Goal: Task Accomplishment & Management: Complete application form

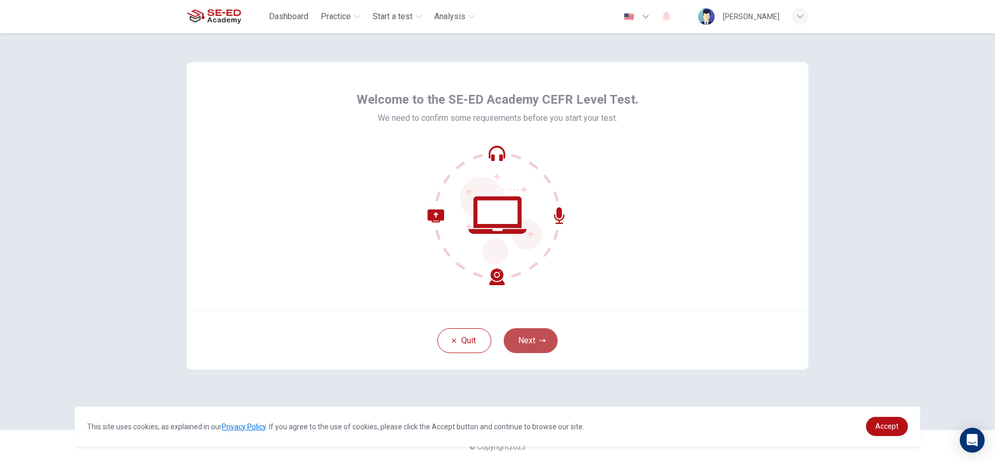
click at [520, 340] on button "Next" at bounding box center [531, 340] width 54 height 25
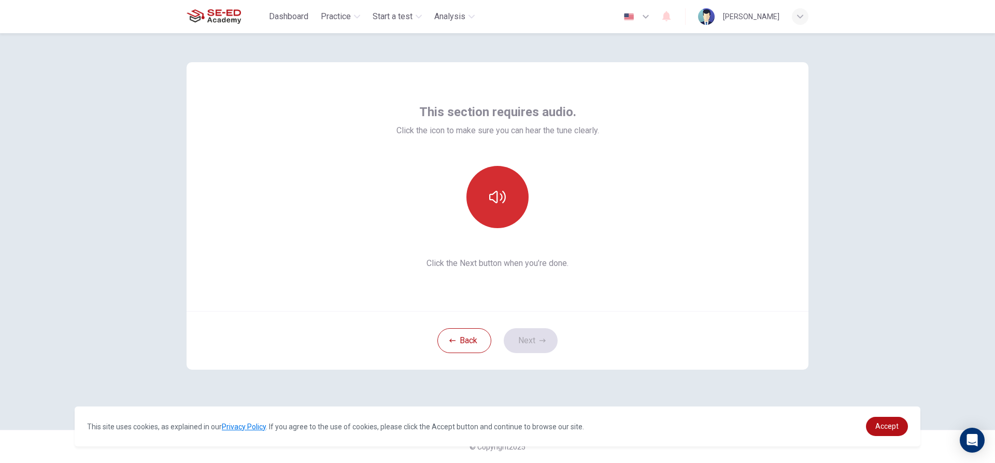
click at [495, 186] on button "button" at bounding box center [497, 197] width 62 height 62
click at [494, 187] on button "button" at bounding box center [497, 197] width 62 height 62
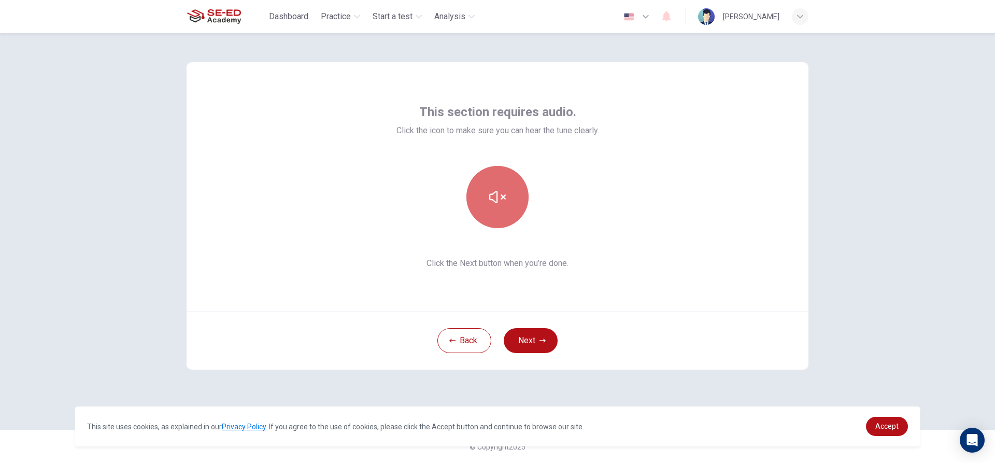
click at [494, 187] on button "button" at bounding box center [497, 197] width 62 height 62
click at [502, 212] on button "button" at bounding box center [497, 197] width 62 height 62
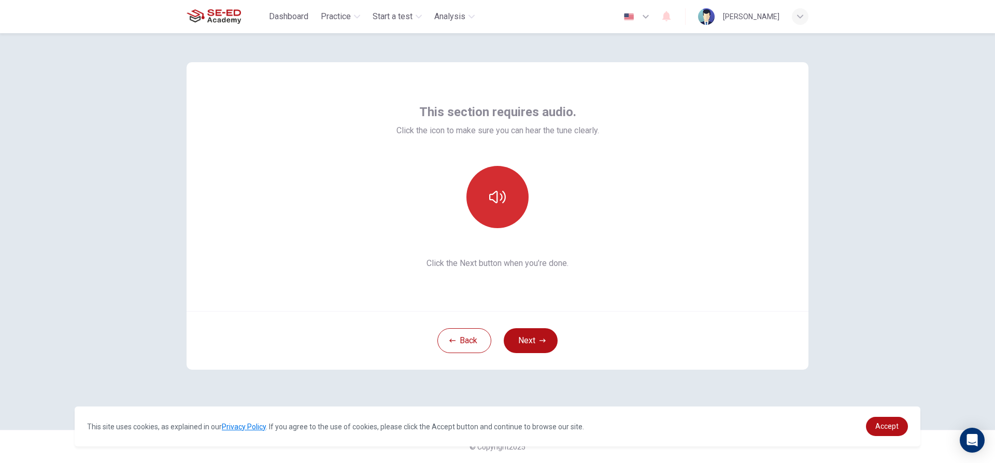
click at [500, 210] on button "button" at bounding box center [497, 197] width 62 height 62
click at [543, 347] on button "Next" at bounding box center [531, 340] width 54 height 25
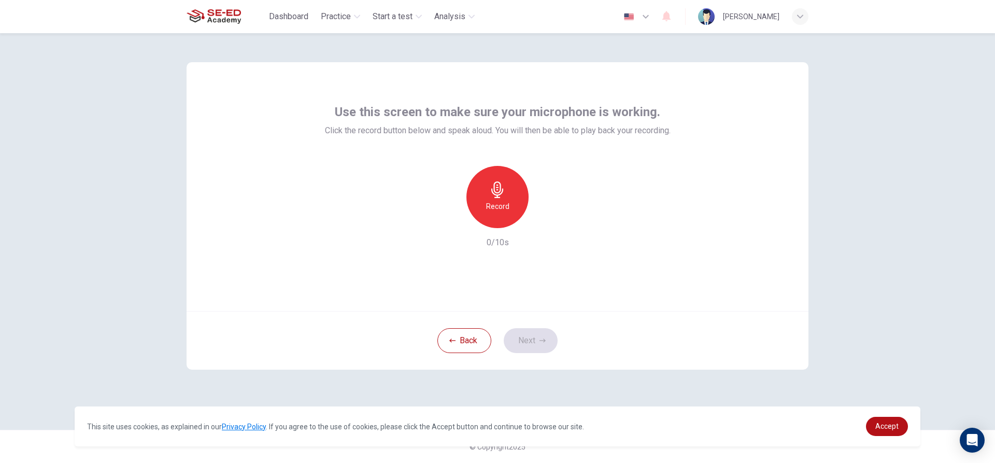
click at [509, 203] on div "Record" at bounding box center [497, 197] width 62 height 62
click at [548, 217] on icon "button" at bounding box center [545, 220] width 10 height 10
click at [448, 220] on icon "button" at bounding box center [449, 219] width 9 height 9
click at [490, 207] on h6 "Record" at bounding box center [497, 206] width 23 height 12
click at [553, 220] on div "button" at bounding box center [545, 219] width 17 height 17
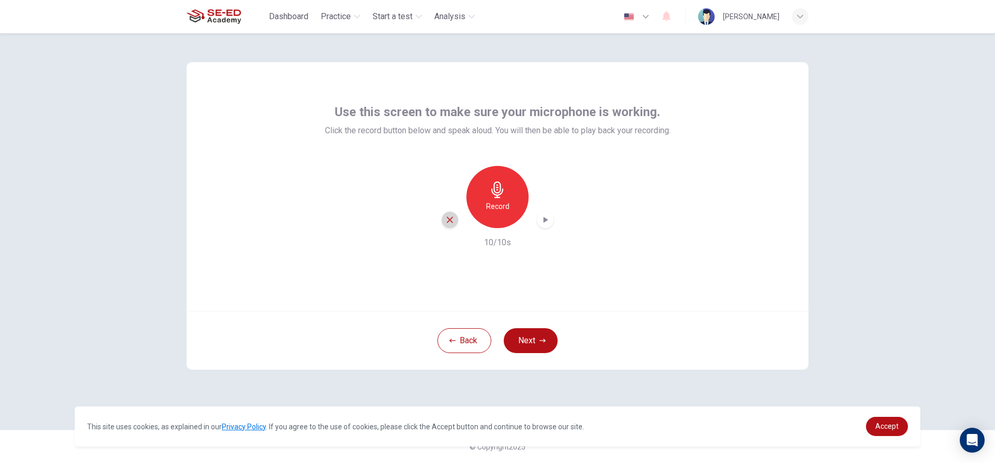
click at [451, 219] on icon "button" at bounding box center [449, 219] width 9 height 9
click at [510, 210] on div "Record" at bounding box center [497, 197] width 62 height 62
click at [549, 222] on icon "button" at bounding box center [545, 220] width 10 height 10
click at [447, 215] on icon "button" at bounding box center [449, 219] width 9 height 9
click at [517, 187] on div "Record" at bounding box center [497, 197] width 62 height 62
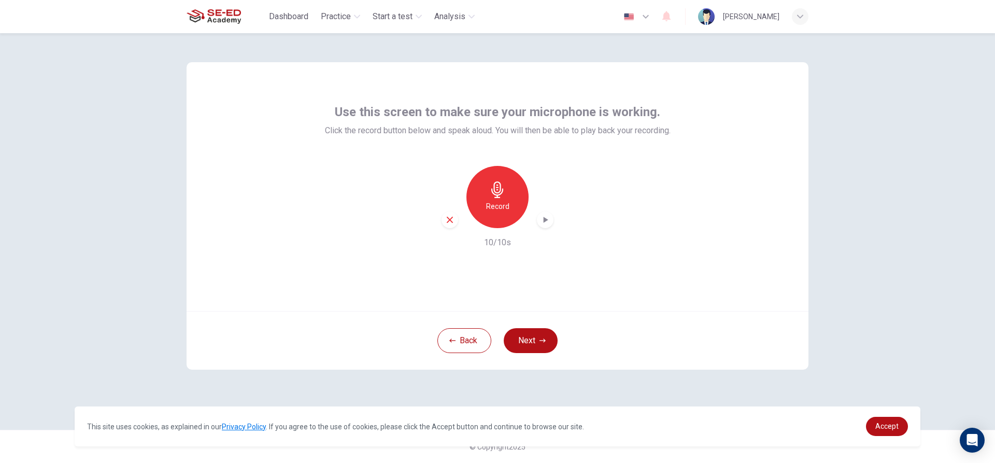
click at [550, 221] on icon "button" at bounding box center [545, 220] width 10 height 10
click at [449, 220] on icon "button" at bounding box center [449, 219] width 9 height 9
click at [472, 335] on button "Back" at bounding box center [464, 340] width 54 height 25
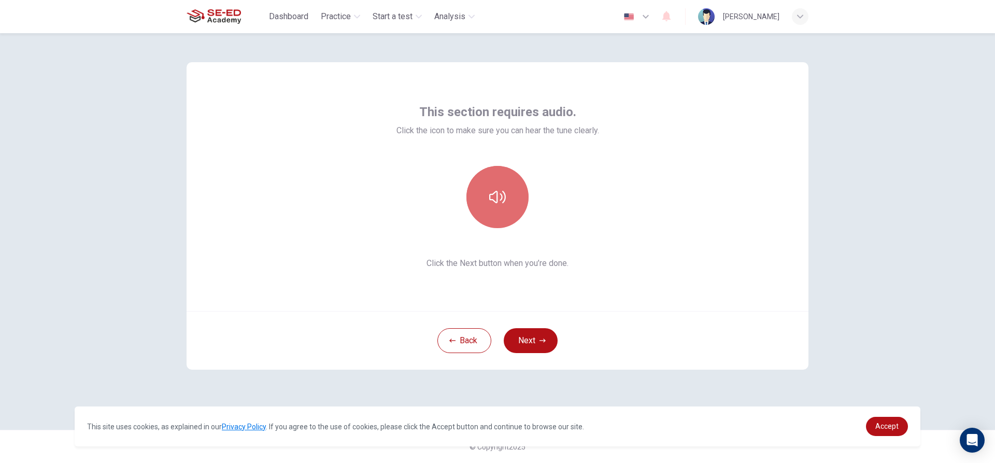
click at [487, 178] on button "button" at bounding box center [497, 197] width 62 height 62
click at [532, 335] on button "Next" at bounding box center [531, 340] width 54 height 25
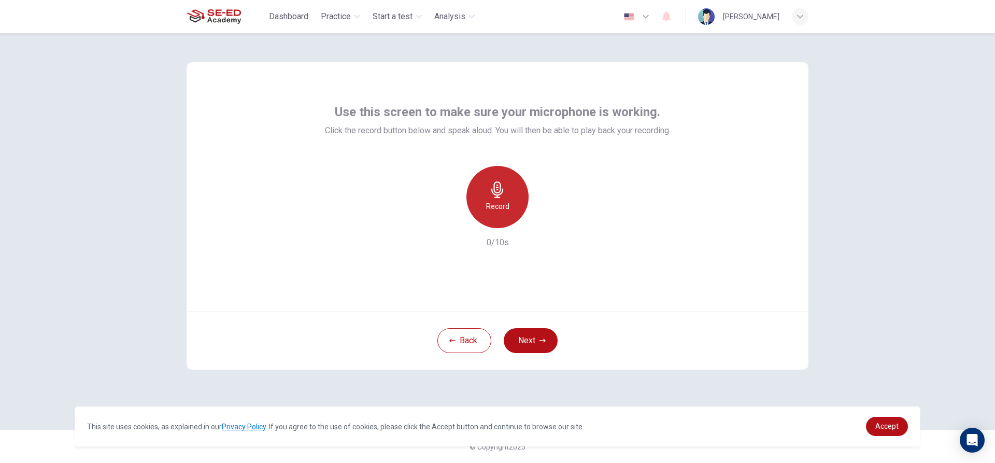
click at [512, 216] on div "Record" at bounding box center [497, 197] width 62 height 62
click at [510, 205] on div "Stop" at bounding box center [497, 197] width 62 height 62
click at [546, 225] on div "button" at bounding box center [545, 219] width 17 height 17
click at [551, 348] on button "Next" at bounding box center [531, 340] width 54 height 25
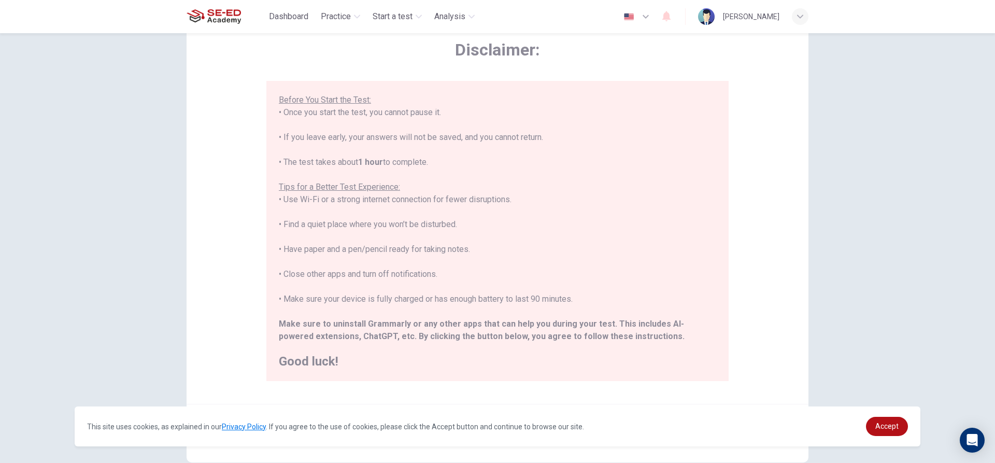
scroll to position [104, 0]
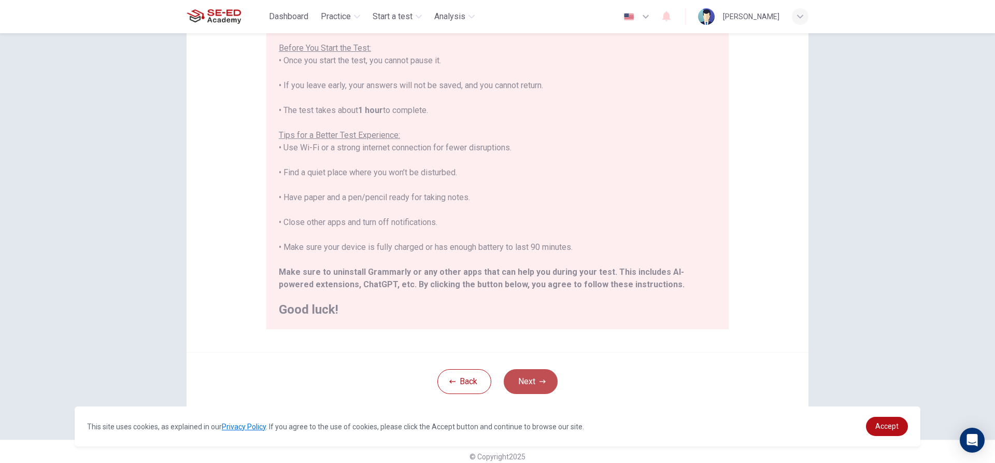
click at [536, 376] on button "Next" at bounding box center [531, 381] width 54 height 25
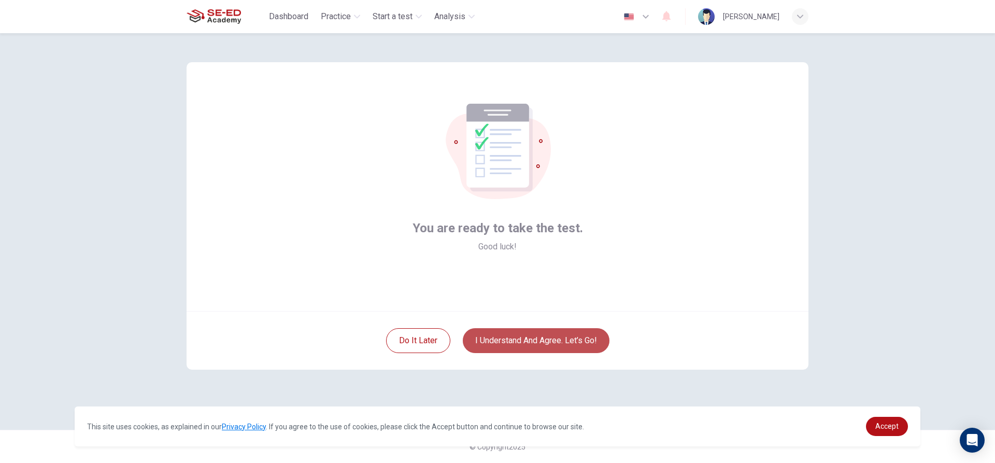
click at [574, 339] on button "I understand and agree. Let’s go!" at bounding box center [536, 340] width 147 height 25
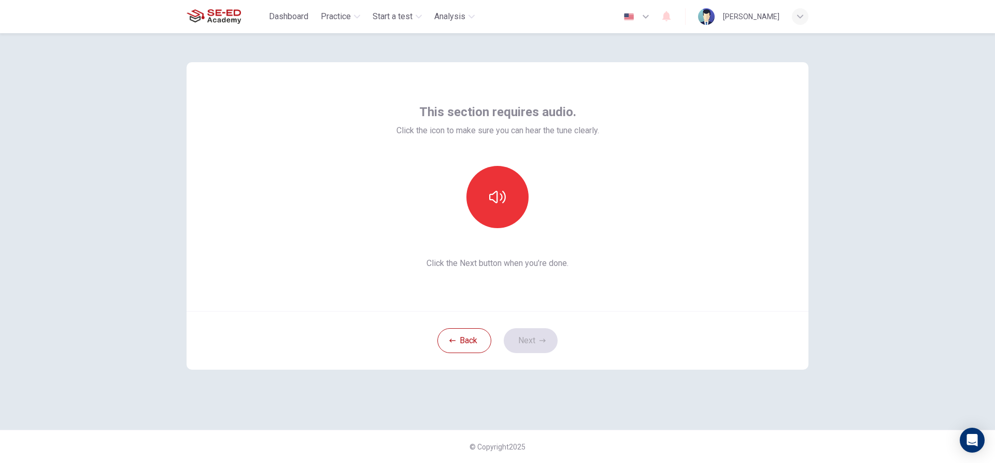
click at [502, 181] on button "button" at bounding box center [497, 197] width 62 height 62
click at [528, 339] on button "Next" at bounding box center [531, 340] width 54 height 25
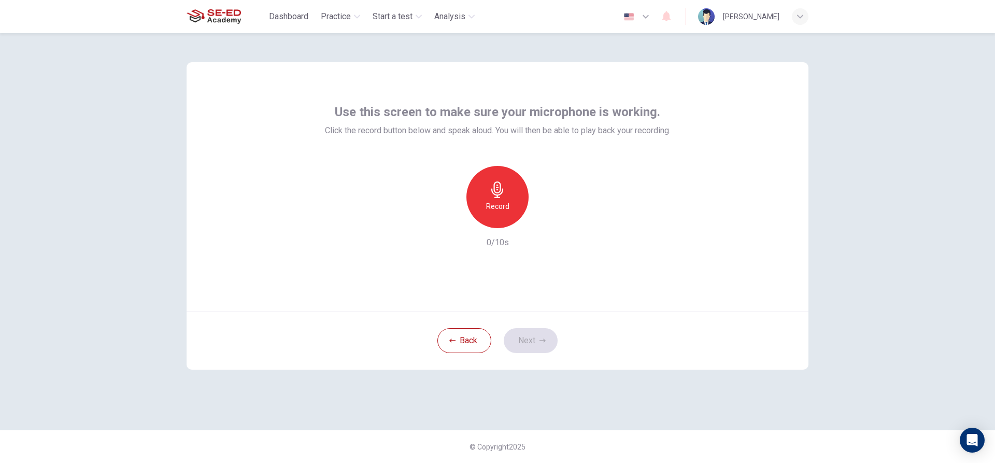
click at [493, 197] on icon "button" at bounding box center [497, 189] width 17 height 17
click at [495, 209] on h6 "Stop" at bounding box center [498, 206] width 16 height 12
click at [539, 336] on button "Next" at bounding box center [531, 340] width 54 height 25
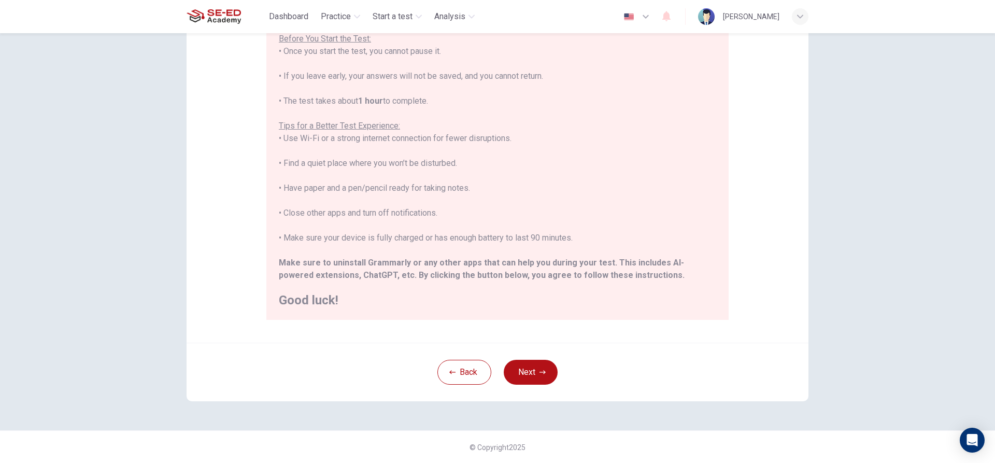
scroll to position [114, 0]
click at [449, 372] on icon "button" at bounding box center [452, 372] width 6 height 4
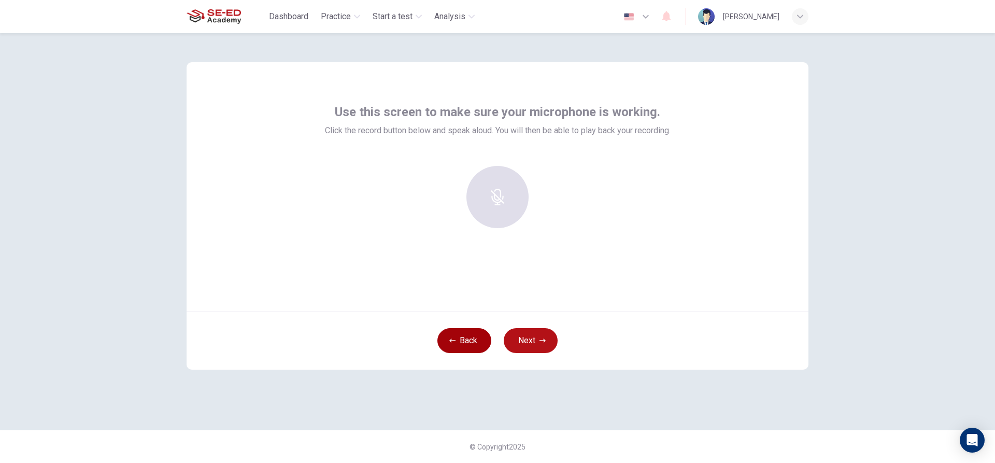
scroll to position [0, 0]
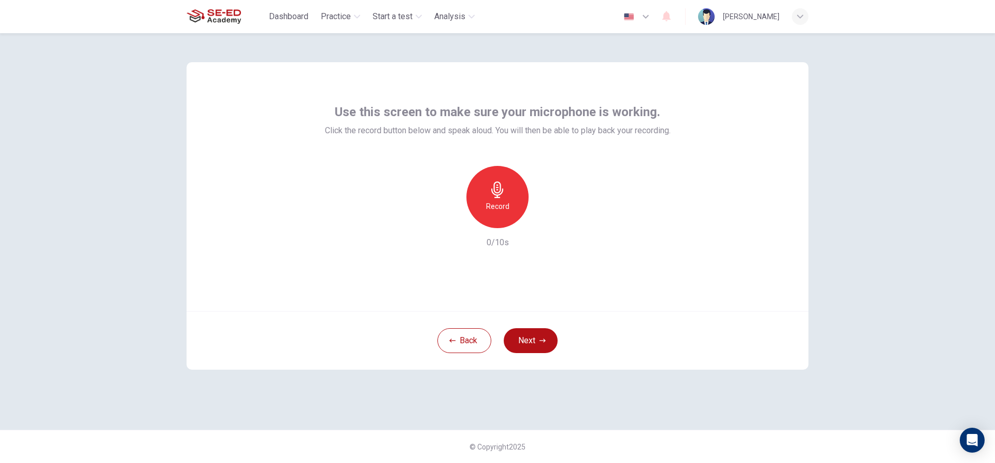
click at [520, 182] on div "Record" at bounding box center [497, 197] width 62 height 62
click at [510, 189] on div "Stop" at bounding box center [497, 197] width 62 height 62
click at [541, 221] on icon "button" at bounding box center [545, 220] width 10 height 10
click at [523, 343] on button "Next" at bounding box center [531, 340] width 54 height 25
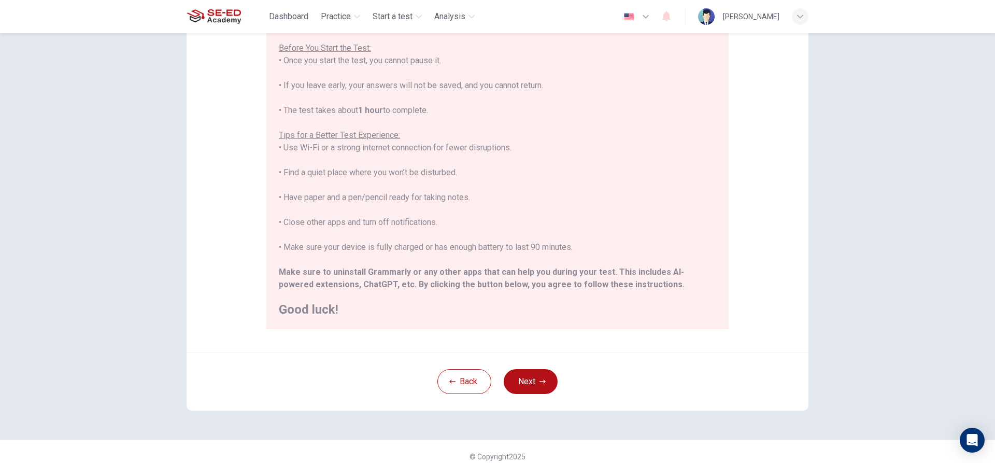
scroll to position [114, 0]
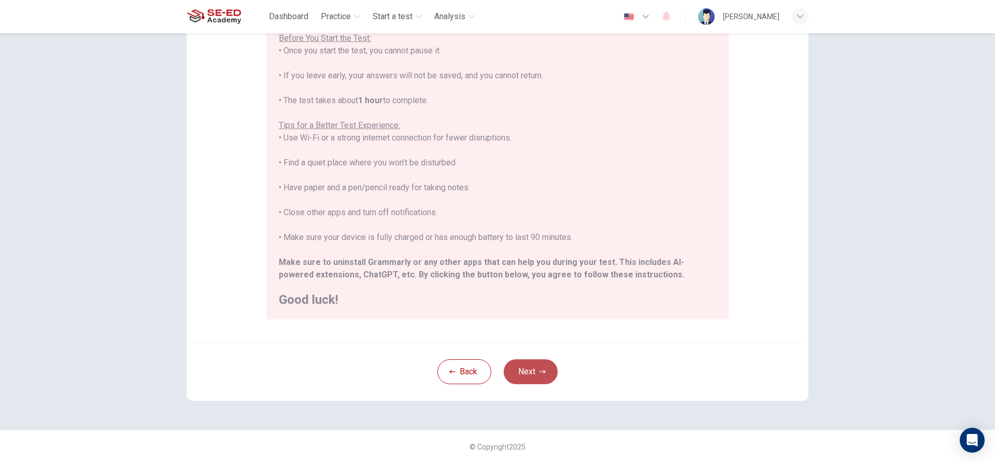
click at [532, 362] on button "Next" at bounding box center [531, 371] width 54 height 25
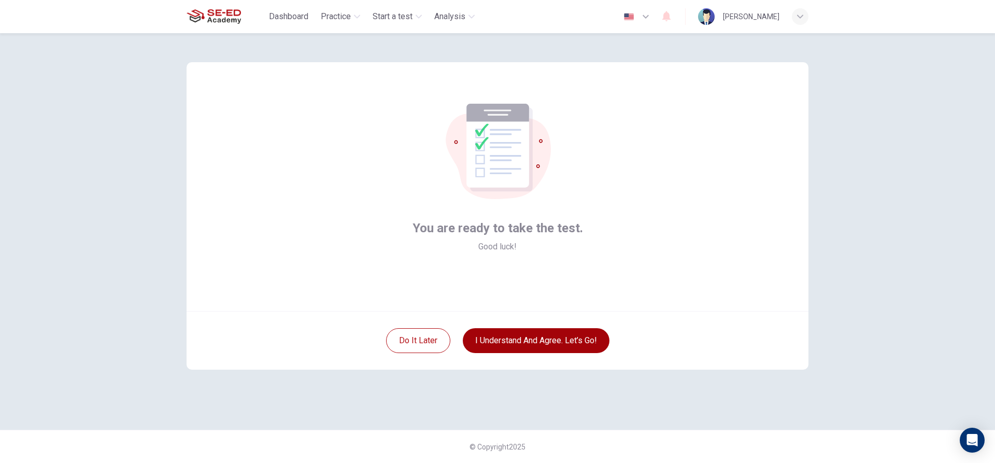
click at [532, 340] on button "I understand and agree. Let’s go!" at bounding box center [536, 340] width 147 height 25
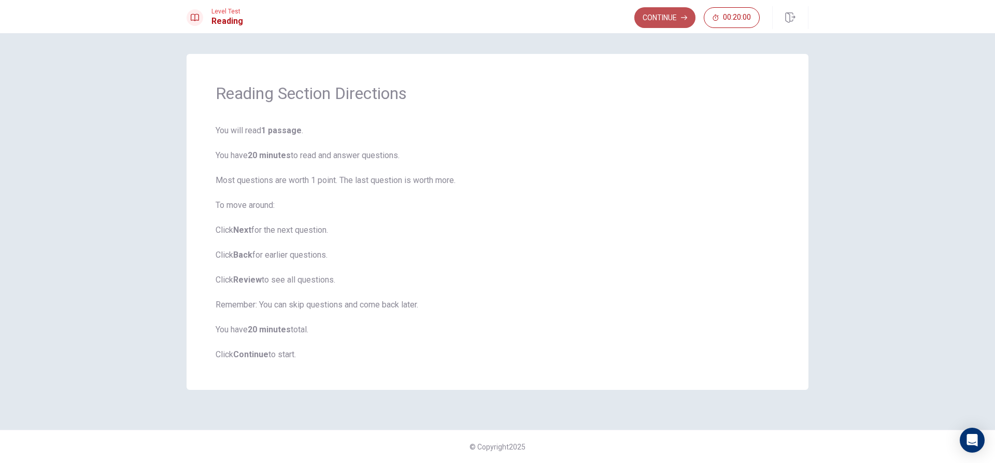
click at [682, 23] on button "Continue" at bounding box center [664, 17] width 61 height 21
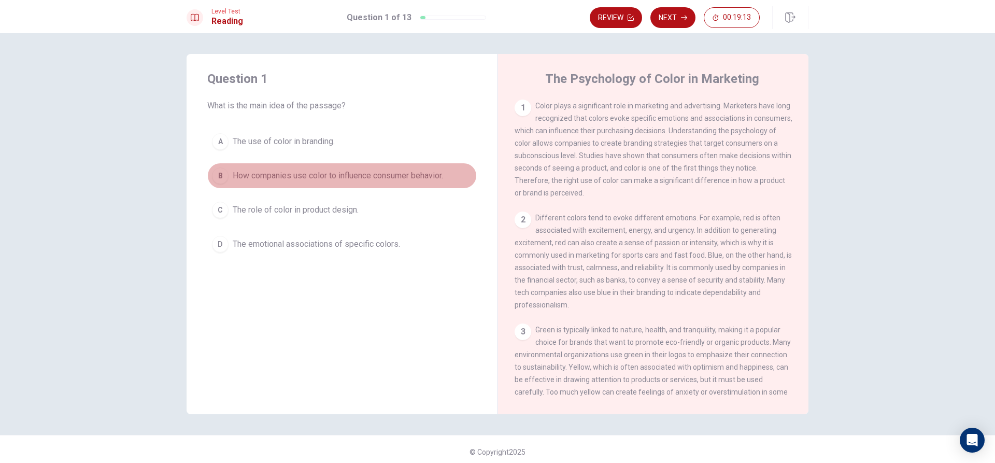
click at [218, 173] on div "B" at bounding box center [220, 175] width 17 height 17
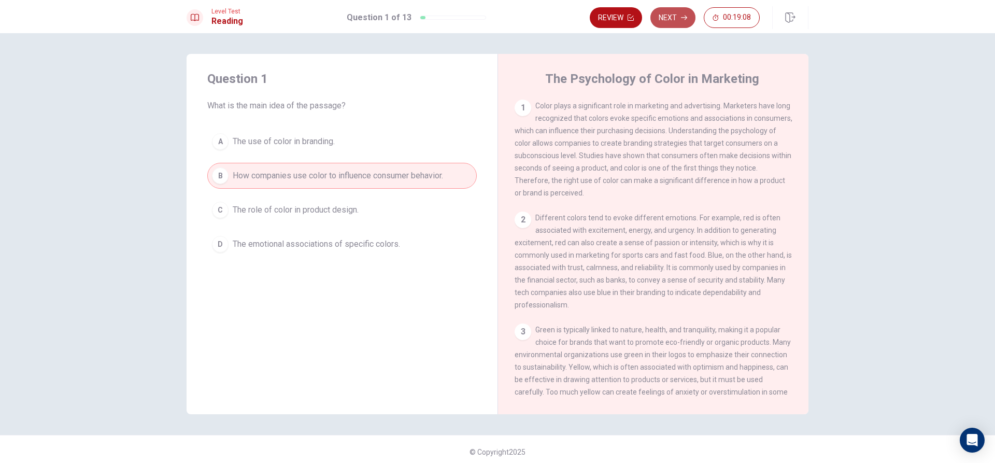
click at [681, 20] on icon "button" at bounding box center [684, 18] width 6 height 6
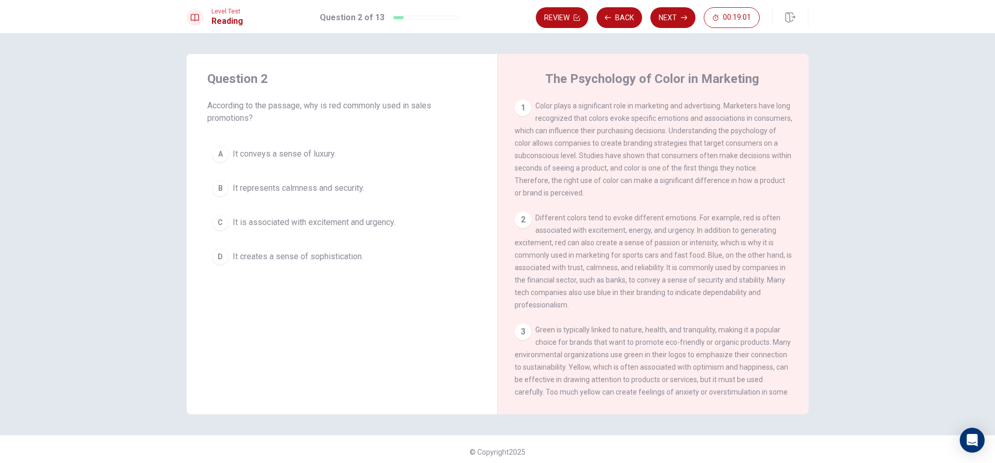
scroll to position [52, 0]
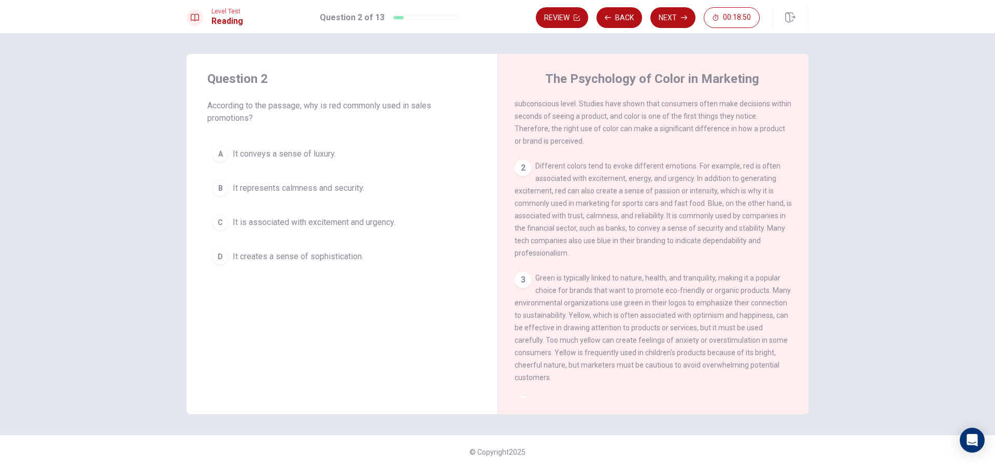
click at [215, 220] on div "C" at bounding box center [220, 222] width 17 height 17
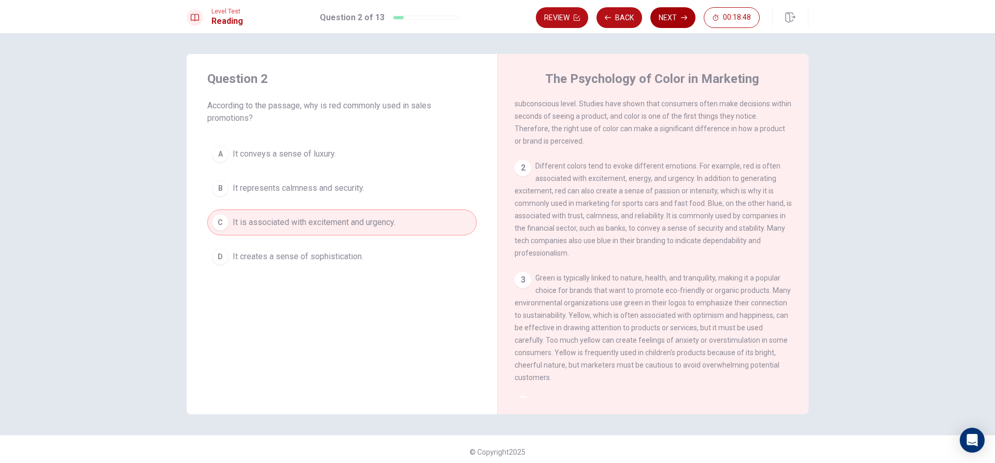
click at [685, 22] on button "Next" at bounding box center [672, 17] width 45 height 21
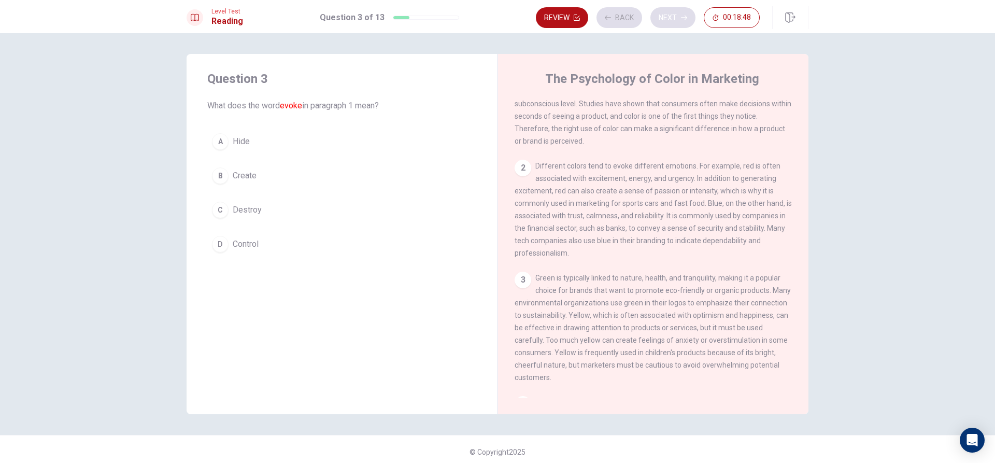
scroll to position [0, 0]
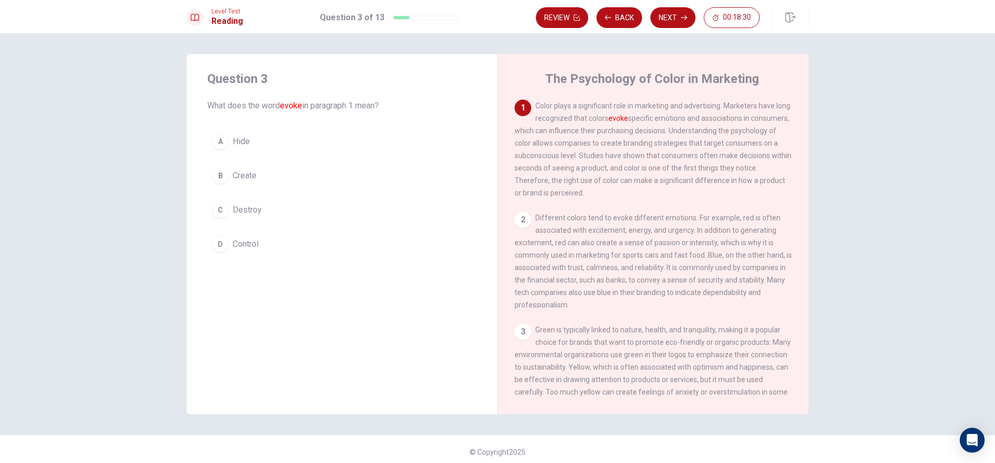
click at [215, 248] on div "D" at bounding box center [220, 244] width 17 height 17
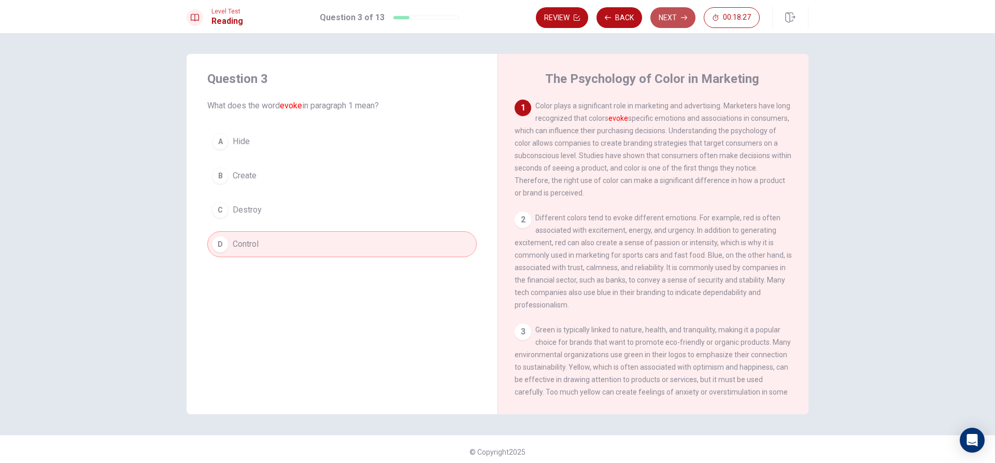
click at [669, 20] on button "Next" at bounding box center [672, 17] width 45 height 21
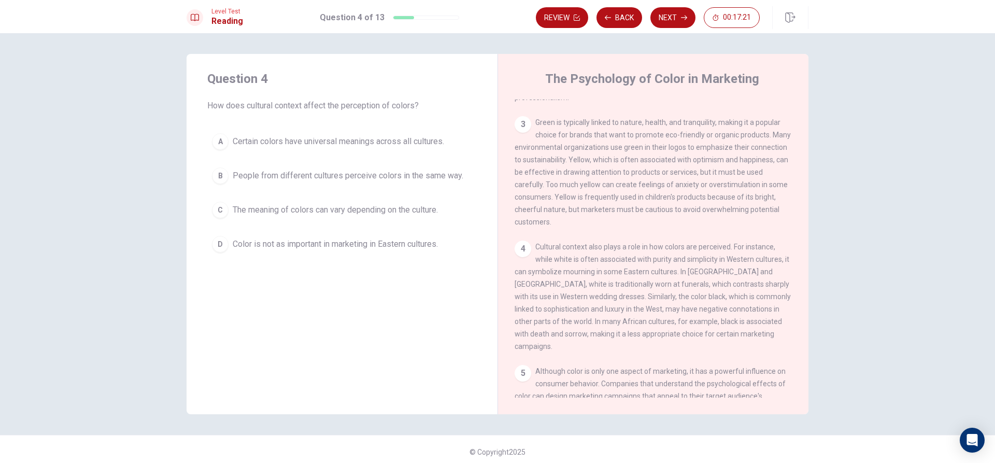
scroll to position [259, 0]
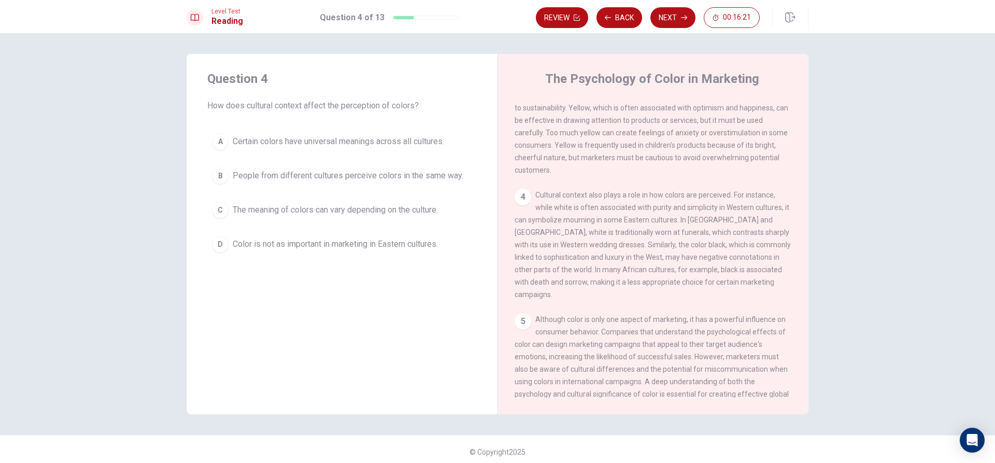
click at [217, 210] on div "C" at bounding box center [220, 210] width 17 height 17
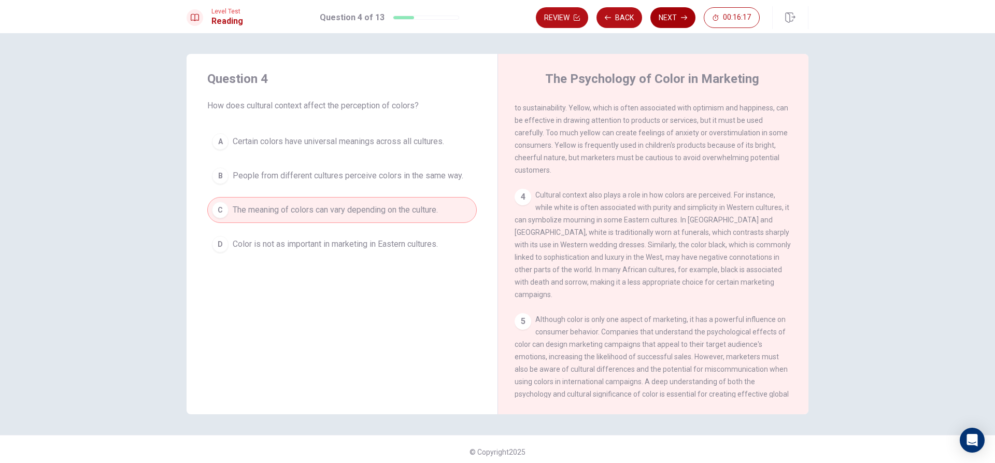
click at [664, 18] on button "Next" at bounding box center [672, 17] width 45 height 21
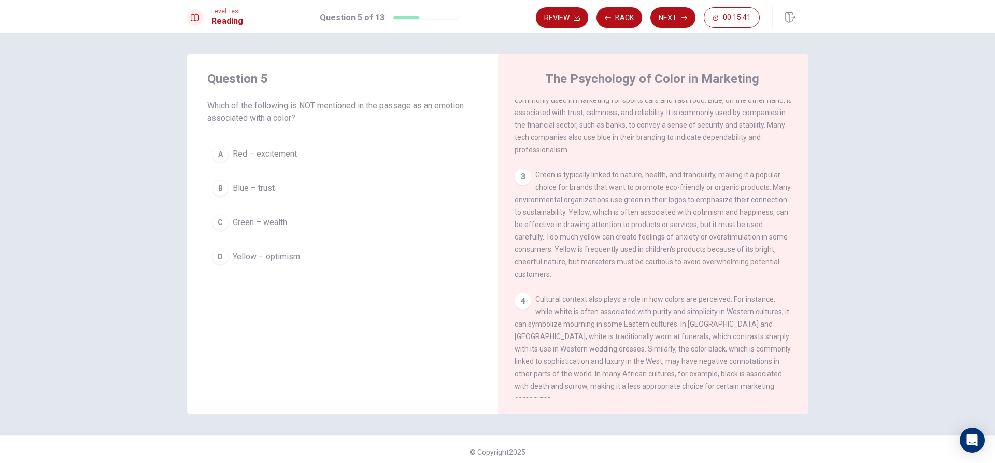
scroll to position [155, 0]
drag, startPoint x: 601, startPoint y: 218, endPoint x: 608, endPoint y: 222, distance: 8.4
click at [608, 222] on span "Green is typically linked to nature, health, and tranquility, making it a popul…" at bounding box center [653, 224] width 276 height 108
click at [216, 218] on div "C" at bounding box center [220, 222] width 17 height 17
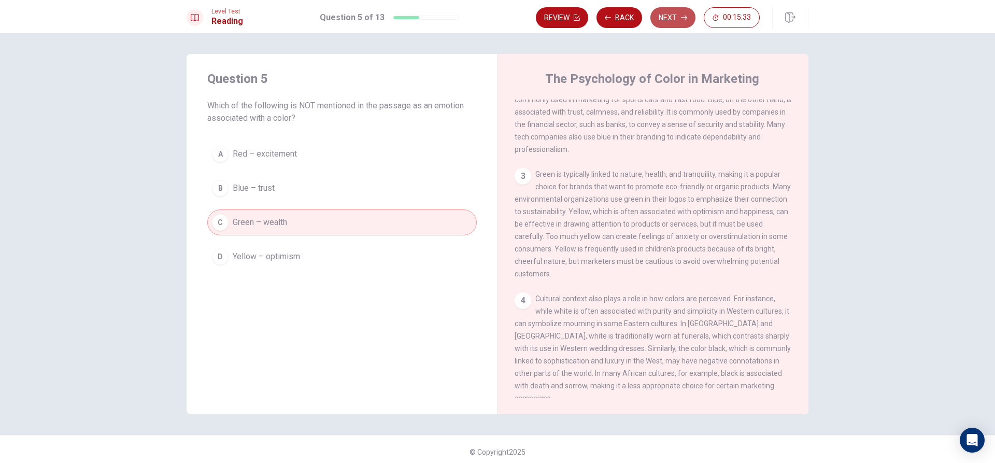
click at [665, 15] on button "Next" at bounding box center [672, 17] width 45 height 21
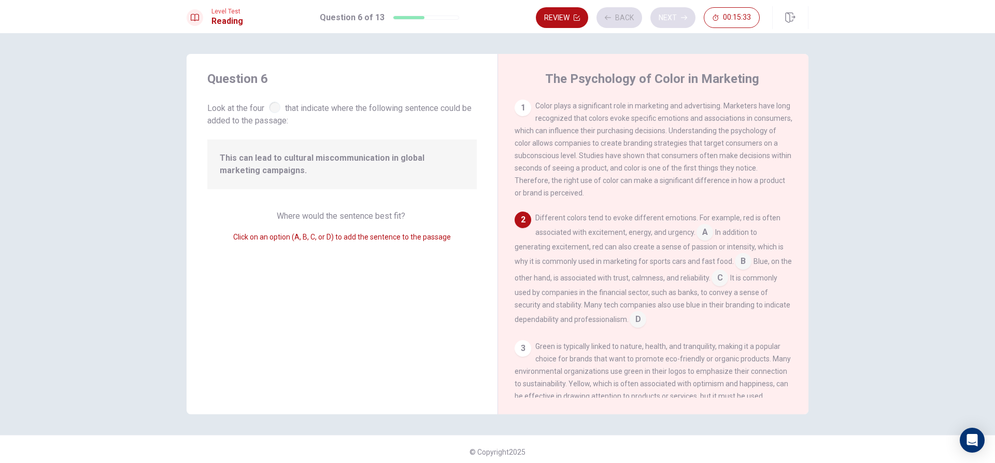
scroll to position [38, 0]
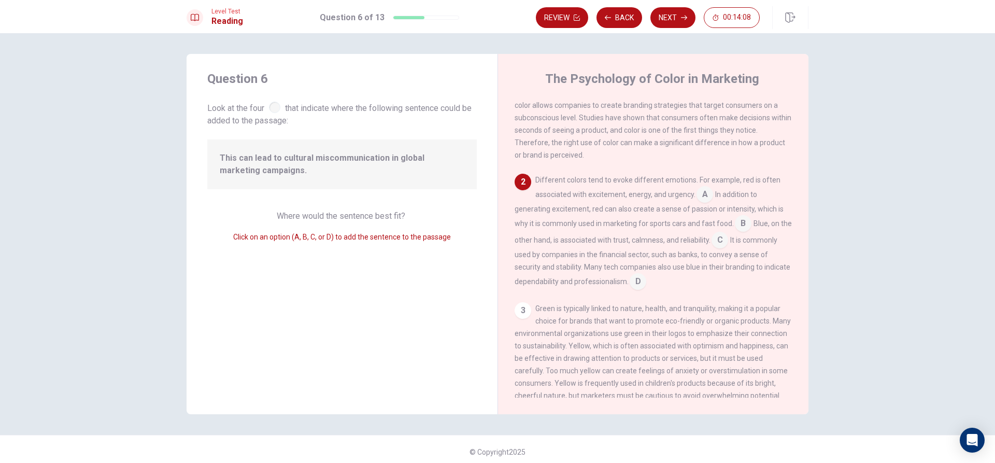
click at [646, 279] on input at bounding box center [638, 282] width 17 height 17
click at [728, 249] on input at bounding box center [720, 241] width 17 height 17
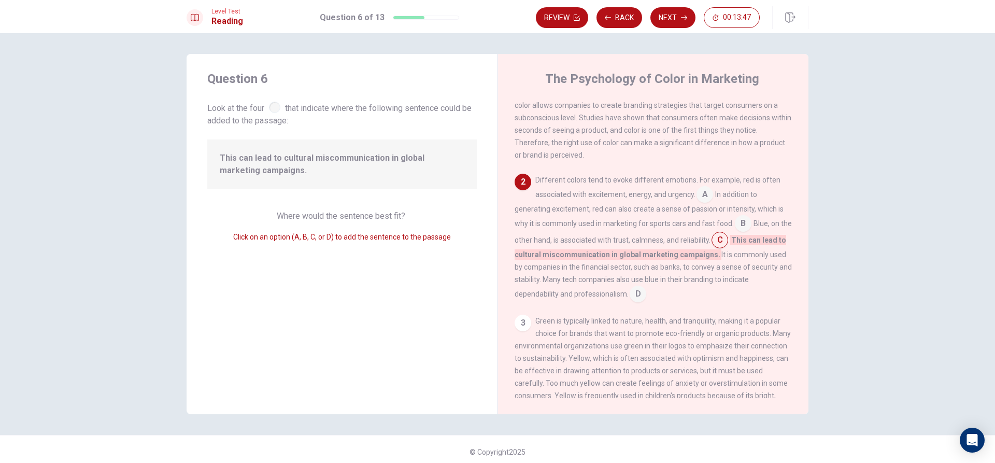
click at [745, 229] on input at bounding box center [743, 224] width 17 height 17
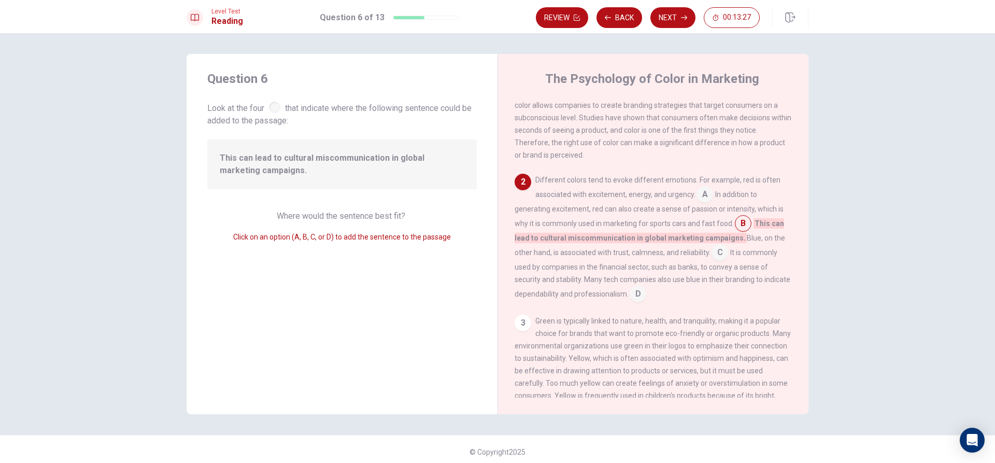
click at [646, 299] on input at bounding box center [638, 295] width 17 height 17
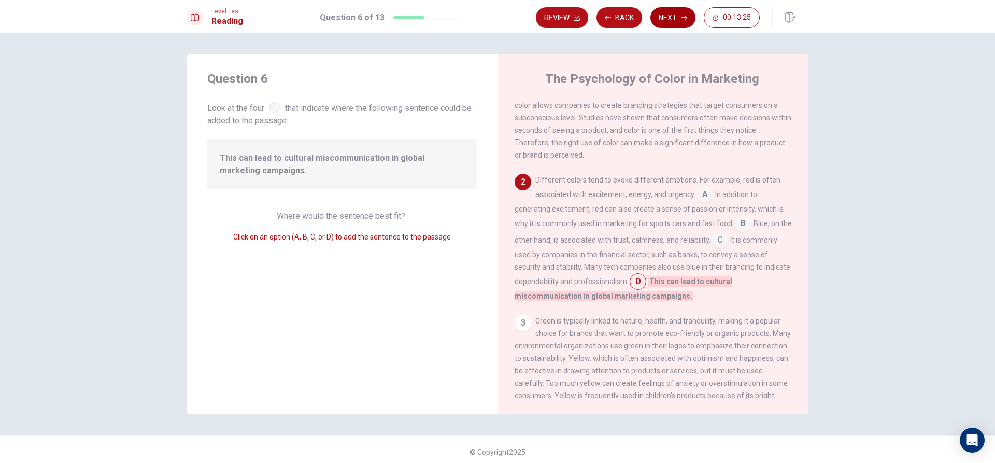
click at [675, 16] on button "Next" at bounding box center [672, 17] width 45 height 21
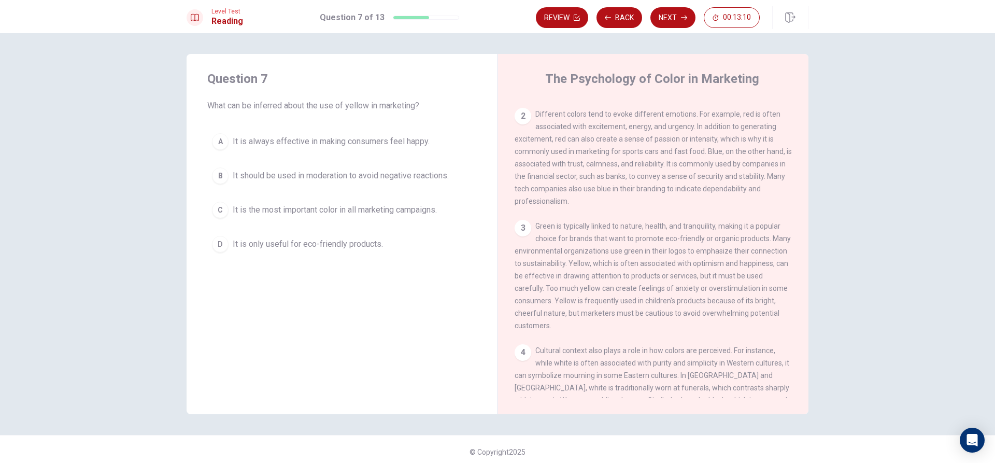
scroll to position [155, 0]
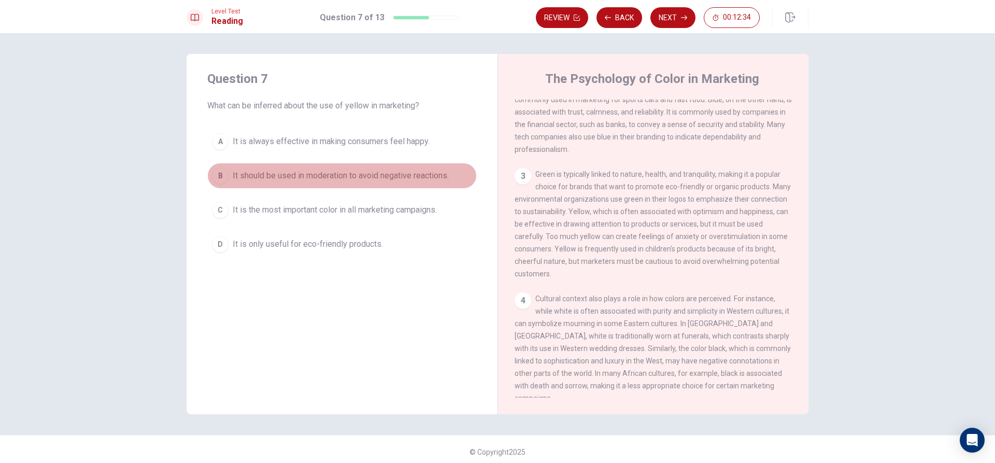
click at [221, 179] on div "B" at bounding box center [220, 175] width 17 height 17
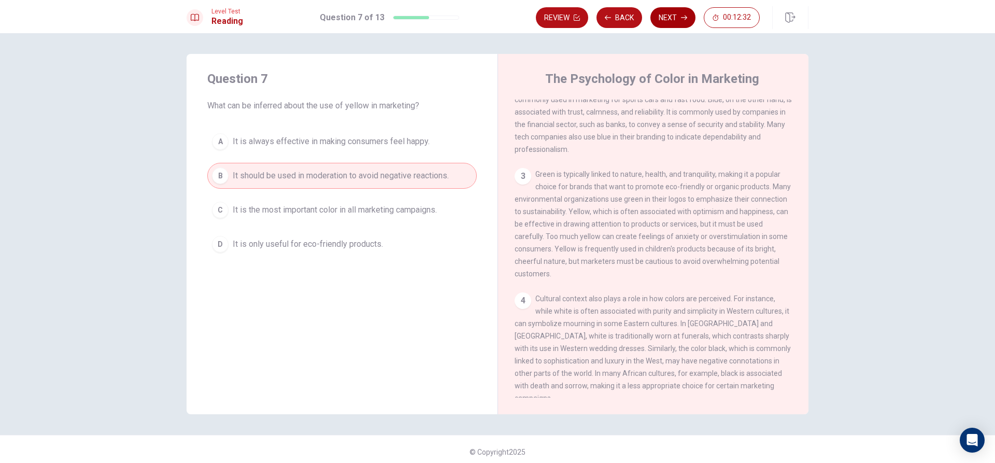
click at [681, 15] on icon "button" at bounding box center [684, 18] width 6 height 6
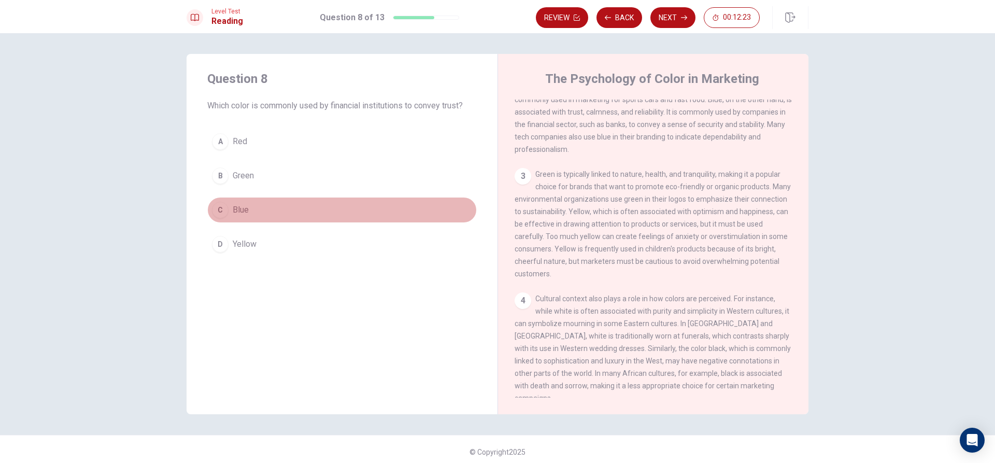
click at [220, 209] on div "C" at bounding box center [220, 210] width 17 height 17
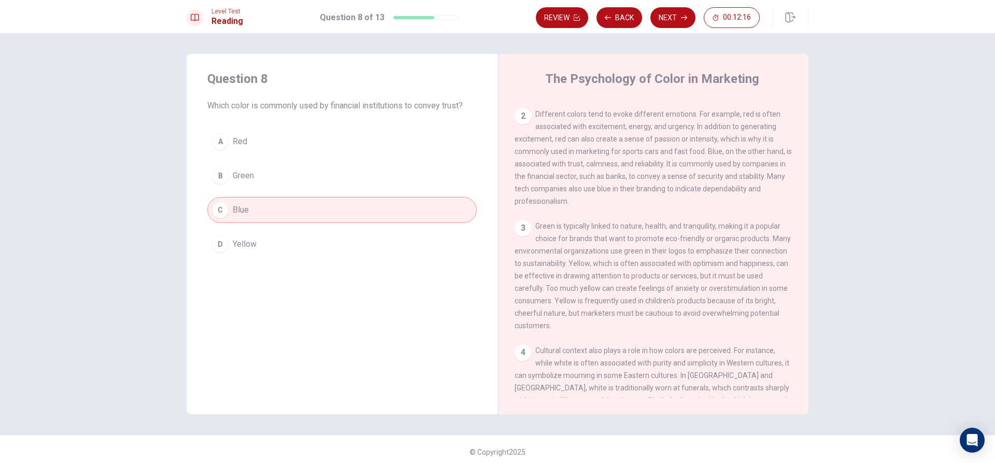
scroll to position [52, 0]
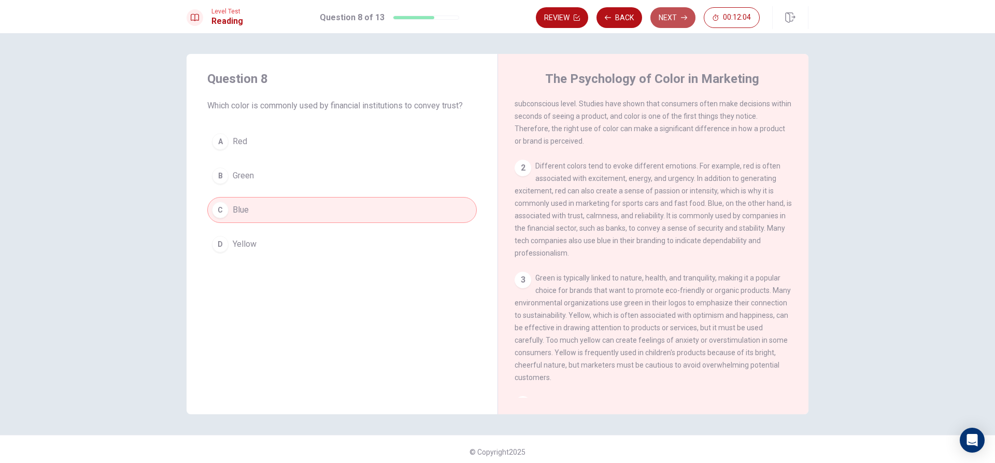
click at [670, 17] on button "Next" at bounding box center [672, 17] width 45 height 21
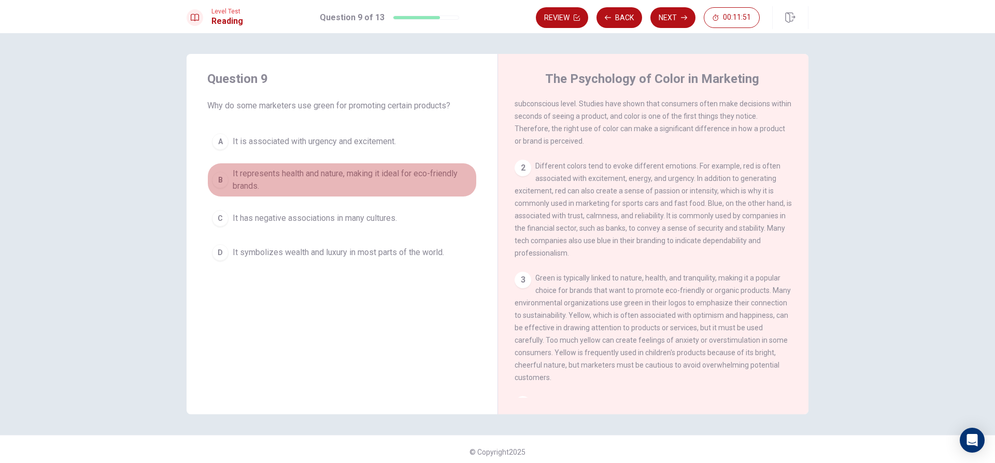
click at [223, 175] on div "B" at bounding box center [220, 180] width 17 height 17
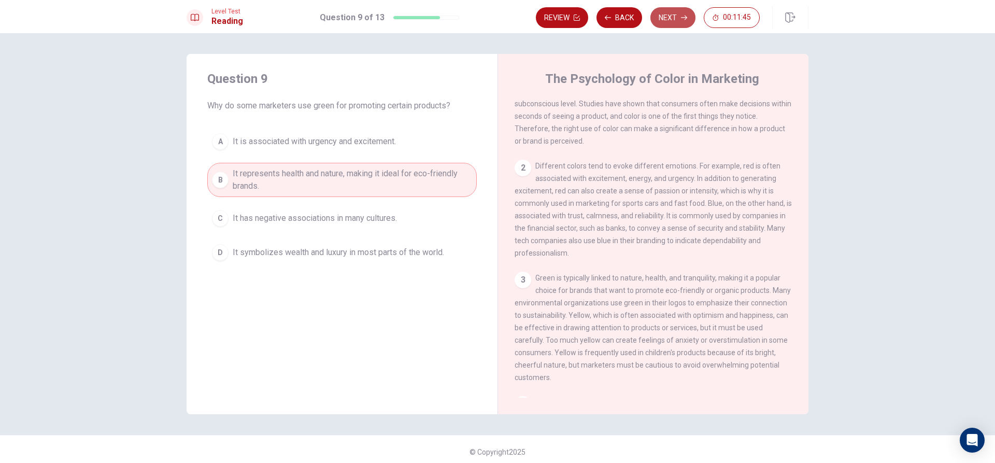
click at [659, 19] on button "Next" at bounding box center [672, 17] width 45 height 21
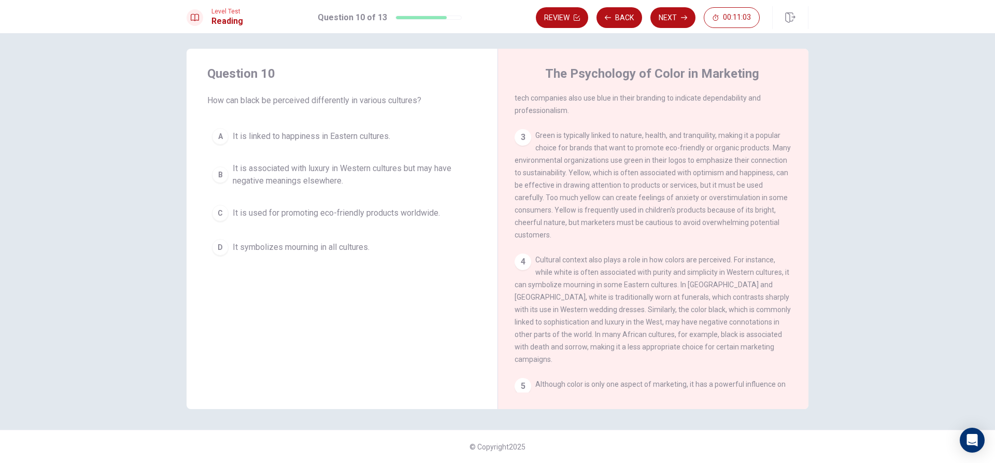
scroll to position [192, 0]
click at [213, 174] on div "B" at bounding box center [220, 174] width 17 height 17
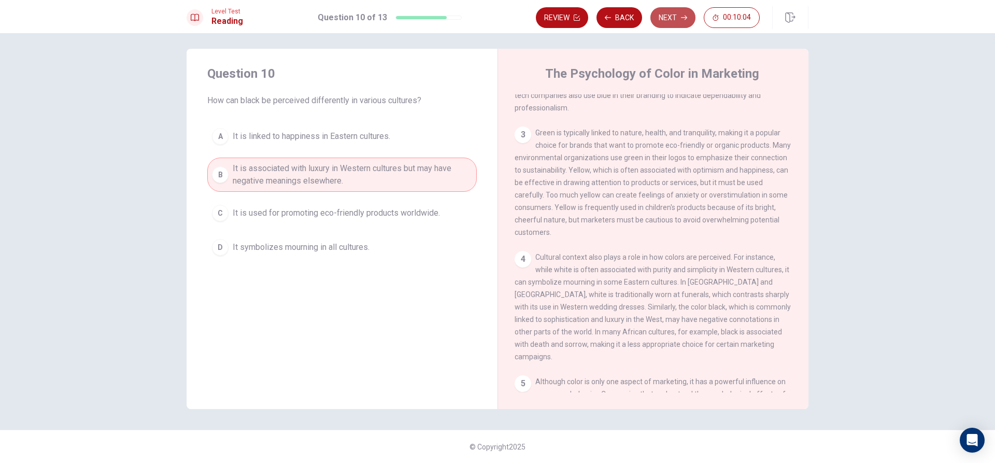
click at [687, 12] on button "Next" at bounding box center [672, 17] width 45 height 21
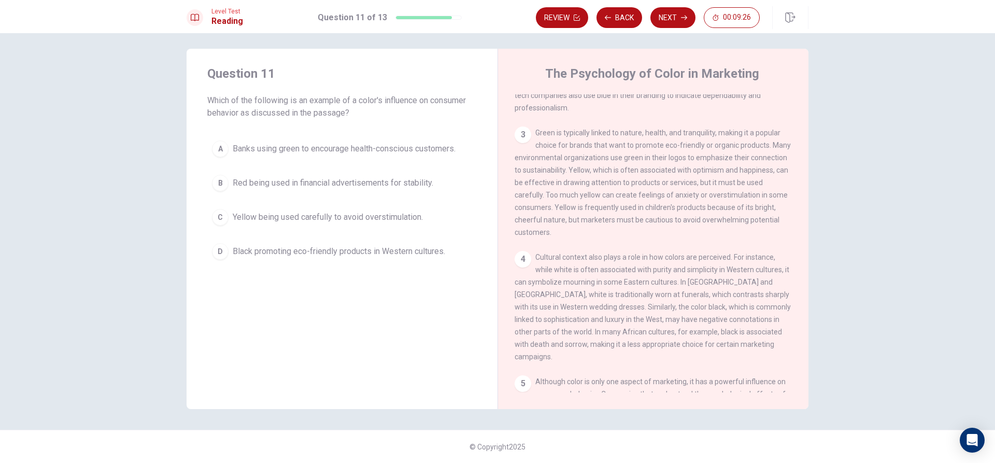
click at [217, 219] on div "C" at bounding box center [220, 217] width 17 height 17
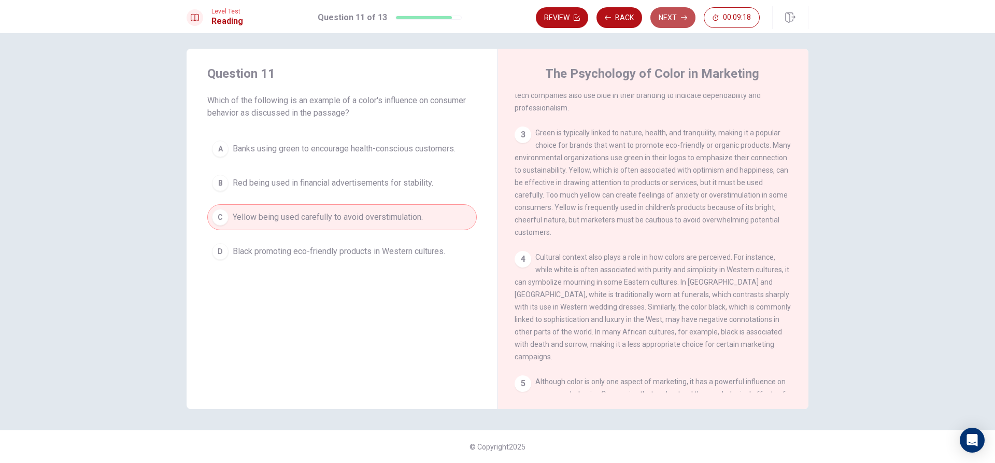
click at [675, 19] on button "Next" at bounding box center [672, 17] width 45 height 21
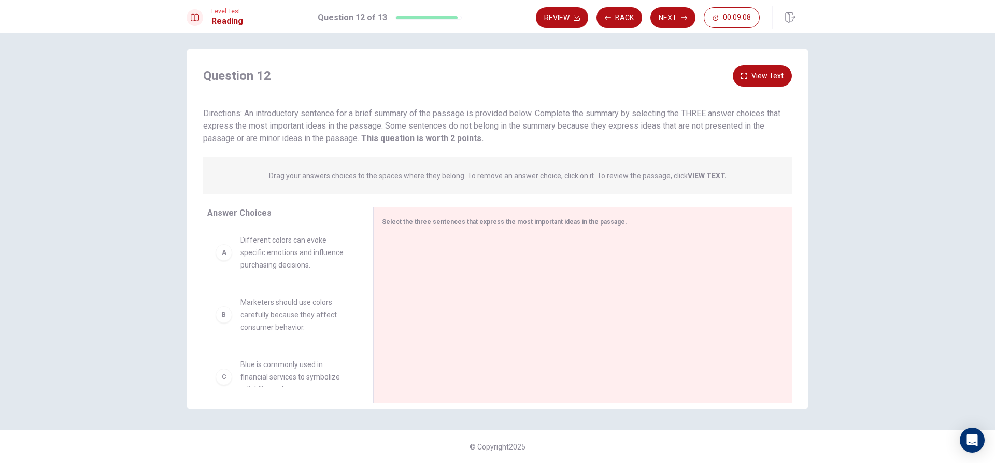
scroll to position [0, 0]
click at [227, 263] on div "A Different colors can evoke specific emotions and influence purchasing decisio…" at bounding box center [282, 254] width 133 height 37
drag, startPoint x: 226, startPoint y: 258, endPoint x: 429, endPoint y: 252, distance: 202.8
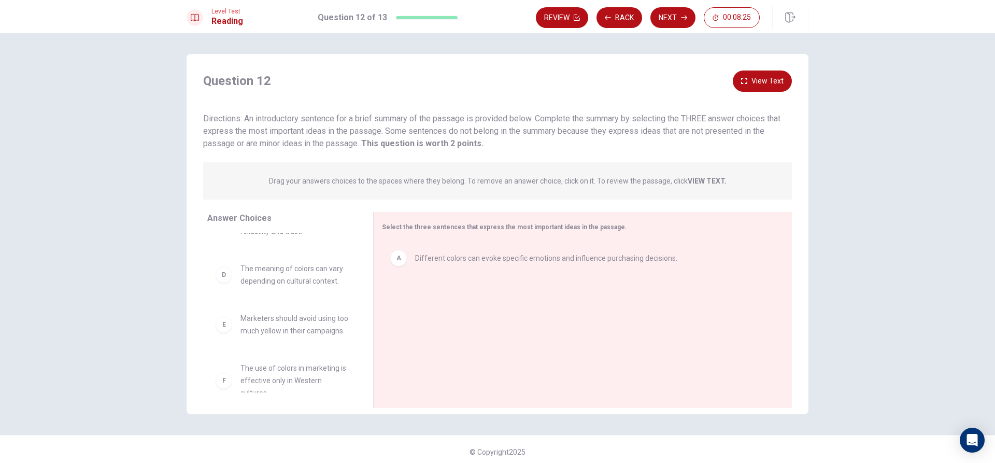
scroll to position [104, 0]
drag, startPoint x: 219, startPoint y: 277, endPoint x: 447, endPoint y: 301, distance: 228.8
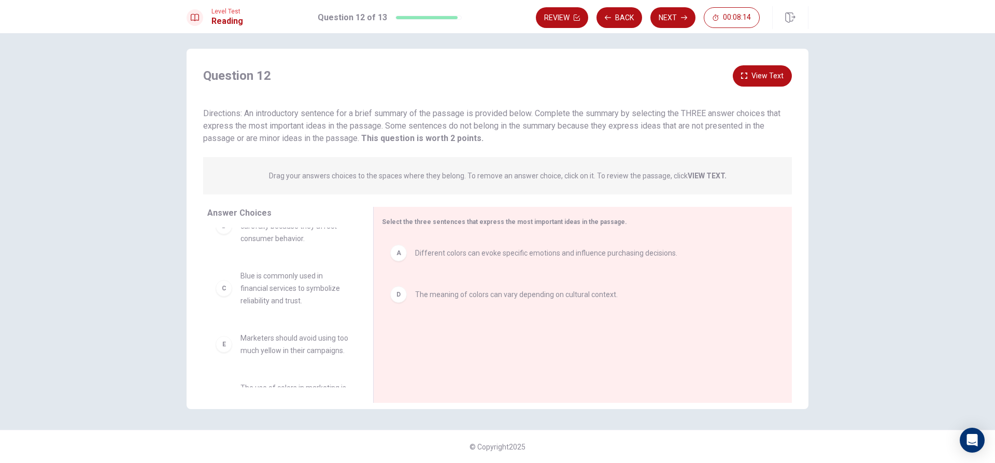
scroll to position [0, 0]
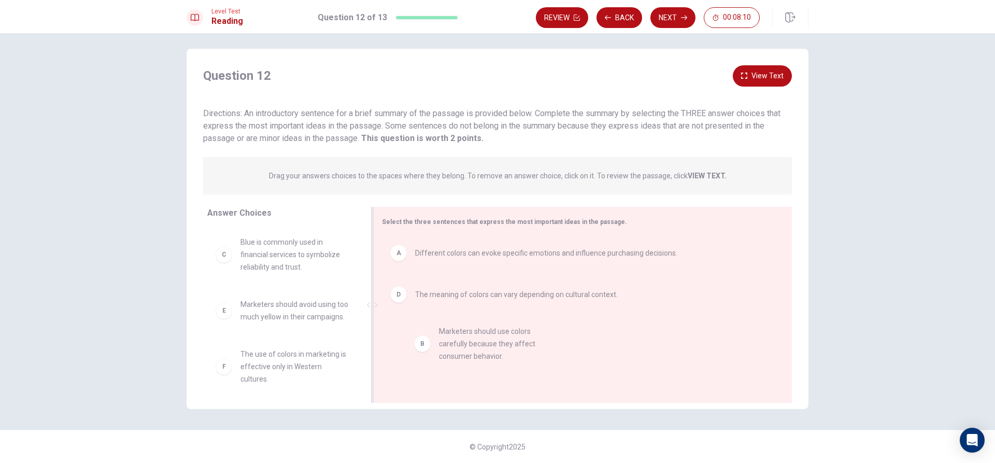
drag, startPoint x: 226, startPoint y: 261, endPoint x: 434, endPoint y: 347, distance: 224.5
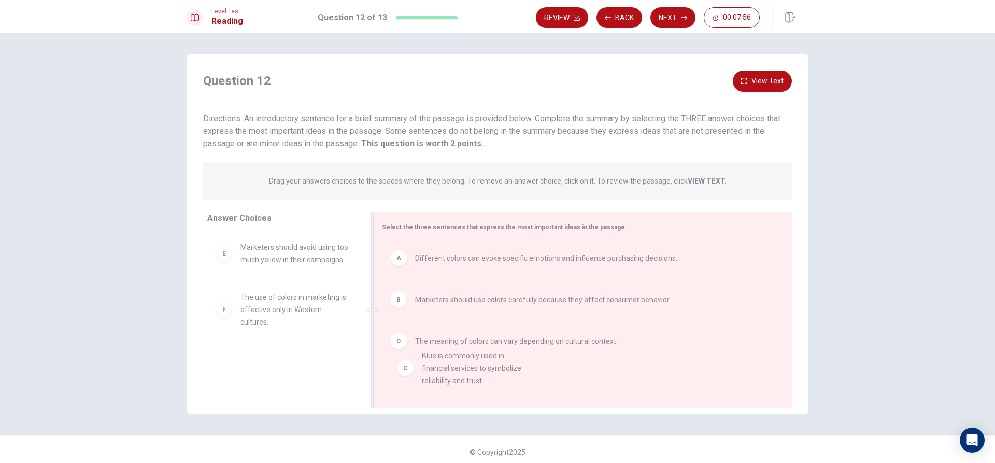
drag, startPoint x: 216, startPoint y: 260, endPoint x: 402, endPoint y: 372, distance: 216.9
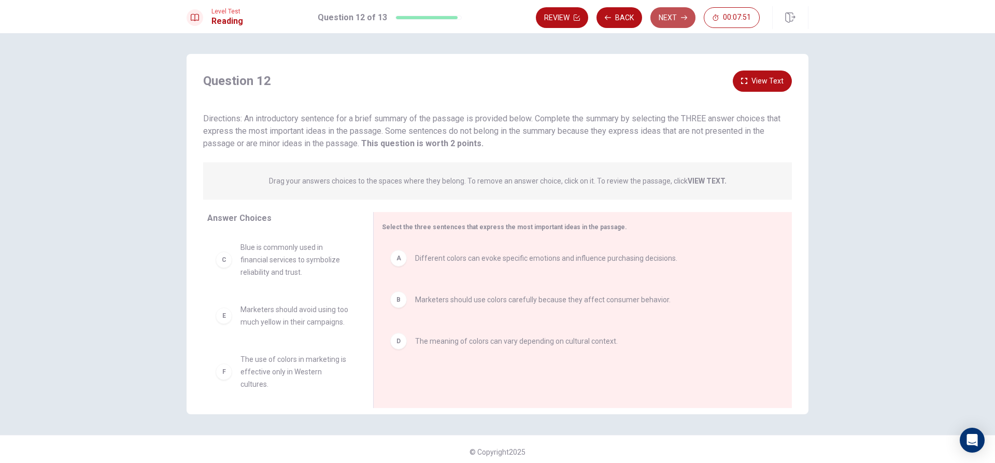
click at [657, 16] on button "Next" at bounding box center [672, 17] width 45 height 21
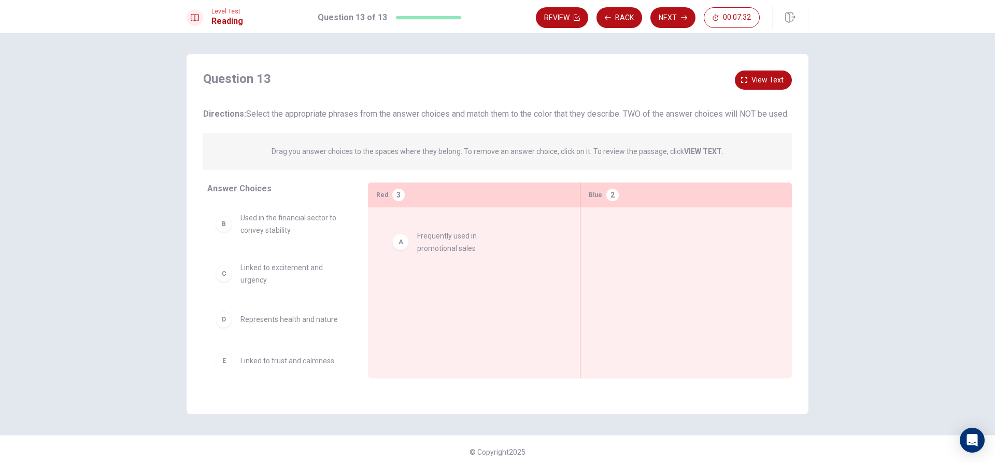
drag, startPoint x: 225, startPoint y: 242, endPoint x: 414, endPoint y: 247, distance: 188.7
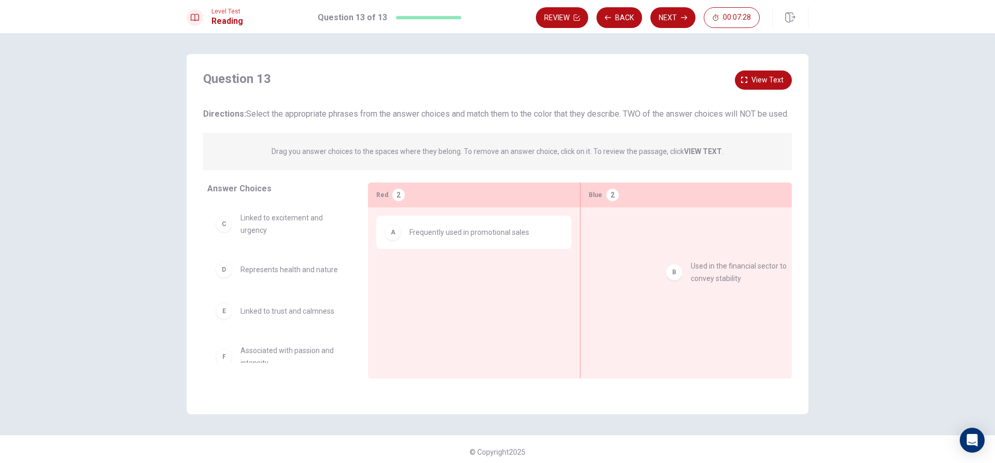
drag, startPoint x: 224, startPoint y: 239, endPoint x: 675, endPoint y: 275, distance: 451.8
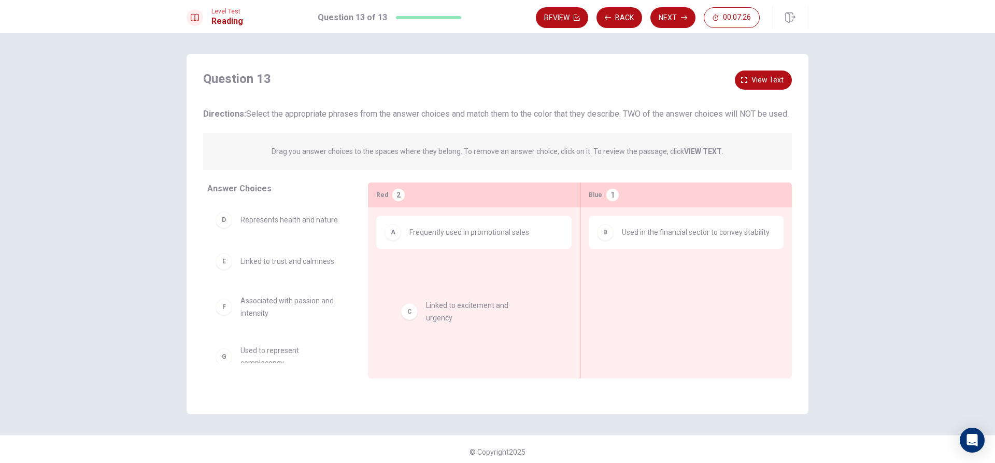
drag, startPoint x: 229, startPoint y: 237, endPoint x: 422, endPoint y: 309, distance: 206.0
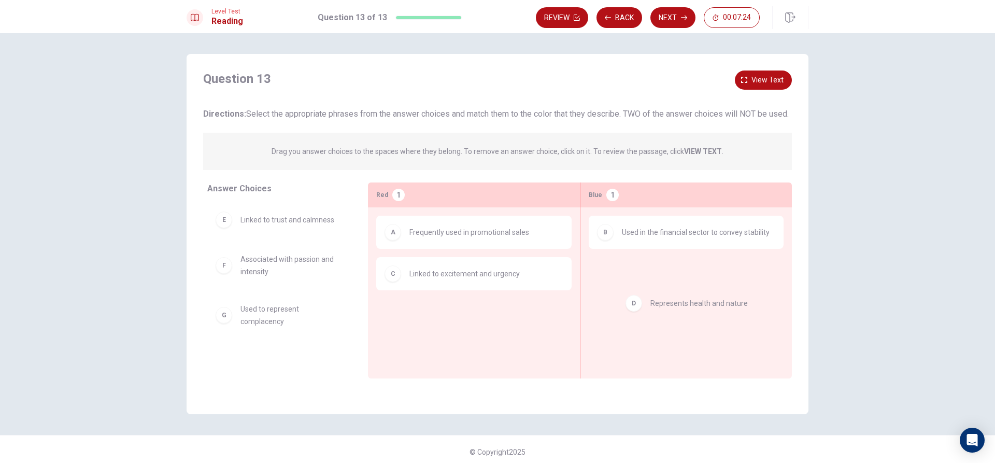
drag, startPoint x: 227, startPoint y: 232, endPoint x: 645, endPoint y: 296, distance: 423.2
drag, startPoint x: 611, startPoint y: 281, endPoint x: 248, endPoint y: 288, distance: 362.4
drag, startPoint x: 227, startPoint y: 275, endPoint x: 734, endPoint y: 316, distance: 508.6
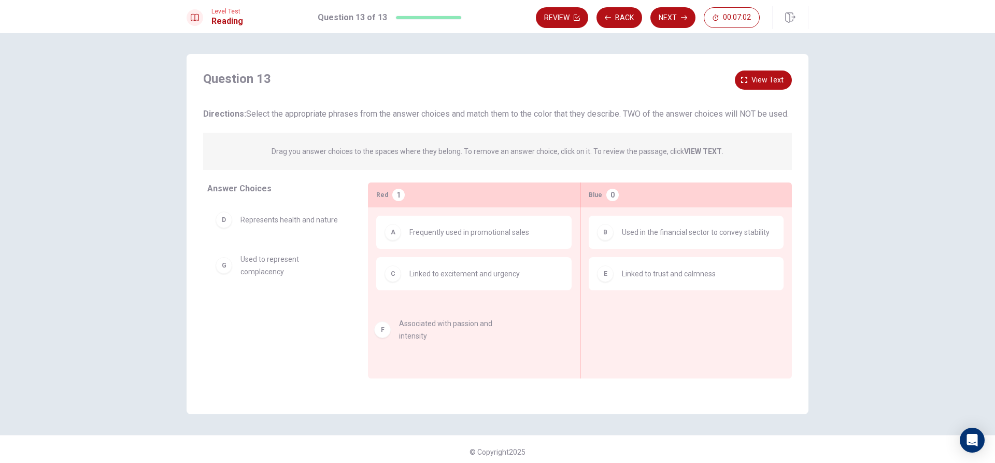
drag, startPoint x: 224, startPoint y: 274, endPoint x: 395, endPoint y: 329, distance: 179.6
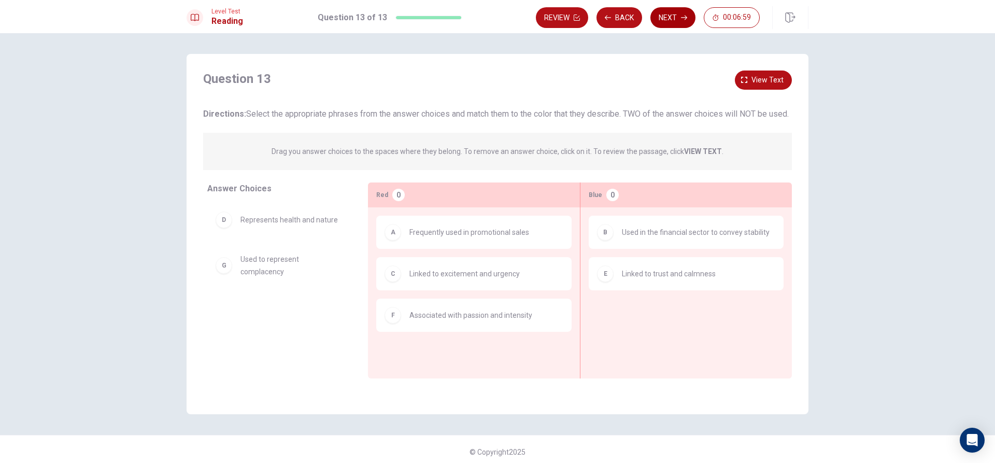
click at [669, 15] on button "Next" at bounding box center [672, 17] width 45 height 21
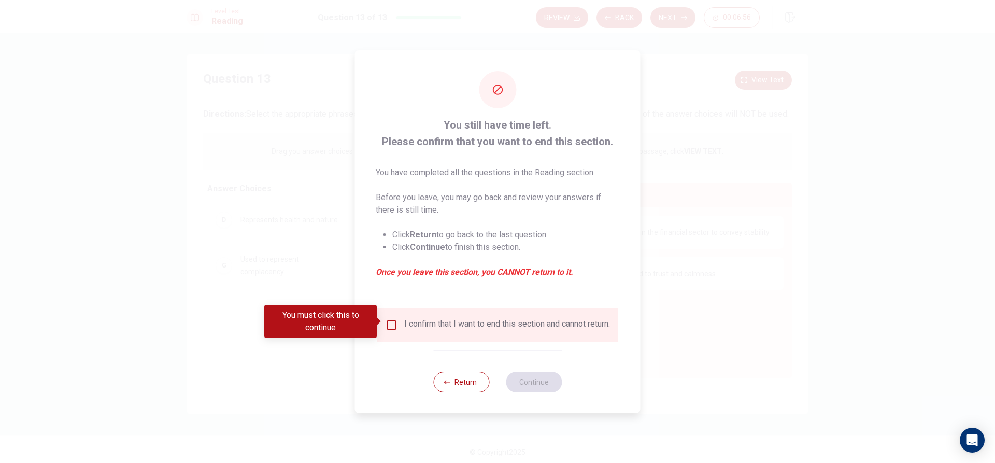
click at [386, 319] on input "You must click this to continue" at bounding box center [392, 325] width 12 height 12
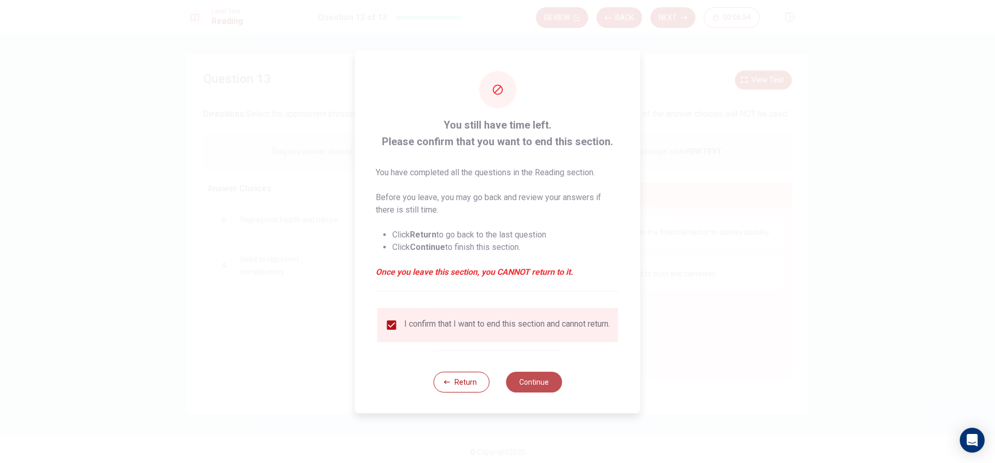
click at [549, 384] on button "Continue" at bounding box center [534, 382] width 56 height 21
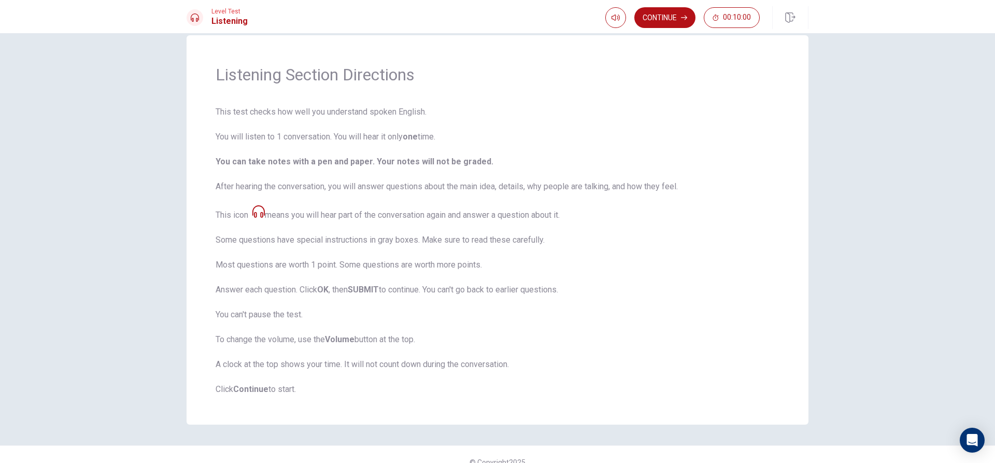
scroll to position [34, 0]
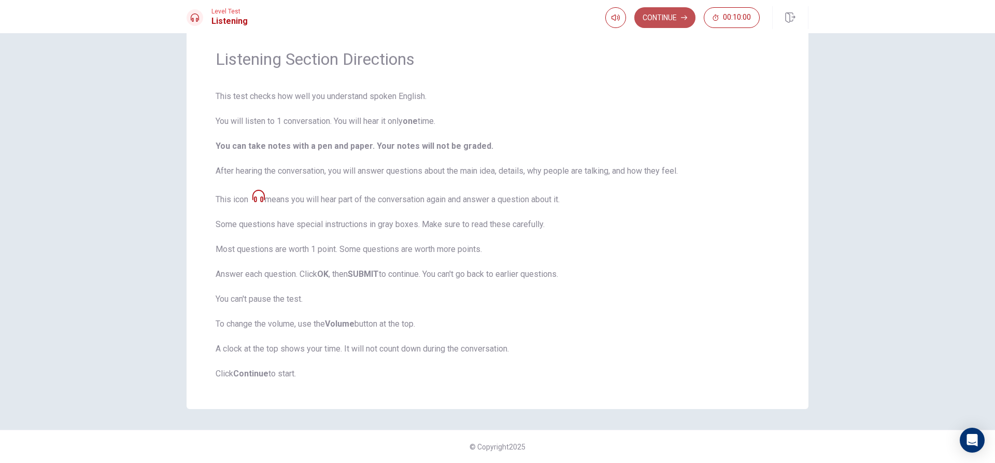
click at [658, 12] on button "Continue" at bounding box center [664, 17] width 61 height 21
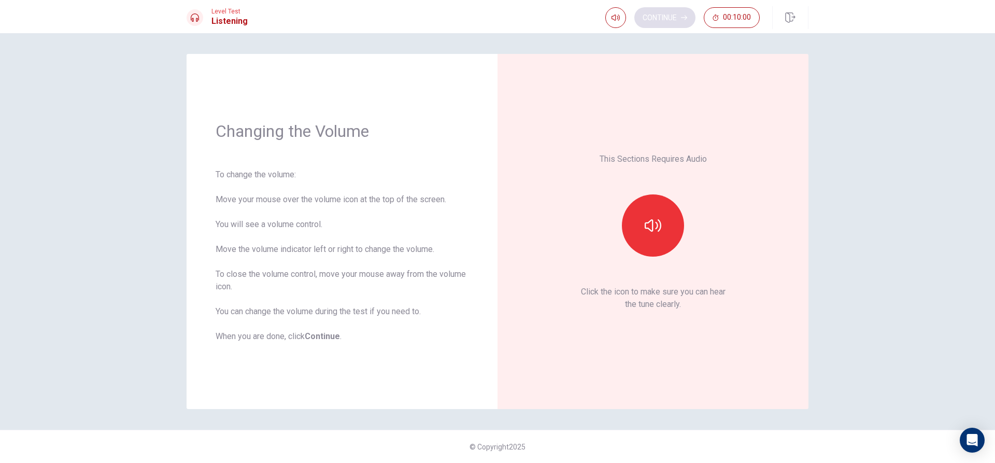
scroll to position [0, 0]
click at [651, 225] on icon "button" at bounding box center [653, 225] width 17 height 17
click at [656, 16] on button "Continue" at bounding box center [664, 17] width 61 height 21
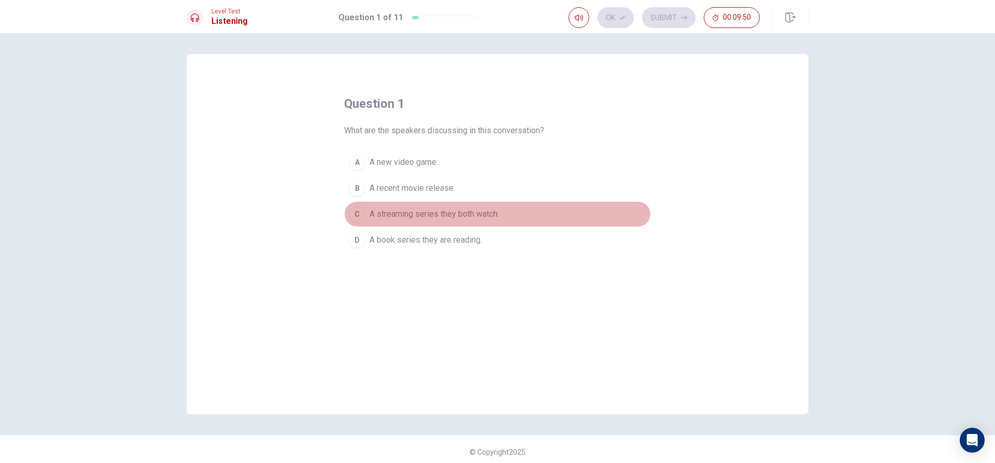
click at [357, 213] on div "C" at bounding box center [357, 214] width 17 height 17
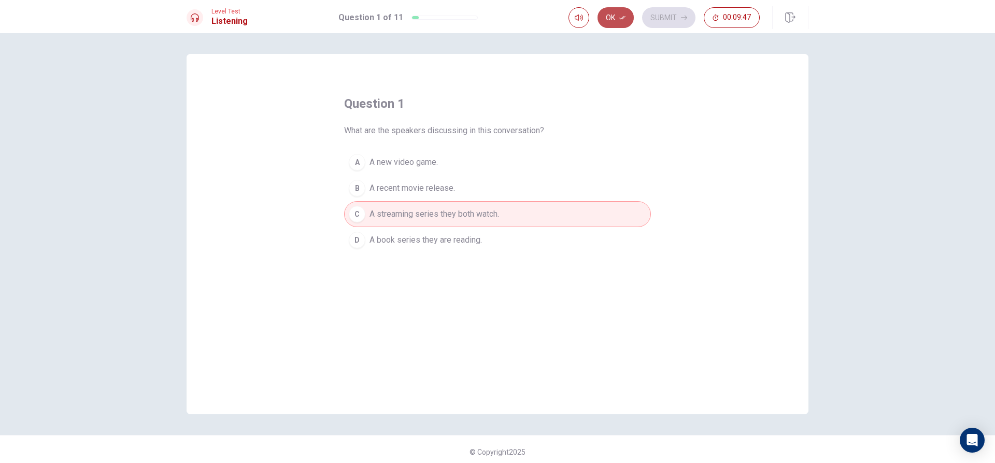
click at [615, 22] on button "Ok" at bounding box center [616, 17] width 36 height 21
click at [672, 10] on button "Submit" at bounding box center [668, 17] width 53 height 21
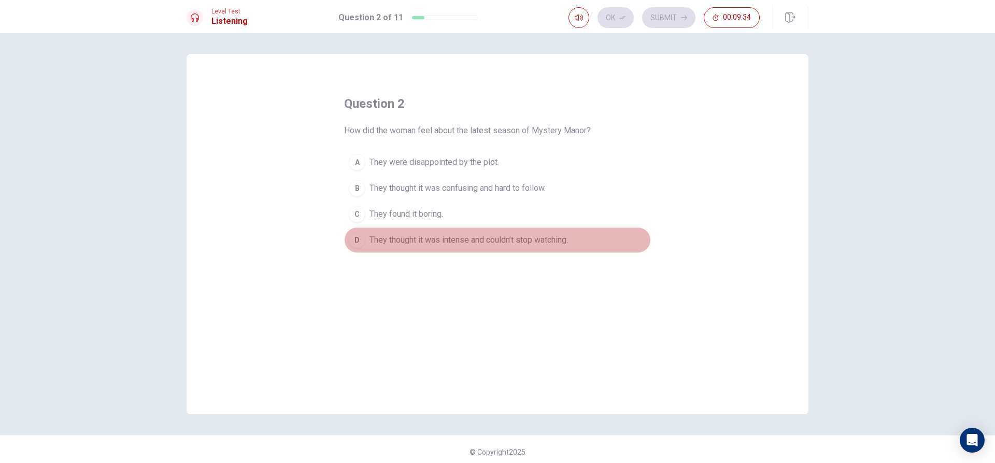
click at [349, 235] on div "D" at bounding box center [357, 240] width 17 height 17
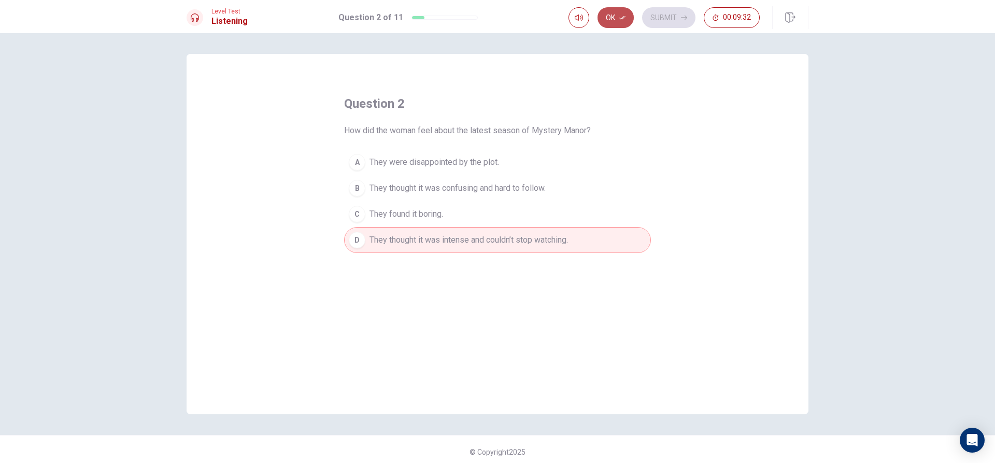
click at [601, 17] on button "Ok" at bounding box center [616, 17] width 36 height 21
click at [683, 12] on button "Submit" at bounding box center [668, 17] width 53 height 21
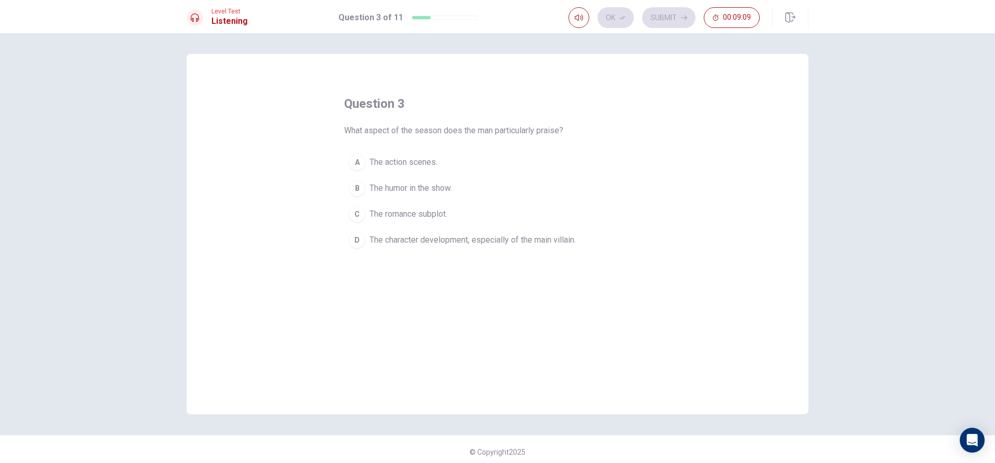
click at [357, 233] on div "D" at bounding box center [357, 240] width 17 height 17
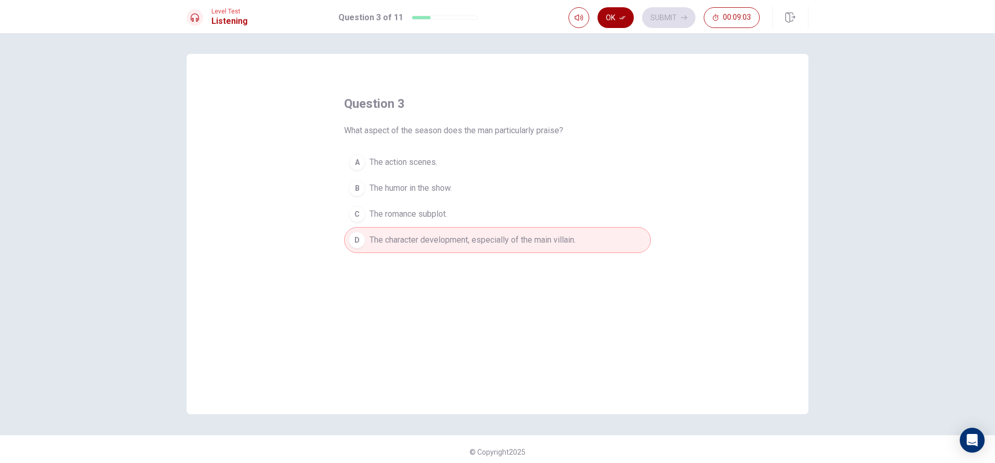
click at [625, 18] on icon "button" at bounding box center [622, 18] width 6 height 4
click at [659, 17] on button "Submit" at bounding box center [668, 17] width 53 height 21
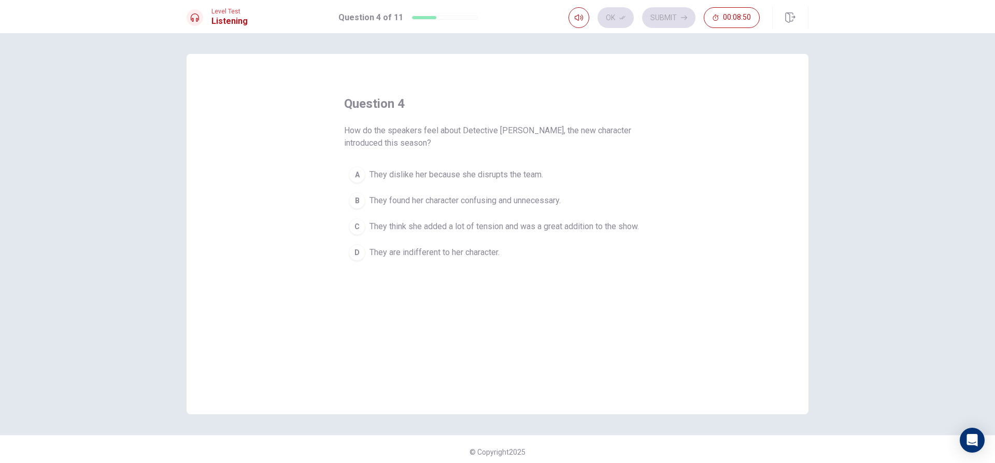
click at [349, 217] on button "C They think she added a lot of tension and was a great addition to the show." at bounding box center [497, 227] width 307 height 26
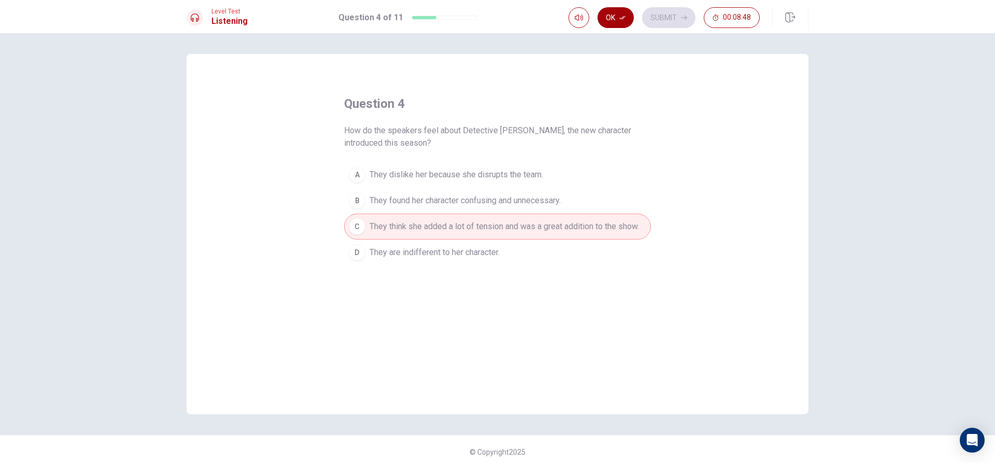
click at [616, 18] on button "Ok" at bounding box center [616, 17] width 36 height 21
click at [671, 15] on button "Submit" at bounding box center [668, 17] width 53 height 21
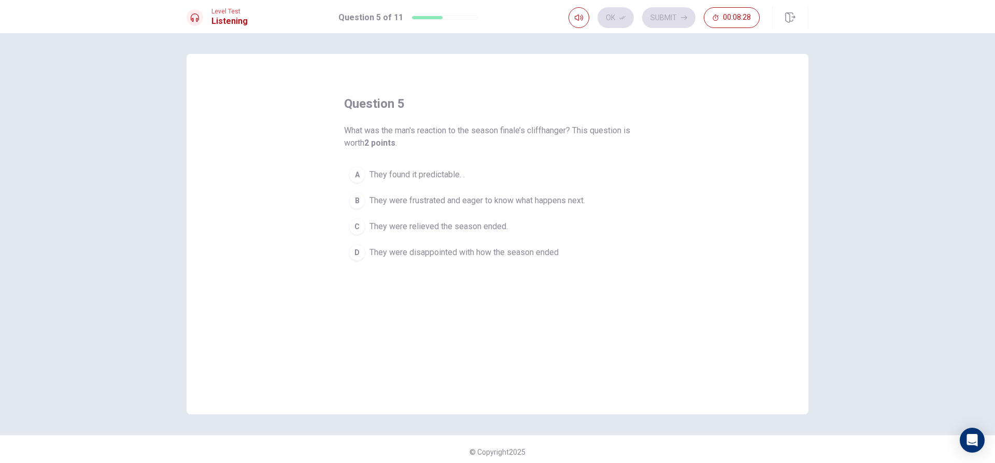
click at [357, 195] on div "B" at bounding box center [357, 200] width 17 height 17
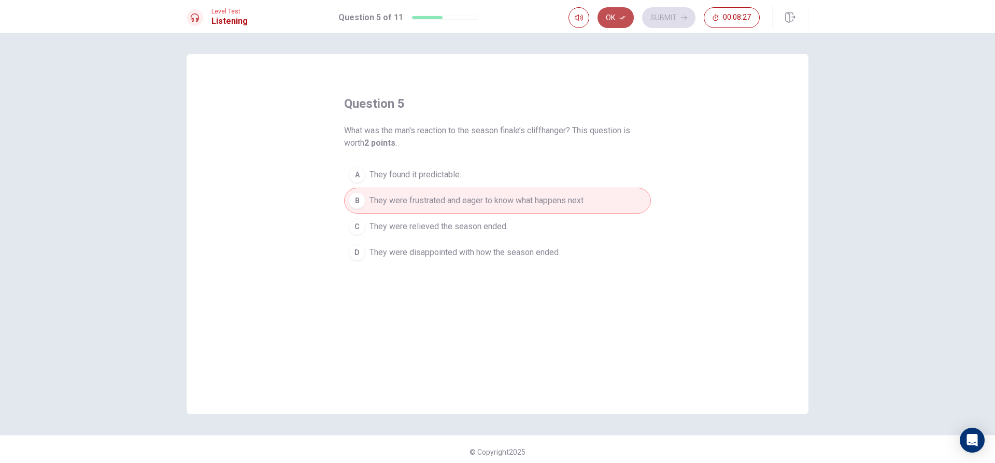
click at [620, 19] on icon "button" at bounding box center [622, 18] width 6 height 6
click at [663, 17] on button "Submit" at bounding box center [668, 17] width 53 height 21
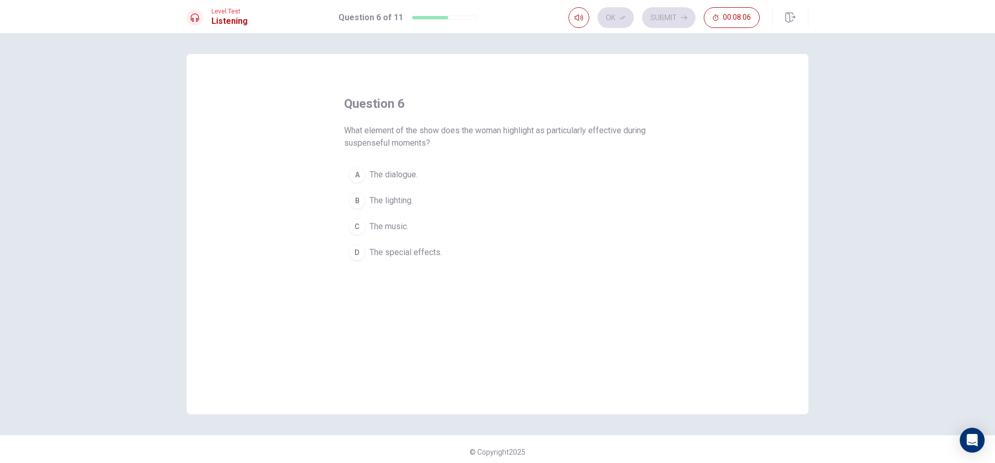
click at [350, 225] on div "C" at bounding box center [357, 226] width 17 height 17
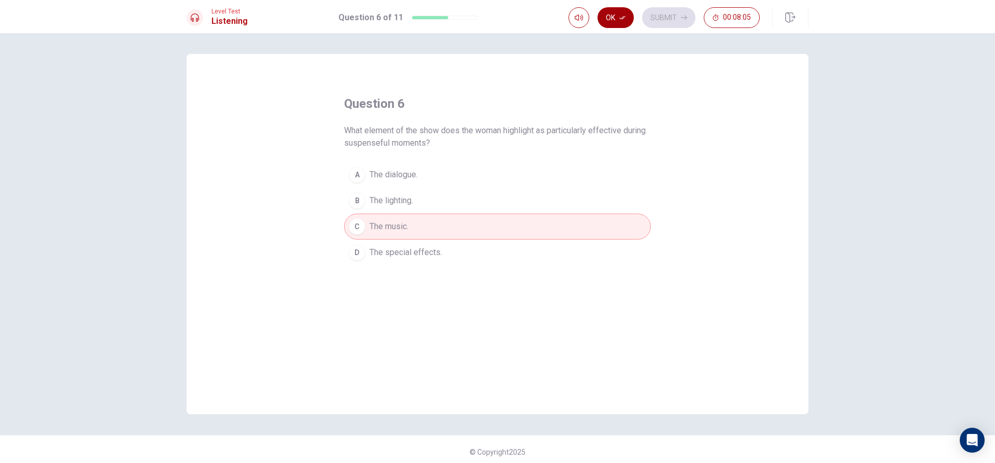
click at [601, 12] on button "Ok" at bounding box center [616, 17] width 36 height 21
click at [648, 18] on button "Submit" at bounding box center [668, 17] width 53 height 21
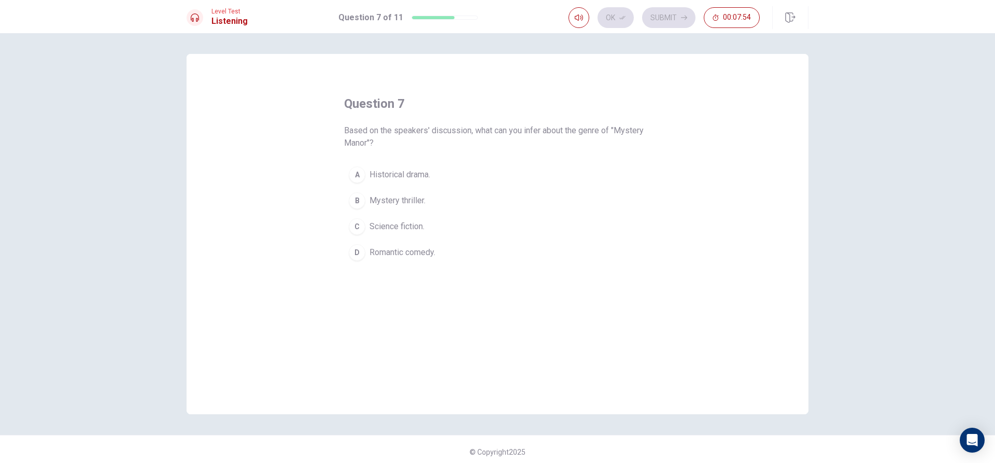
click at [356, 197] on div "B" at bounding box center [357, 200] width 17 height 17
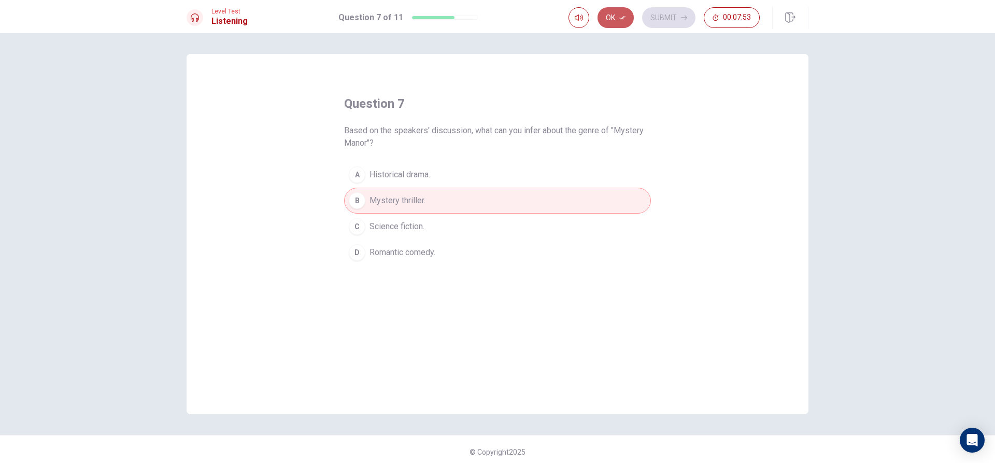
click at [628, 10] on button "Ok" at bounding box center [616, 17] width 36 height 21
click at [675, 16] on button "Submit" at bounding box center [668, 17] width 53 height 21
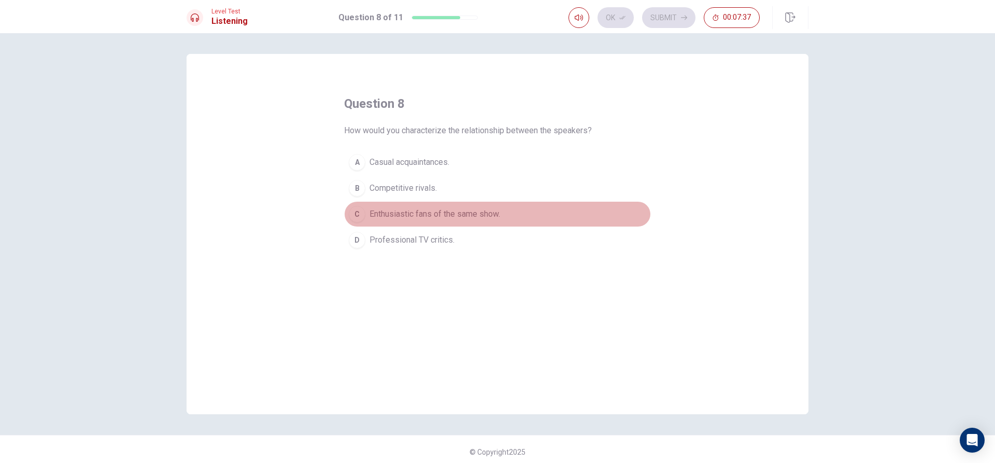
click at [357, 215] on div "C" at bounding box center [357, 214] width 17 height 17
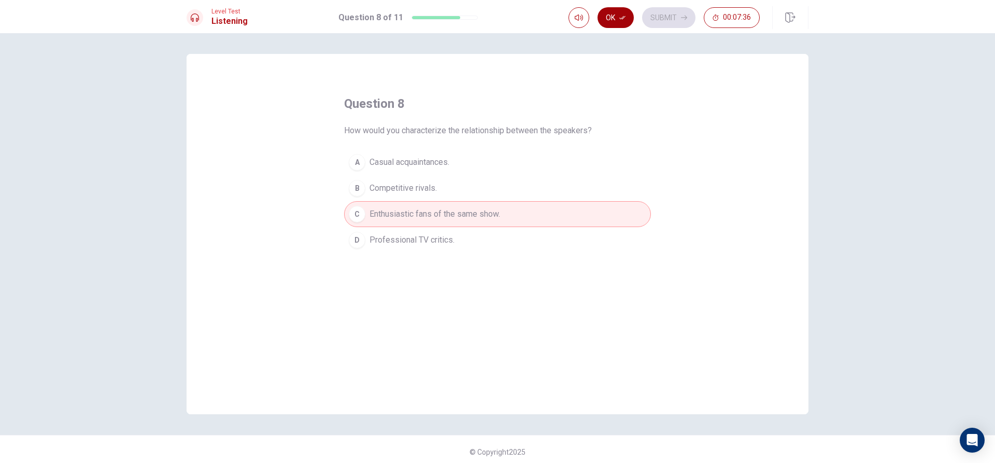
click at [623, 14] on button "Ok" at bounding box center [616, 17] width 36 height 21
click at [668, 19] on button "Submit" at bounding box center [668, 17] width 53 height 21
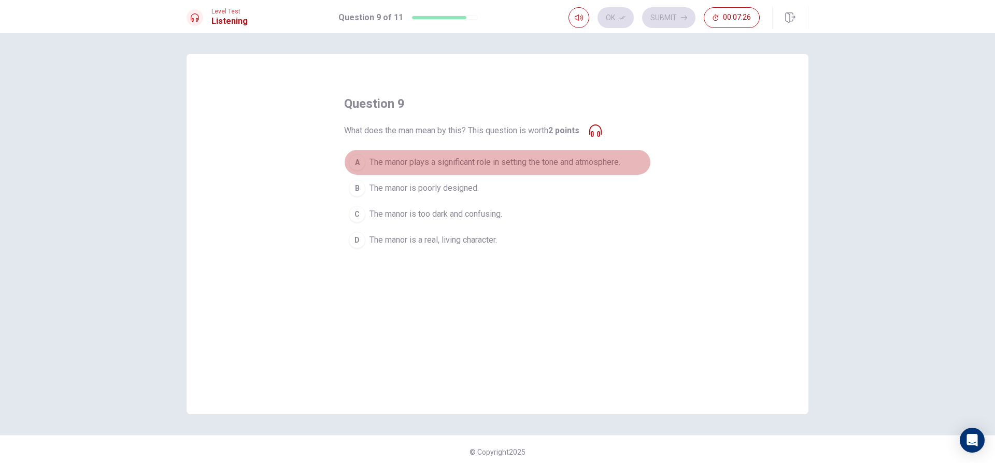
click at [358, 162] on div "A" at bounding box center [357, 162] width 17 height 17
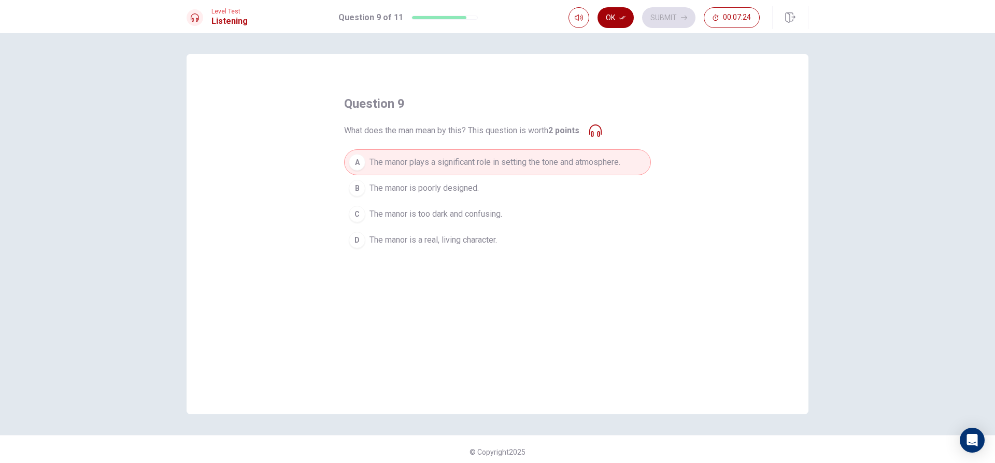
click at [626, 14] on button "Ok" at bounding box center [616, 17] width 36 height 21
click at [659, 12] on button "Submit" at bounding box center [668, 17] width 53 height 21
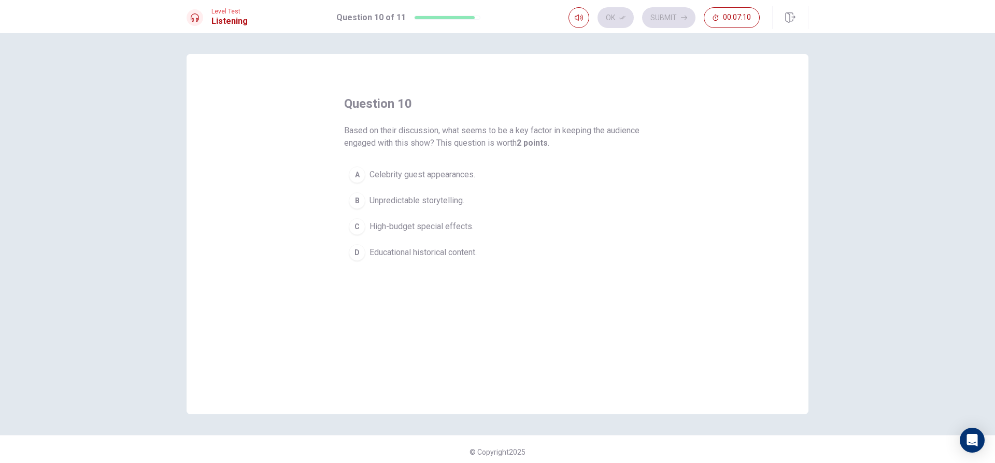
click at [356, 200] on div "B" at bounding box center [357, 200] width 17 height 17
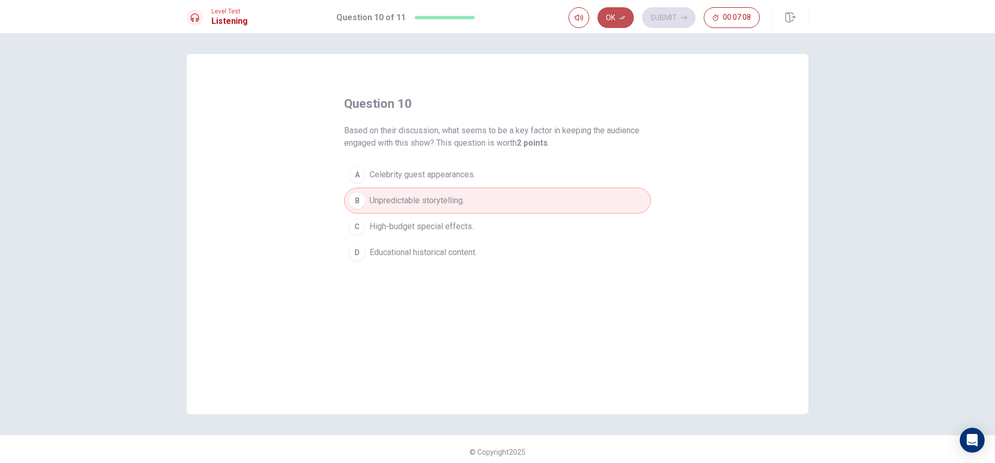
click at [611, 14] on button "Ok" at bounding box center [616, 17] width 36 height 21
click at [675, 12] on button "Submit" at bounding box center [668, 17] width 53 height 21
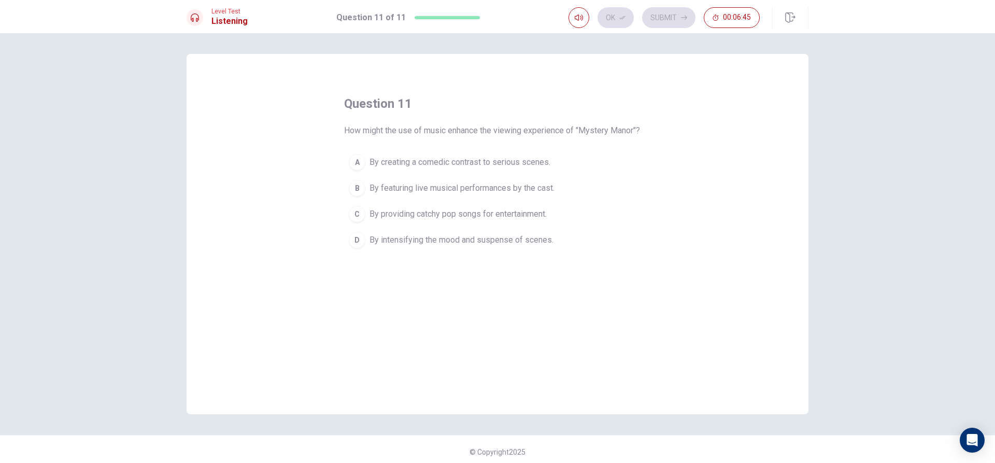
click at [355, 241] on div "D" at bounding box center [357, 240] width 17 height 17
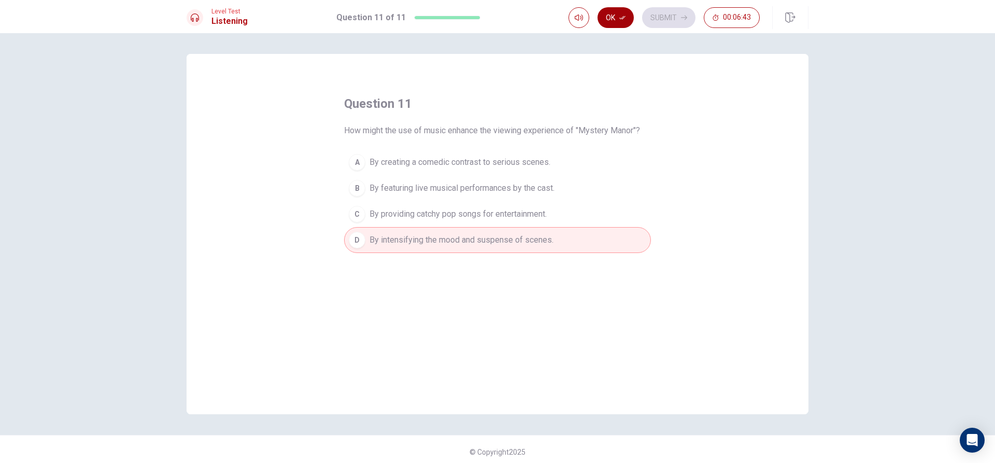
click at [605, 17] on button "Ok" at bounding box center [616, 17] width 36 height 21
click at [666, 17] on button "Submit" at bounding box center [668, 17] width 53 height 21
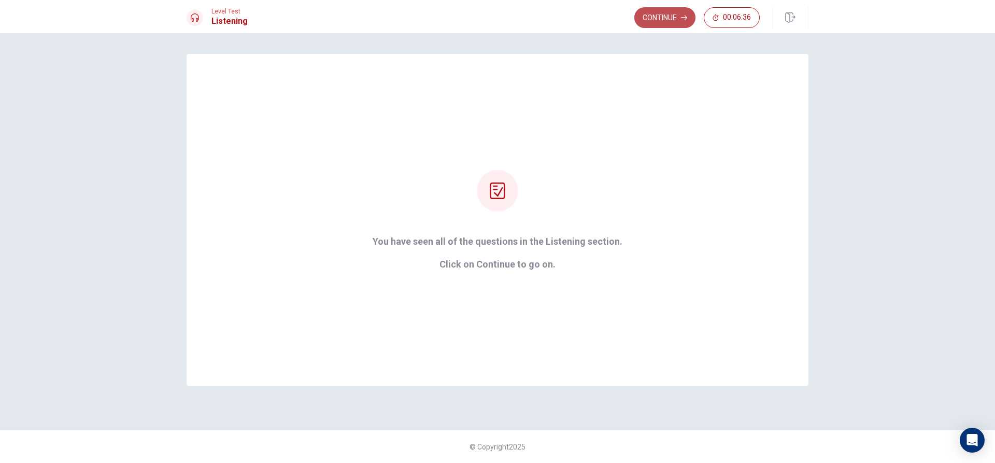
click at [642, 17] on button "Continue" at bounding box center [664, 17] width 61 height 21
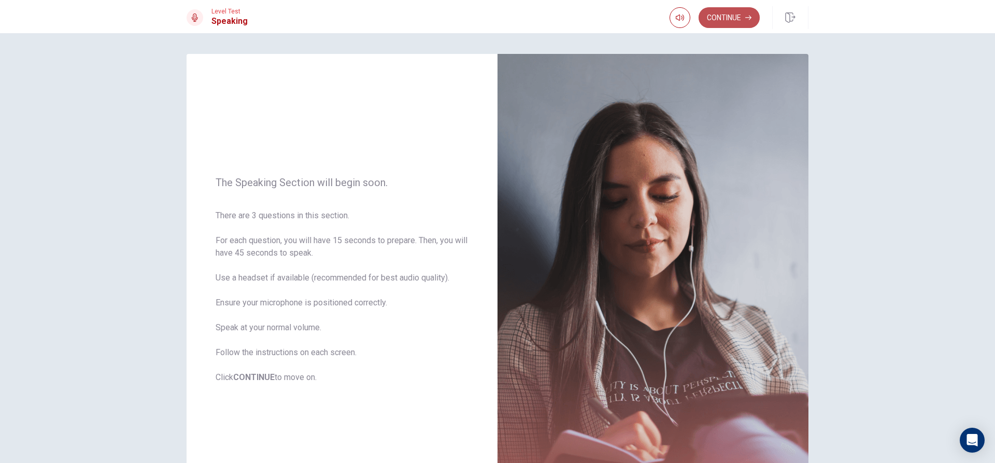
click at [721, 22] on button "Continue" at bounding box center [729, 17] width 61 height 21
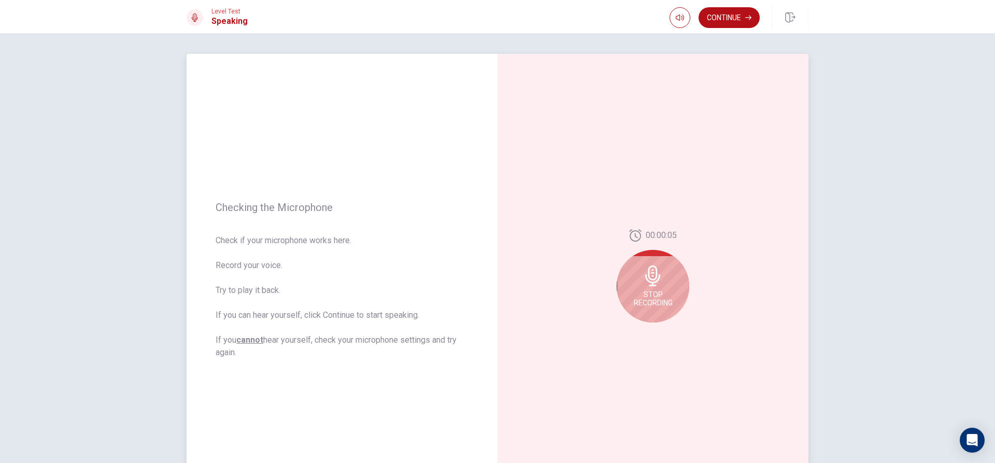
click at [654, 264] on div "Stop Recording" at bounding box center [653, 286] width 73 height 73
click at [664, 330] on button "Play Audio" at bounding box center [664, 330] width 15 height 15
click at [643, 330] on button "Record Again" at bounding box center [641, 330] width 15 height 15
click at [637, 288] on div "Stop Recording" at bounding box center [653, 286] width 73 height 73
click at [639, 328] on icon "Record Again" at bounding box center [642, 331] width 6 height 6
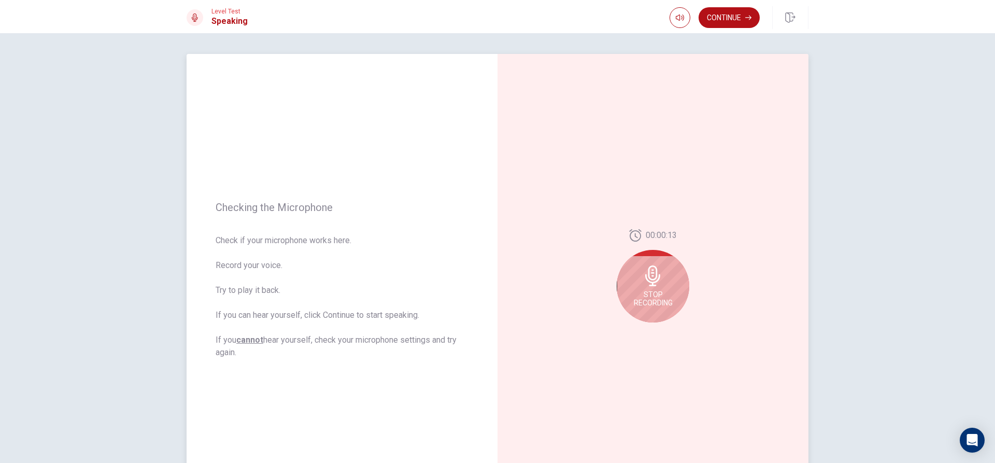
click at [658, 306] on span "Stop Recording" at bounding box center [653, 298] width 39 height 17
click at [657, 331] on button "Play Audio" at bounding box center [664, 330] width 15 height 15
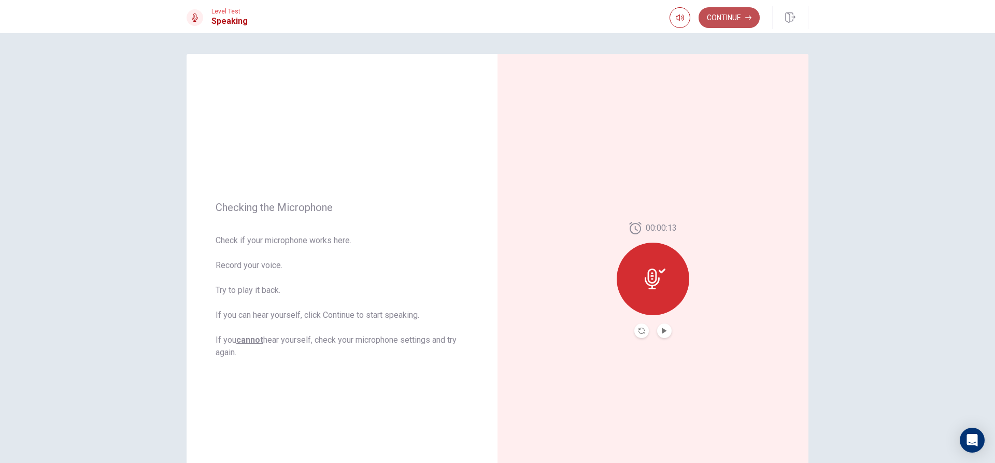
click at [727, 24] on button "Continue" at bounding box center [729, 17] width 61 height 21
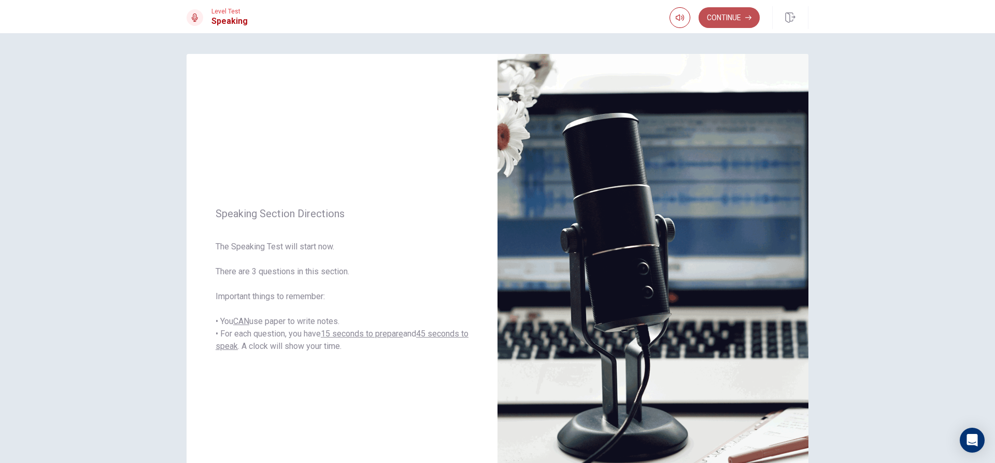
click at [723, 23] on button "Continue" at bounding box center [729, 17] width 61 height 21
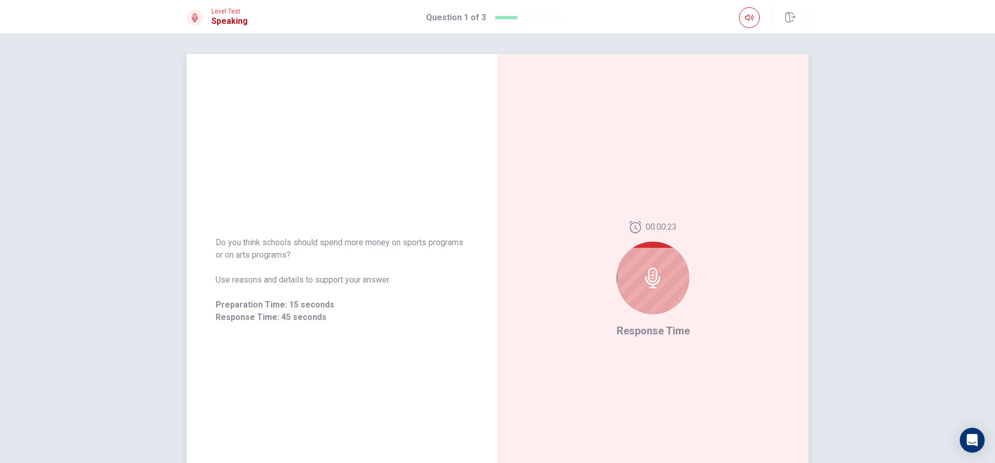
click at [659, 286] on icon at bounding box center [653, 277] width 21 height 21
click at [653, 274] on icon at bounding box center [653, 277] width 21 height 21
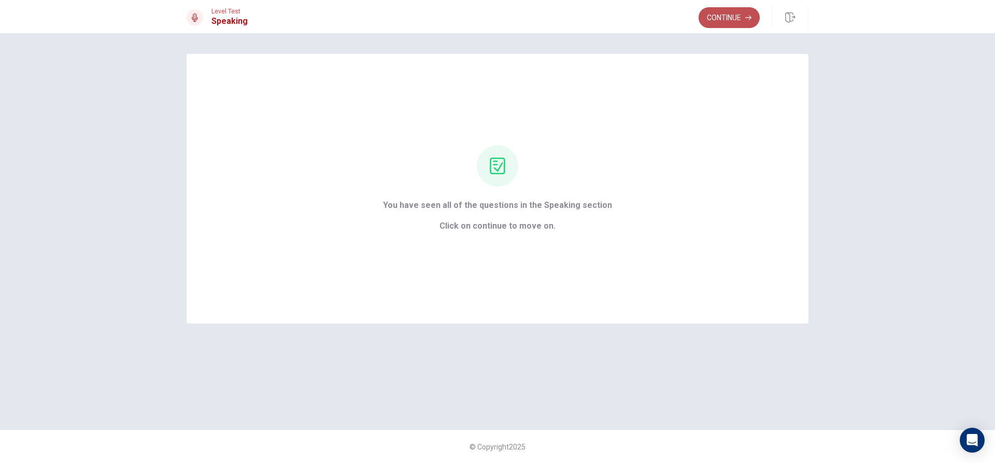
click at [715, 20] on button "Continue" at bounding box center [729, 17] width 61 height 21
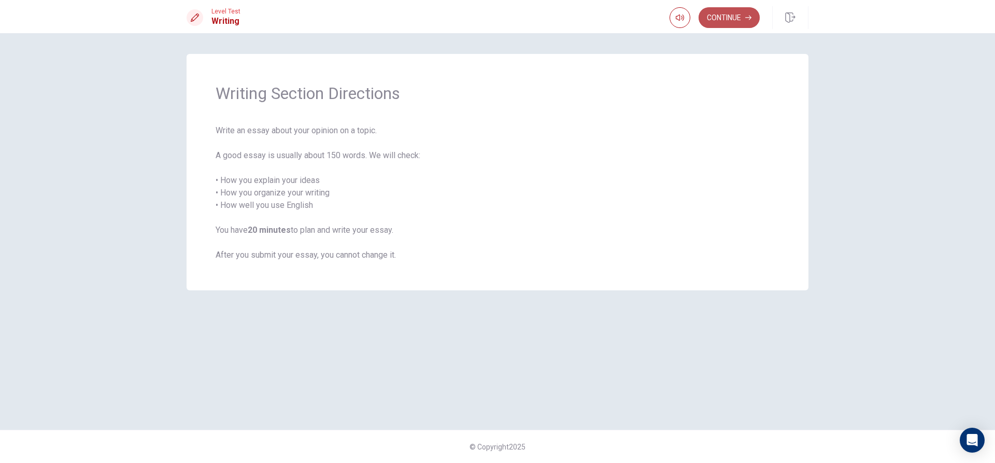
click at [725, 15] on button "Continue" at bounding box center [729, 17] width 61 height 21
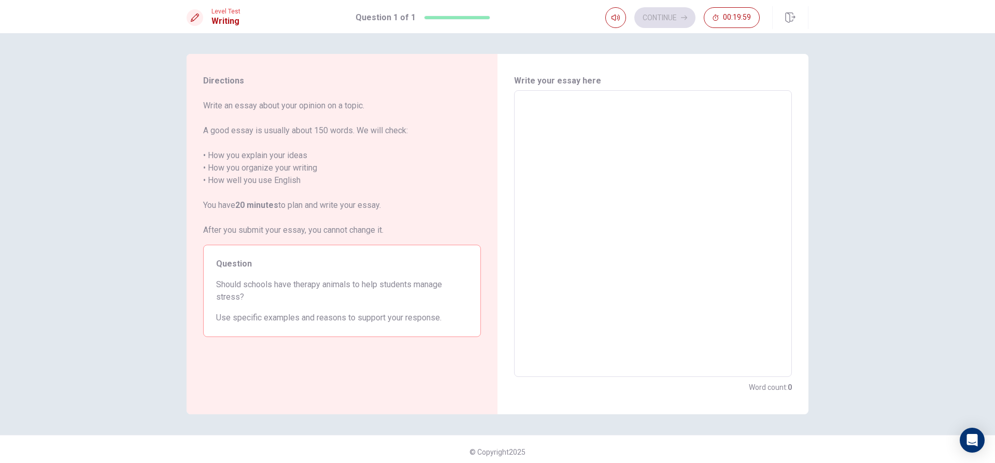
click at [546, 125] on textarea at bounding box center [652, 234] width 263 height 270
type textarea "W"
type textarea "x"
type textarea "We"
type textarea "x"
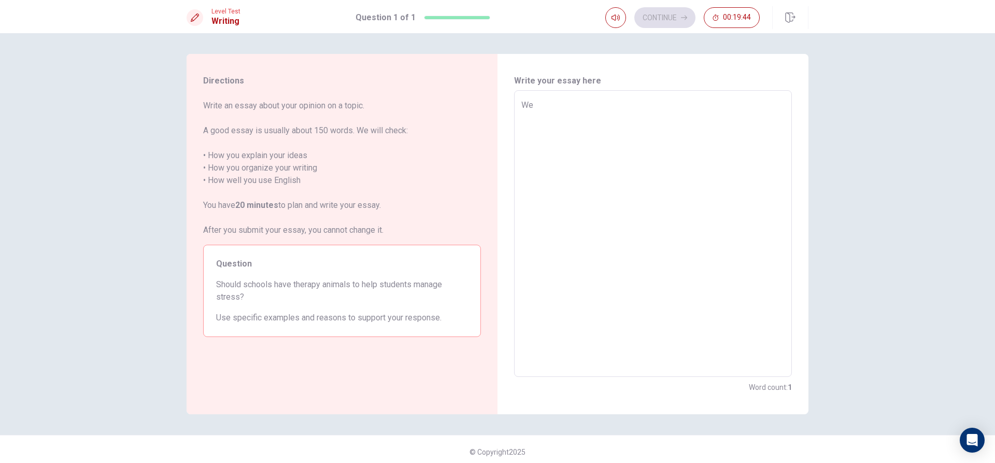
type textarea "Wel"
type textarea "x"
type textarea "Well"
type textarea "x"
type textarea "Well,"
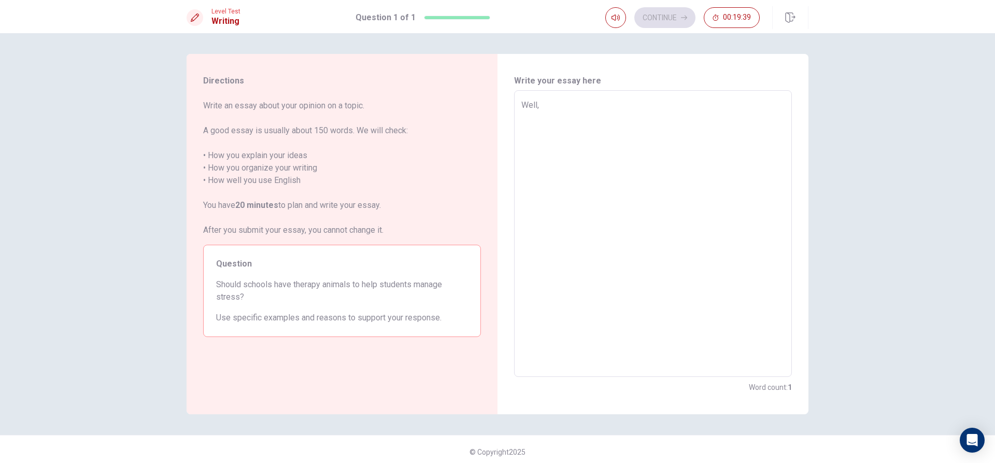
type textarea "x"
type textarea "Well,p"
type textarea "x"
type textarea "Well,pe"
type textarea "x"
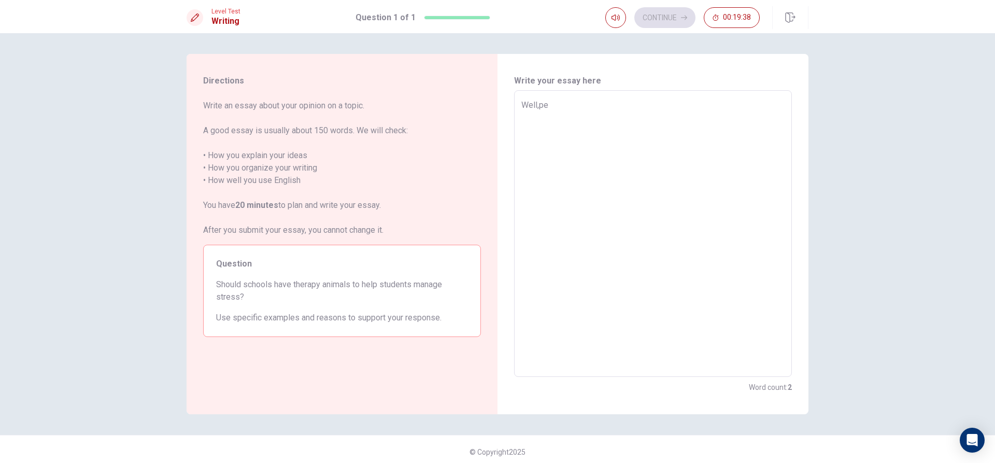
type textarea "Well,per"
type textarea "x"
type textarea "Well,pers"
type textarea "x"
type textarea "Well,perso"
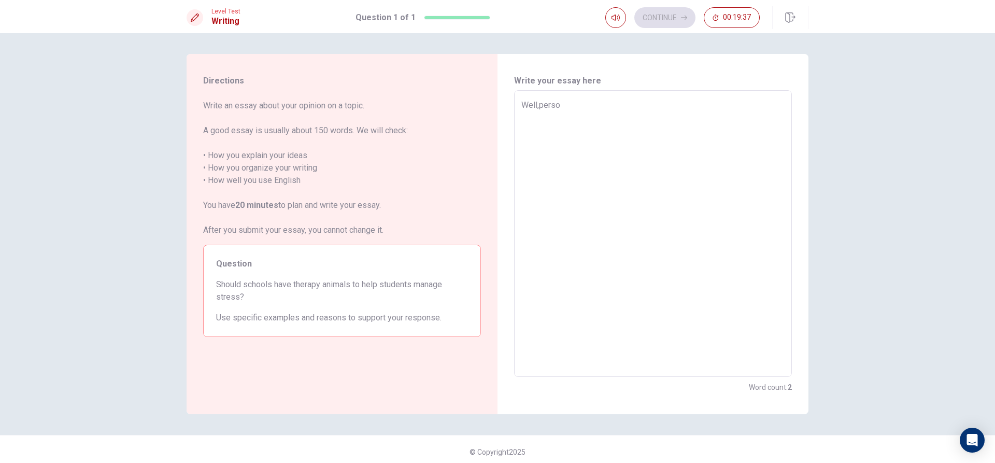
type textarea "x"
type textarea "Well,person"
type textarea "x"
type textarea "Well,persona"
type textarea "x"
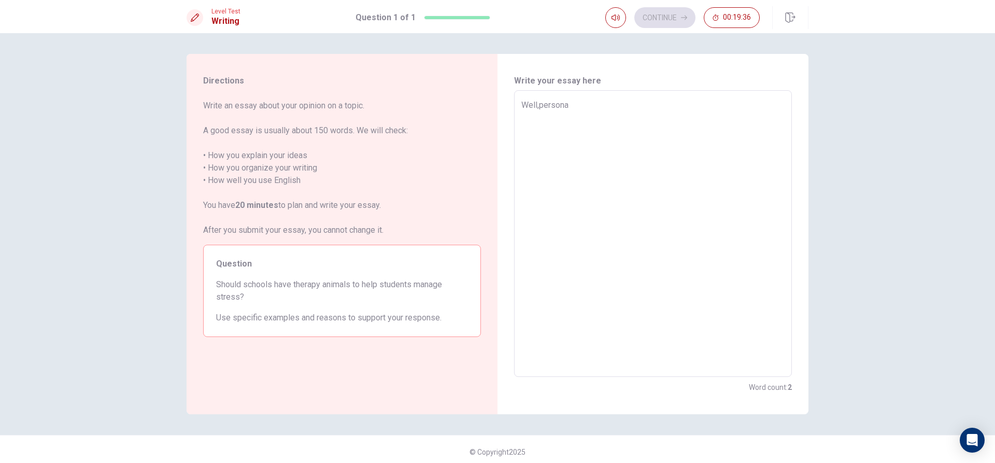
type textarea "Well,personal"
type textarea "x"
type textarea "Well,personall"
type textarea "x"
type textarea "Well,personally"
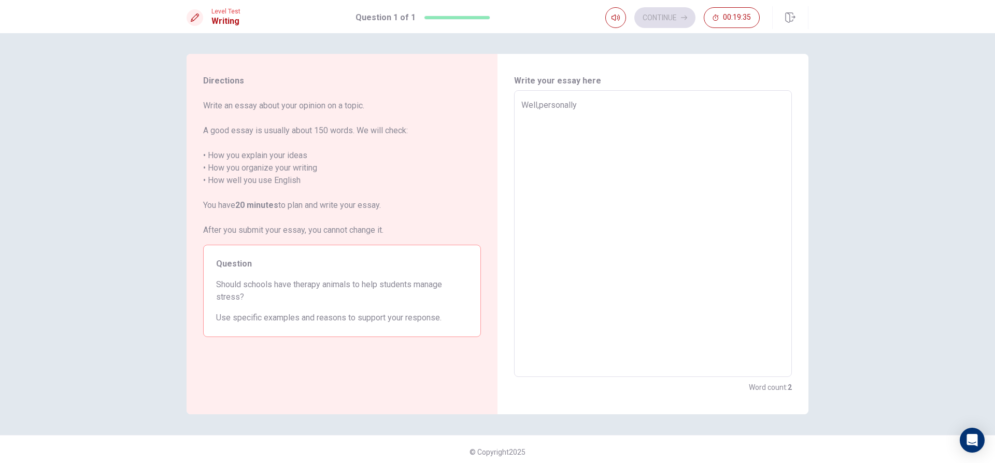
type textarea "x"
type textarea "Well,personally"
type textarea "x"
type textarea "Well,personally"
click at [564, 108] on textarea "Well,personally" at bounding box center [652, 234] width 263 height 270
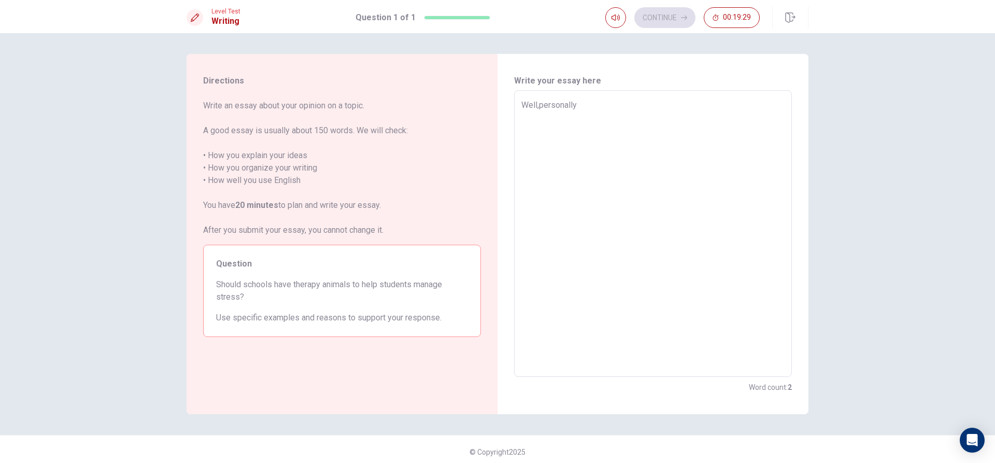
click at [535, 105] on textarea "Well,personally" at bounding box center [652, 234] width 263 height 270
click at [536, 104] on textarea "Well,personally" at bounding box center [652, 234] width 263 height 270
type textarea "x"
type textarea "Well, personally"
type textarea "x"
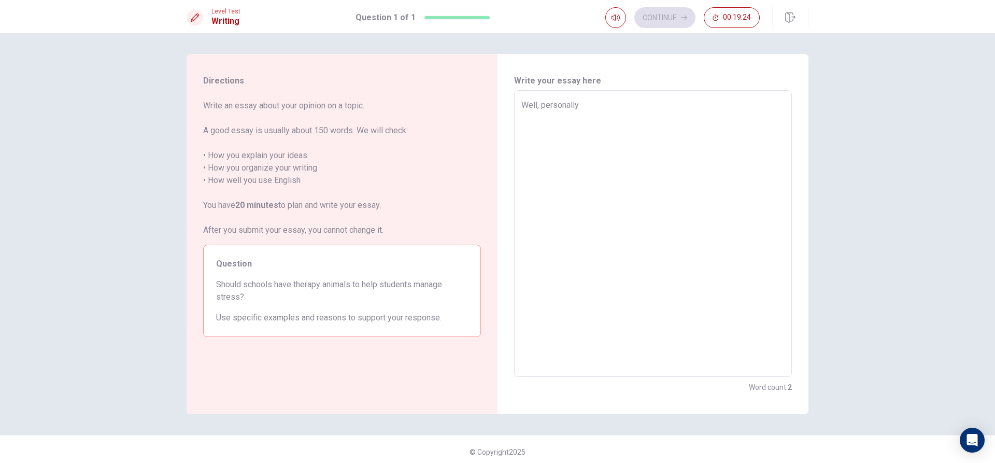
type textarea "Well,personally"
click at [540, 105] on textarea "Well,personally" at bounding box center [652, 234] width 263 height 270
type textarea "x"
type textarea "Well,ersonally"
type textarea "x"
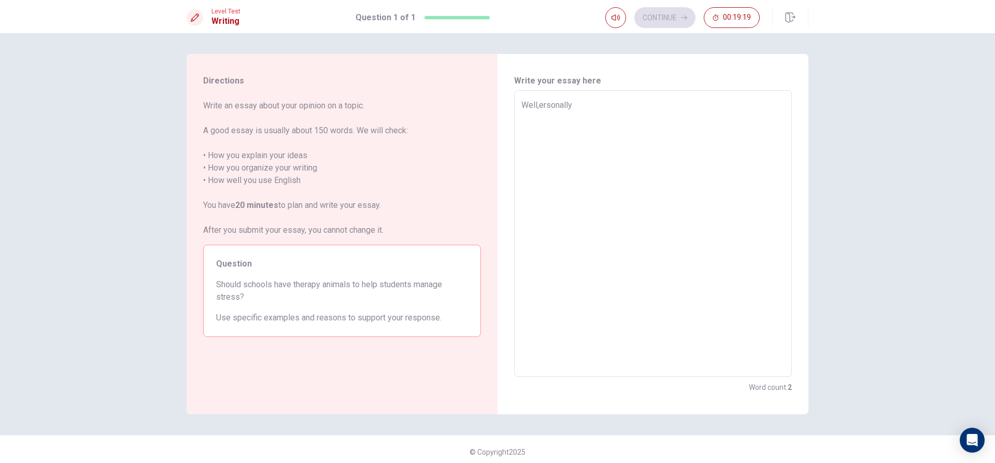
type textarea "Well,Personally"
click at [584, 105] on textarea "Well,Personally" at bounding box center [652, 234] width 263 height 270
type textarea "x"
type textarea "Well,Personally"
type textarea "x"
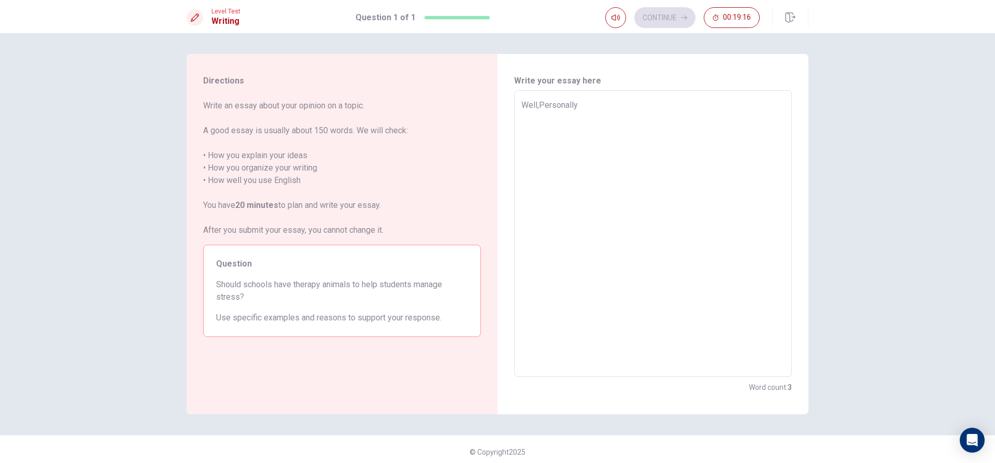
type textarea "Well,Personally y"
type textarea "x"
type textarea "Well,Personally ye"
type textarea "x"
type textarea "Well,Personally yes"
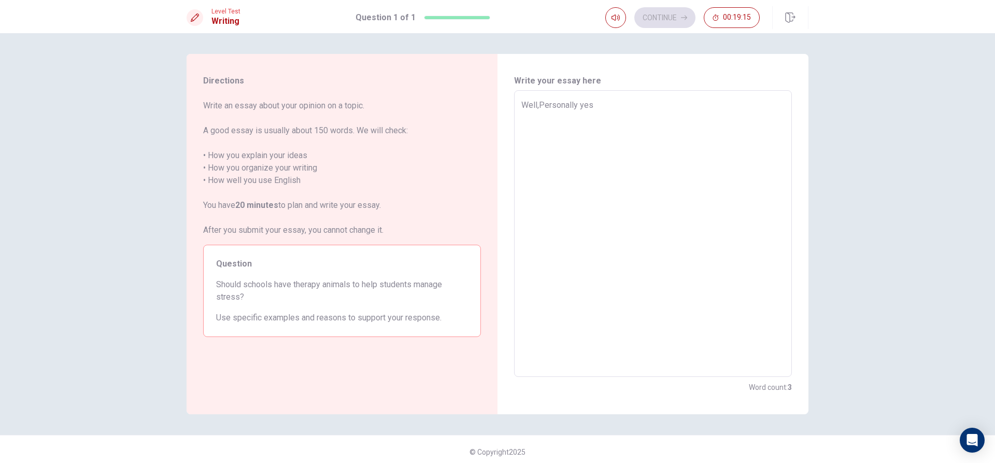
type textarea "x"
type textarea "Well,Personally yes"
type textarea "x"
type textarea "Well,Personally yes t"
type textarea "x"
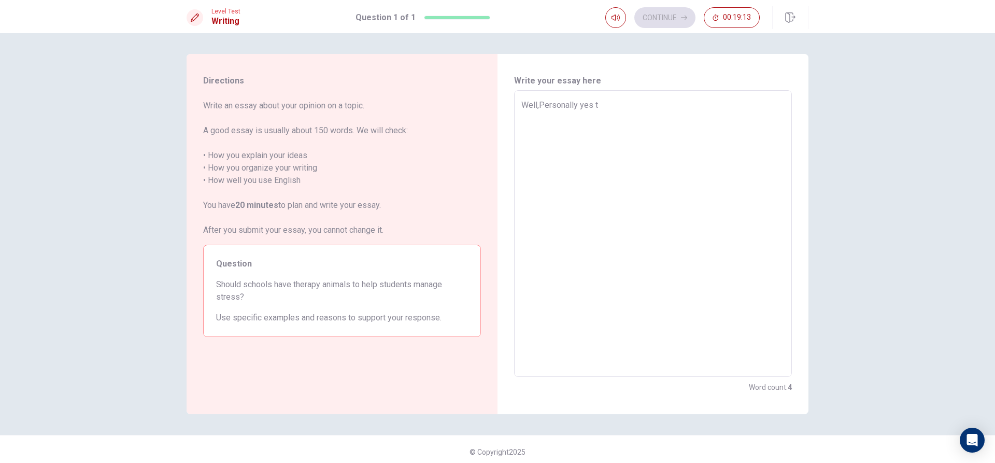
type textarea "Well,Personally yes th"
type textarea "x"
type textarea "Well,Personally yes the"
type textarea "x"
type textarea "Well,Personally yes they"
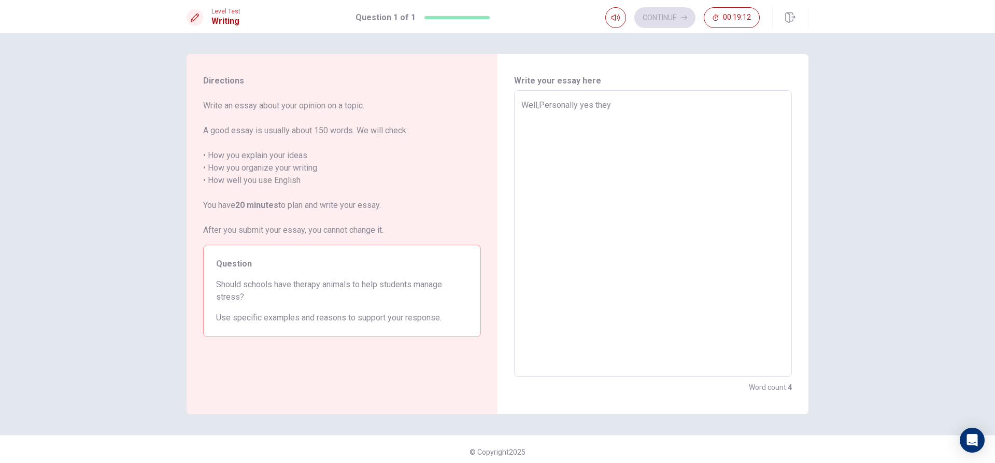
type textarea "x"
type textarea "Well,Personally yes they"
type textarea "x"
type textarea "Well,Personally yes they s"
type textarea "x"
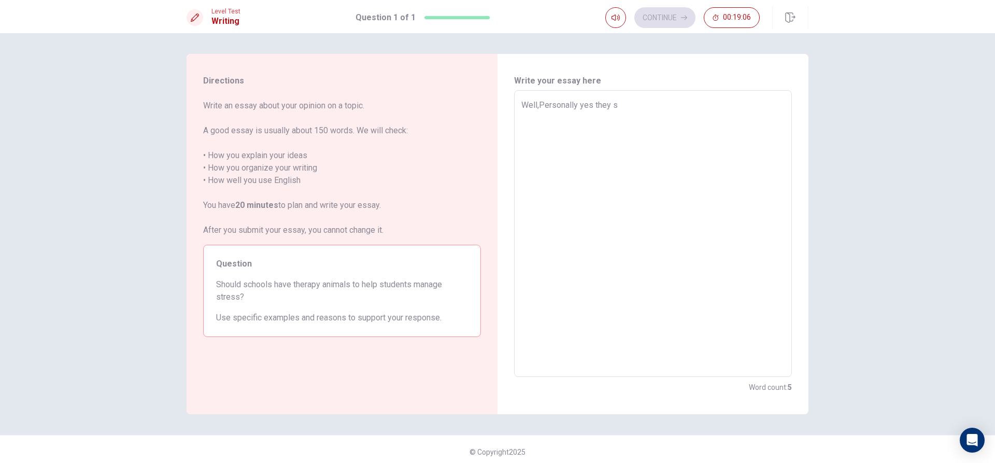
type textarea "Well,Personally yes they sh"
type textarea "x"
type textarea "Well,Personally yes they sho"
type textarea "x"
type textarea "Well,Personally yes they shou"
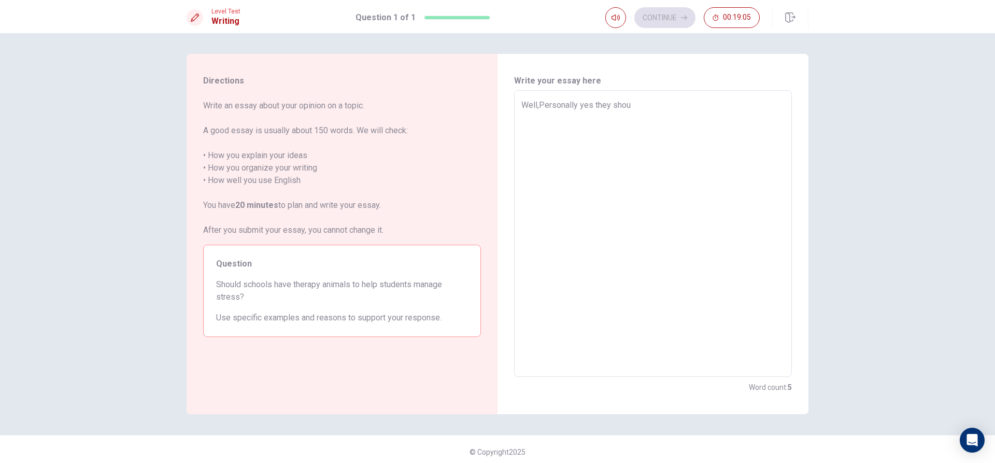
type textarea "x"
type textarea "Well,Personally yes they shoul"
type textarea "x"
type textarea "Well,Personally yes they should"
type textarea "x"
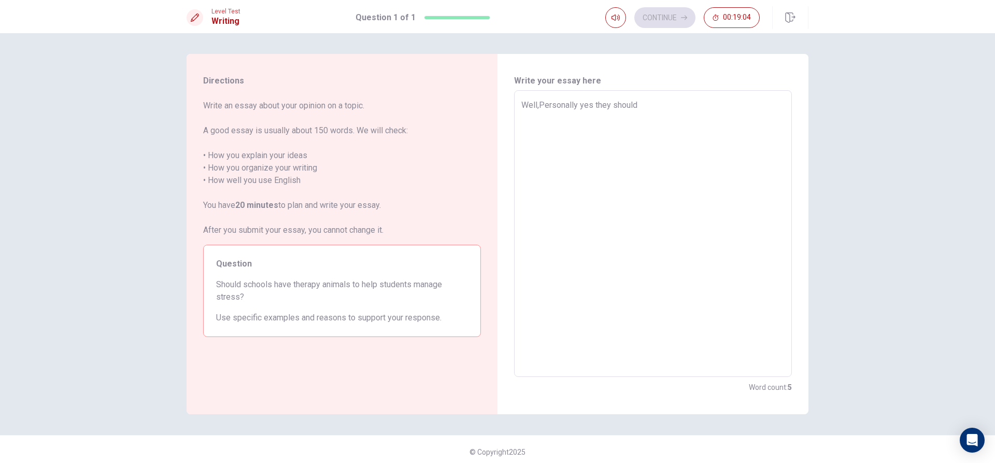
type textarea "Well,Personally yes they should"
type textarea "x"
type textarea "Well,Personally yes they should b"
type textarea "x"
type textarea "Well,Personally yes they should be"
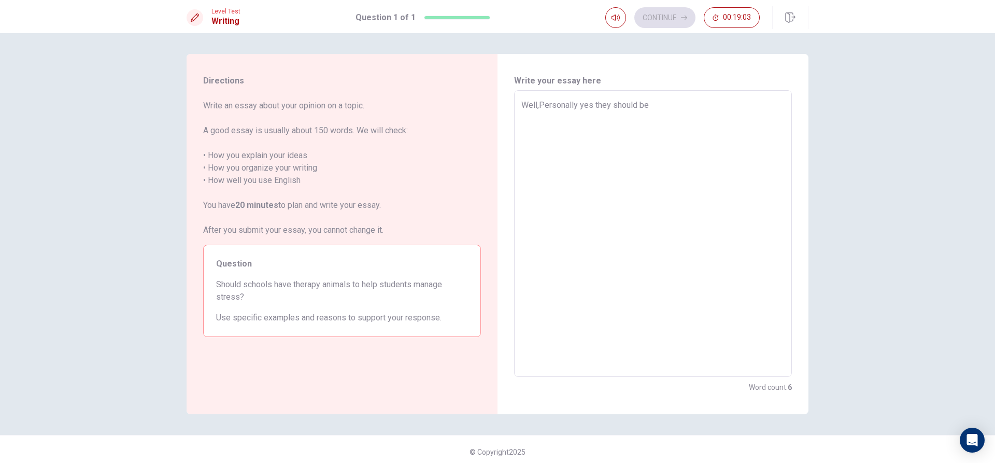
type textarea "x"
type textarea "Well,Personally yes they should bec"
type textarea "x"
type textarea "Well,Personally yes they should beca"
type textarea "x"
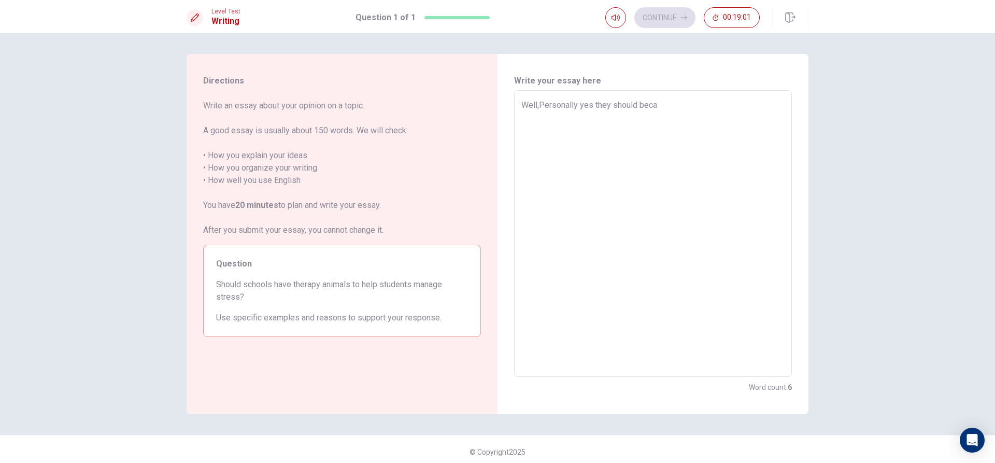
type textarea "Well,Personally yes they should becau"
type textarea "x"
type textarea "Well,Personally yes they should becaus"
type textarea "x"
type textarea "Well,Personally yes they should because"
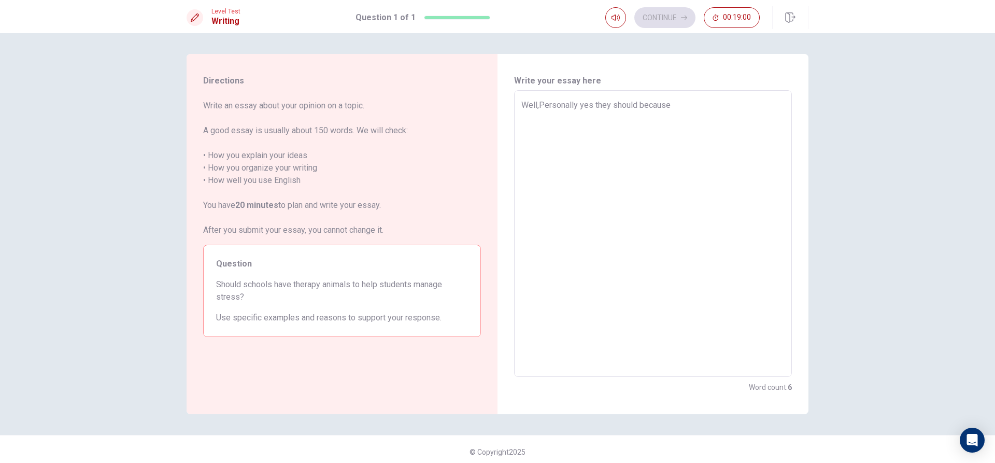
type textarea "x"
type textarea "Well,Personally yes they should because"
click at [636, 107] on textarea "Well,Personally yes they should because" at bounding box center [652, 234] width 263 height 270
type textarea "x"
type textarea "Well,Personally yes they shouldbecause"
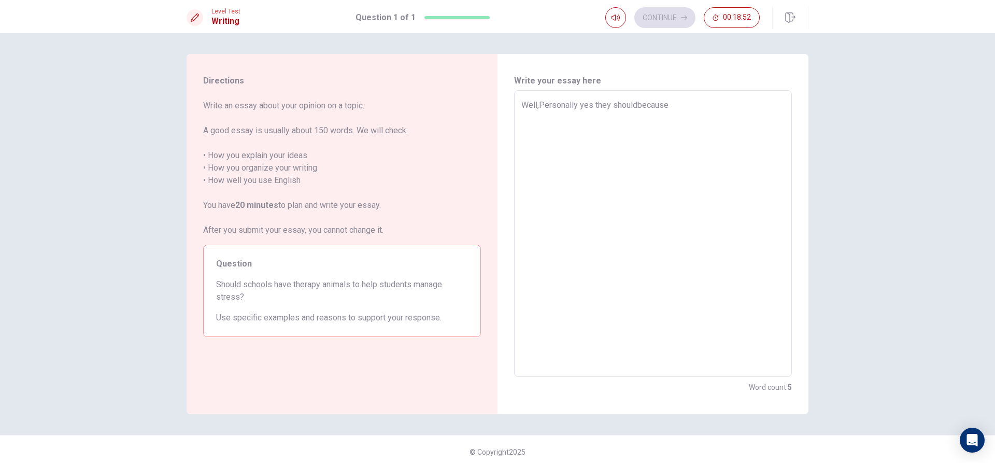
type textarea "x"
type textarea "Well,Personally yes they should.because"
type textarea "x"
type textarea "Well,Personally yes they should. because"
click at [535, 103] on textarea "Well,Personally yes they should. because" at bounding box center [652, 234] width 263 height 270
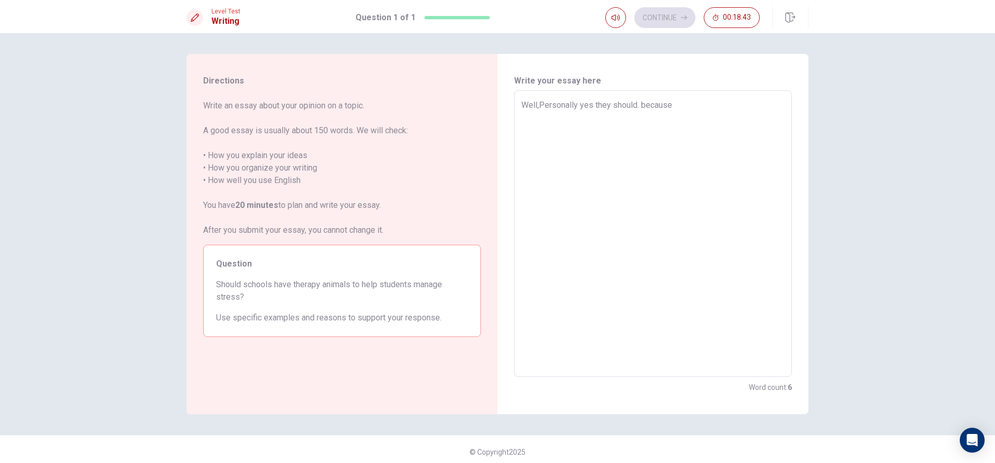
type textarea "x"
type textarea "Well, Personally yes they should. because"
type textarea "x"
click at [535, 105] on textarea "Well, Personally yes they should. because" at bounding box center [652, 234] width 263 height 270
type textarea "Well , Personally yes they should. because"
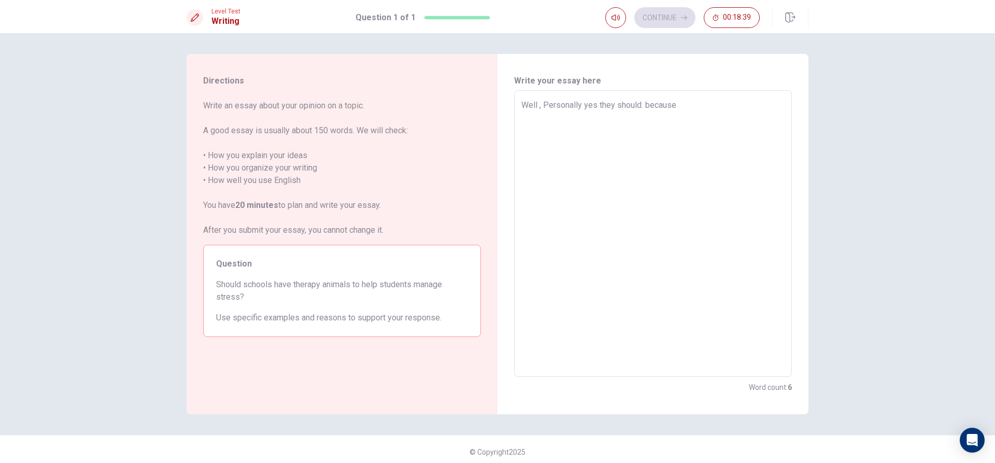
drag, startPoint x: 679, startPoint y: 104, endPoint x: 665, endPoint y: 105, distance: 14.0
click at [676, 104] on textarea "Well , Personally yes they should. because" at bounding box center [652, 234] width 263 height 270
click at [646, 107] on textarea "Well , Personally yes they should. because" at bounding box center [652, 234] width 263 height 270
type textarea "x"
type textarea "Well , Personally yes they should. ecause"
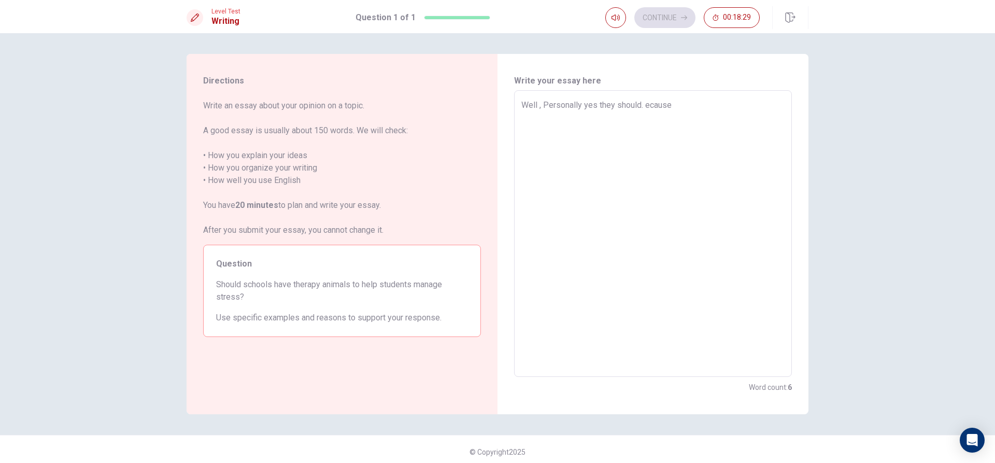
type textarea "x"
type textarea "Well , Personally yes they should. Because"
click at [703, 107] on textarea "Well , Personally yes they should. Because" at bounding box center [652, 234] width 263 height 270
type textarea "x"
type textarea "Well , Personally yes they should. Because m"
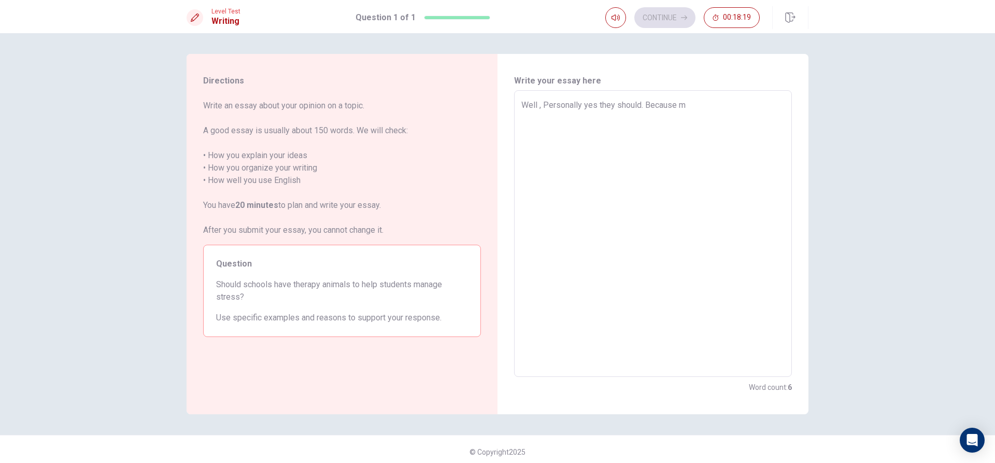
type textarea "x"
type textarea "Well , Personally yes they should. Because mo"
type textarea "x"
type textarea "Well , Personally yes they should. Because mos"
type textarea "x"
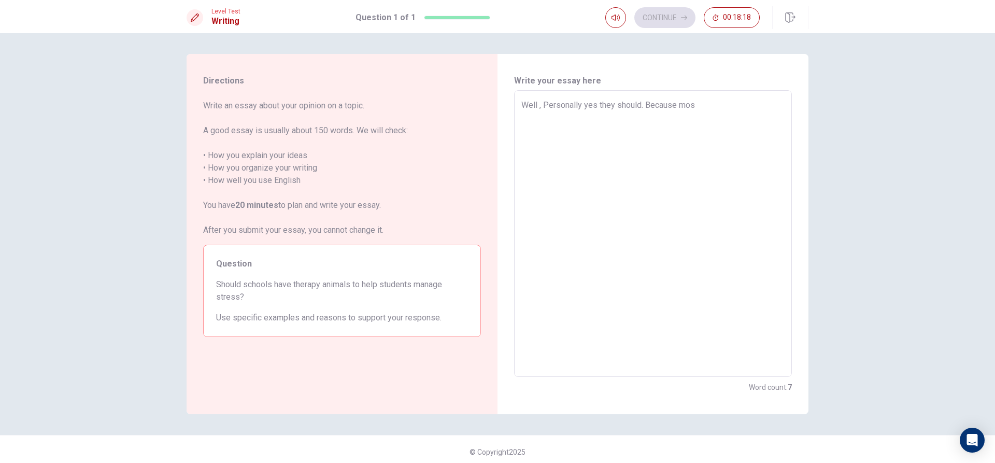
type textarea "Well , Personally yes they should. Because most"
type textarea "x"
type textarea "Well , Personally yes they should. Because most"
type textarea "x"
type textarea "Well , Personally yes they should. Because most s"
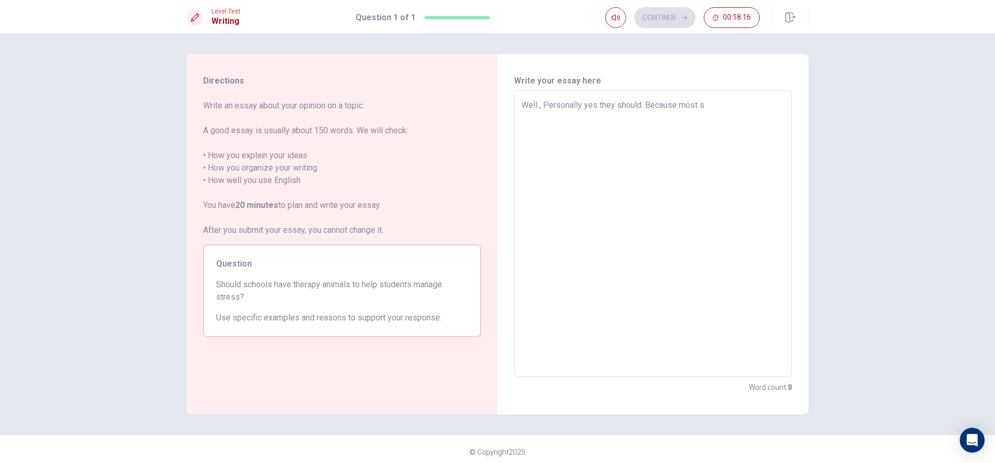
type textarea "x"
type textarea "Well , Personally yes they should. Because most st"
type textarea "x"
type textarea "Well , Personally yes they should. Because most stu"
type textarea "x"
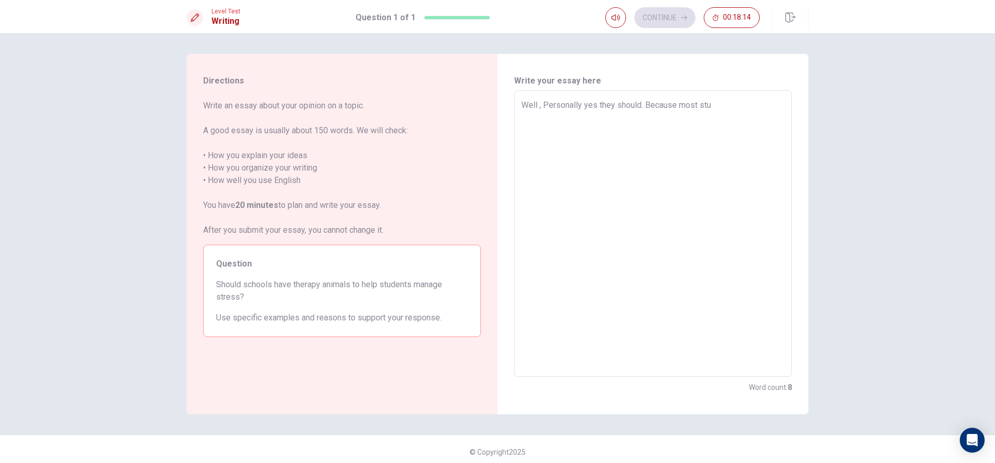
type textarea "Well , Personally yes they should. Because most stud"
type textarea "x"
type textarea "Well , Personally yes they should. Because most stude"
type textarea "x"
type textarea "Well , Personally yes they should. Because most studen"
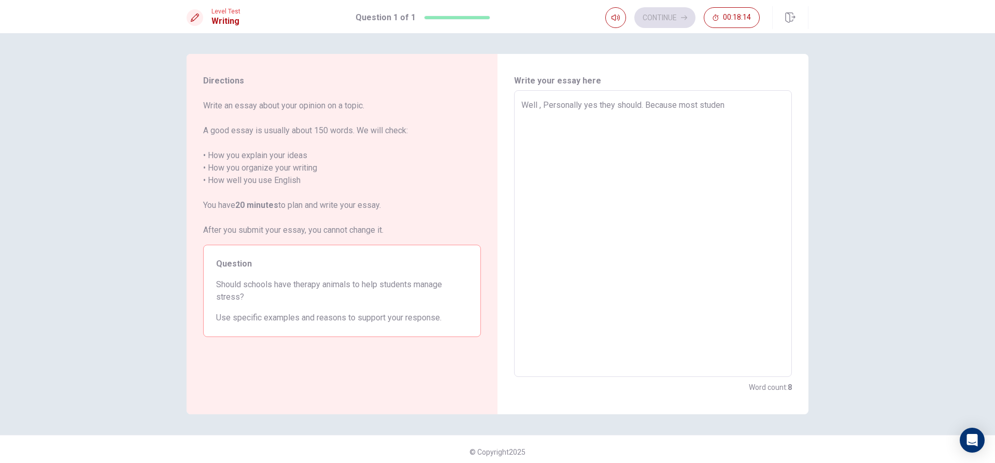
type textarea "x"
type textarea "Well , Personally yes they should. Because most student"
type textarea "x"
type textarea "Well , Personally yes they should. Because most students"
type textarea "x"
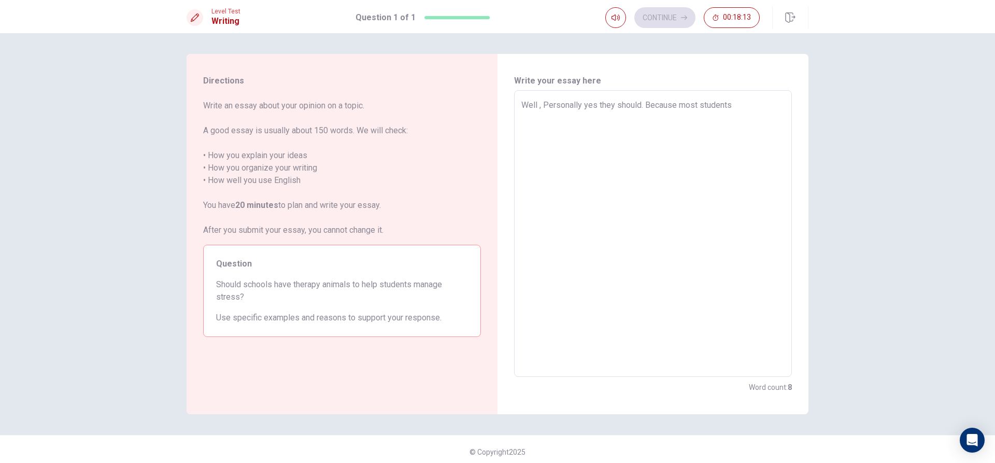
type textarea "Well , Personally yes they should. Because most students"
type textarea "x"
type textarea "Well , Personally yes they should. Because most students n"
type textarea "x"
type textarea "Well , Personally yes they should. Because most students no"
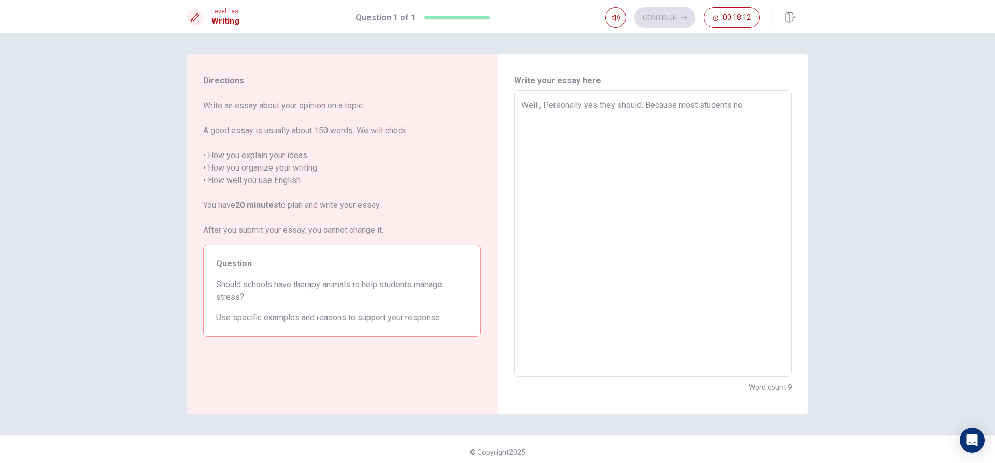
type textarea "x"
type textarea "Well , Personally yes they should. Because most students now"
type textarea "x"
type textarea "Well , Personally yes they should. Because most students no"
type textarea "x"
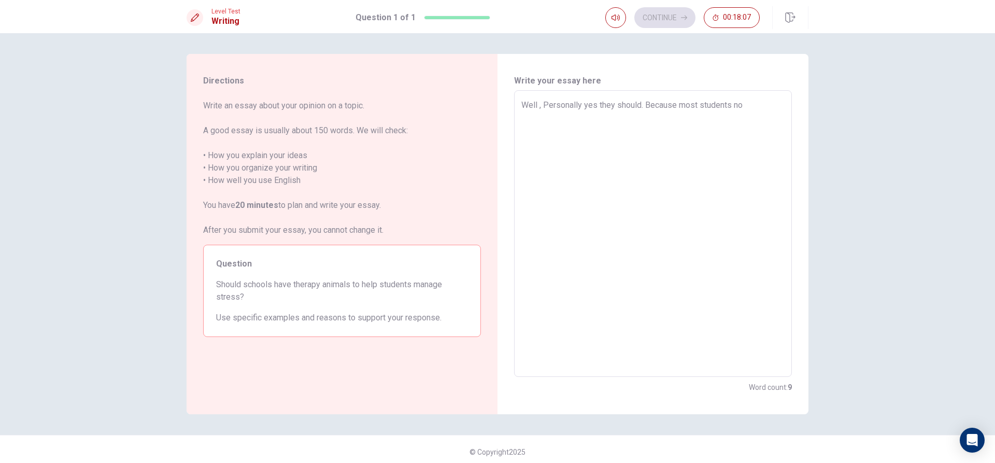
type textarea "Well , Personally yes they should. Because most students n"
type textarea "x"
type textarea "Well , Personally yes they should. Because most students"
type textarea "x"
type textarea "Well , Personally yes they should. Because most students d"
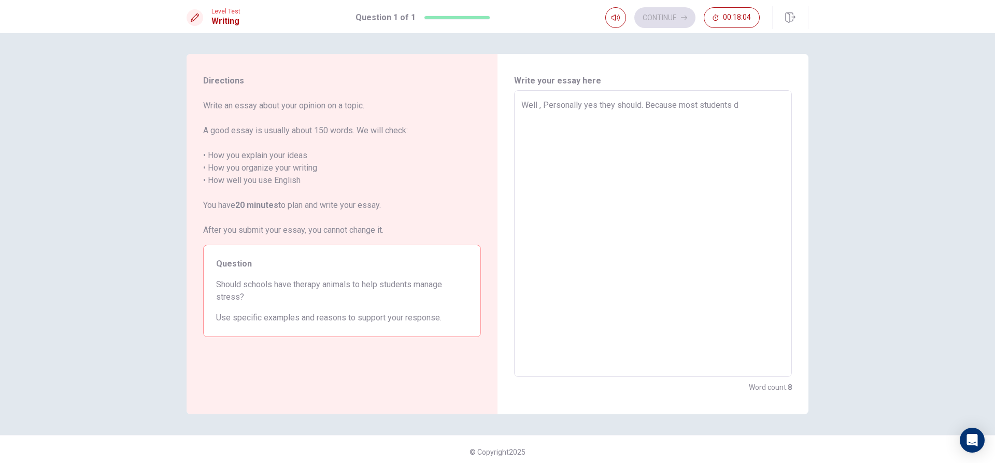
type textarea "x"
type textarea "Well , Personally yes they should. Because most students de"
type textarea "x"
type textarea "Well , Personally yes they should. Because most students dea"
type textarea "x"
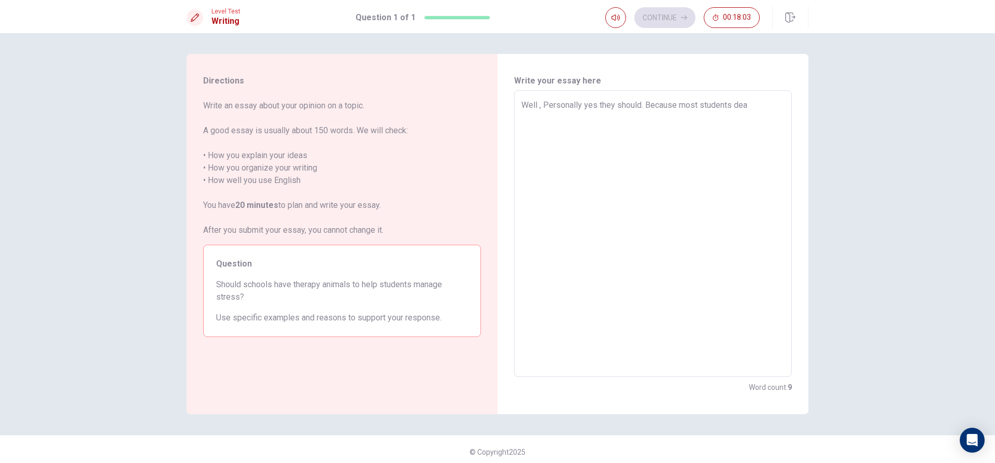
type textarea "Well , Personally yes they should. Because most students deal"
type textarea "x"
type textarea "Well , Personally yes they should. Because most students deals"
type textarea "x"
type textarea "Well , Personally yes they should. Because most students dealsw"
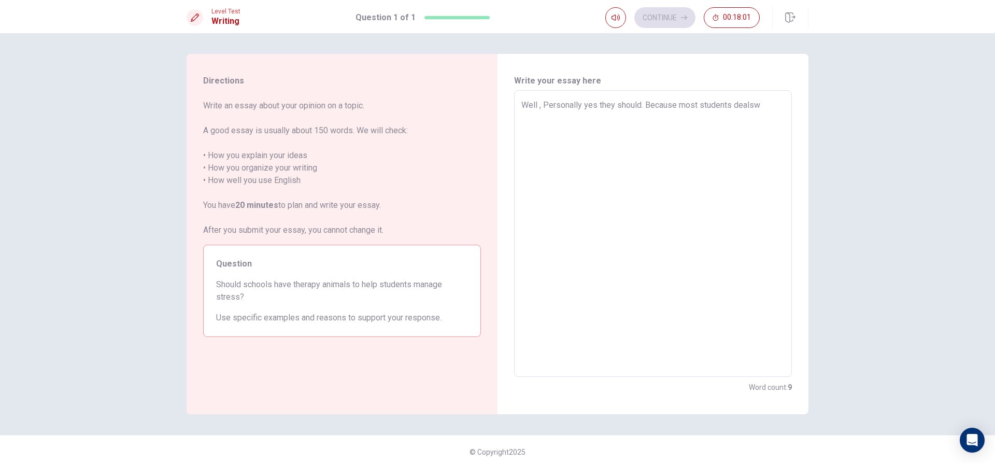
type textarea "x"
type textarea "Well , Personally yes they should. Because most students dealswi"
type textarea "x"
type textarea "Well , Personally yes they should. Because most students dealswit"
type textarea "x"
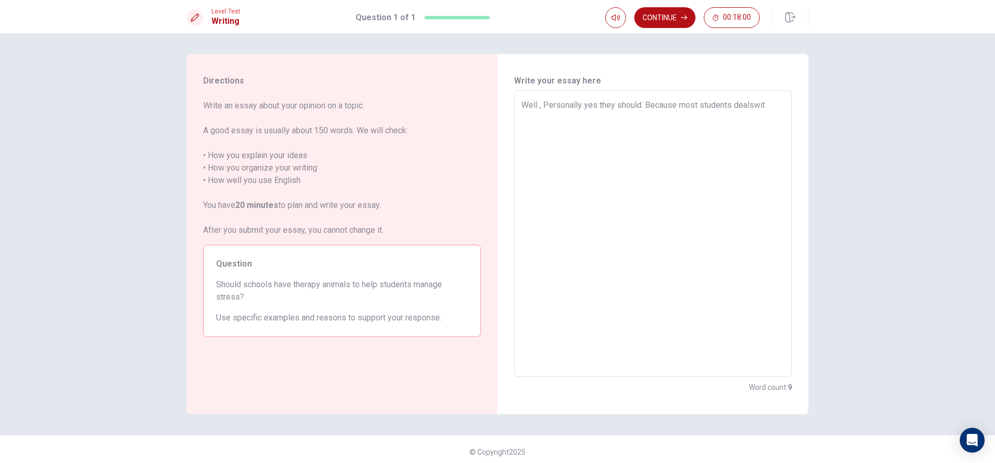
type textarea "Well , Personally yes they should. Because most students dealswith"
type textarea "x"
type textarea "Well , Personally yes they should. Because most students dealswith"
type textarea "x"
type textarea "Well , Personally yes they should. Because most students dealswith"
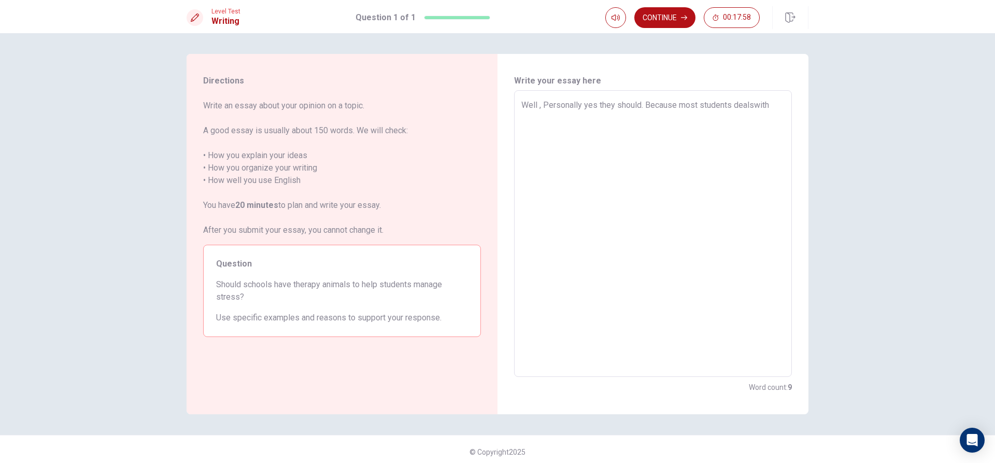
type textarea "x"
type textarea "Well , Personally yes they should. Because most students dealswit"
type textarea "x"
type textarea "Well , Personally yes they should. Because most students dealswi"
type textarea "x"
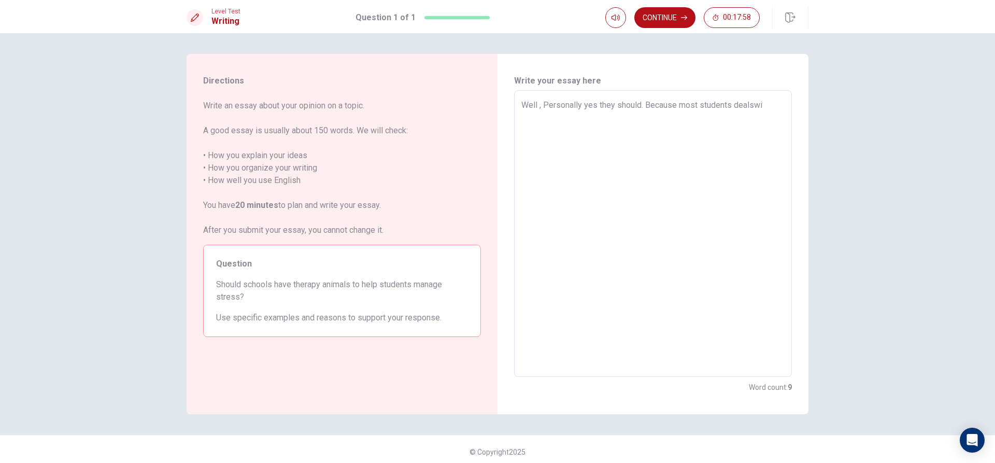
type textarea "Well , Personally yes they should. Because most students dealsw"
type textarea "x"
type textarea "Well , Personally yes they should. Because most students deals"
type textarea "x"
type textarea "Well , Personally yes they should. Because most students deals"
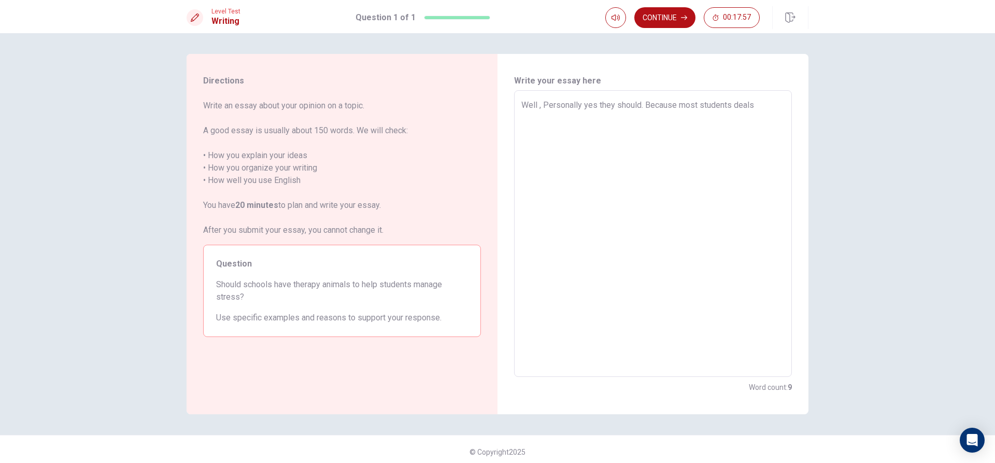
type textarea "x"
type textarea "Well , Personally yes they should. Because most students deals w"
type textarea "x"
type textarea "Well , Personally yes they should. Because most students deals wi"
type textarea "x"
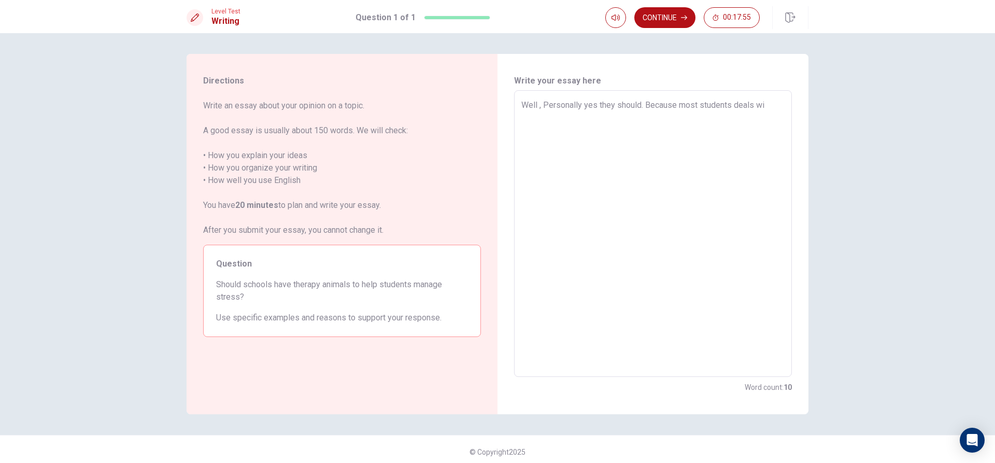
type textarea "Well , Personally yes they should. Because most students deals wit"
type textarea "x"
type textarea "Well , Personally yes they should. Because most students deals with"
type textarea "x"
type textarea "Well , Personally yes they should. Because most students deals with"
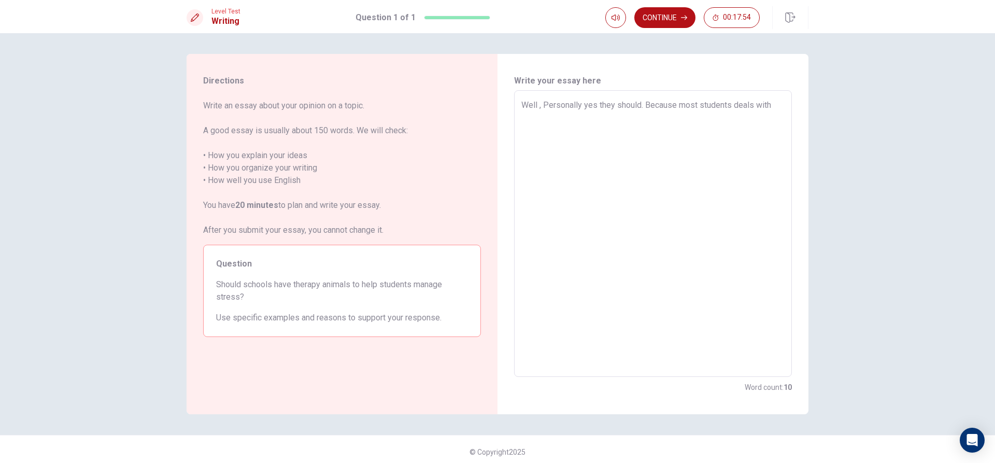
type textarea "x"
type textarea "Well , Personally yes they should. Because most students deals with a"
type textarea "x"
type textarea "Well , Personally yes they should. Because most students deals with"
type textarea "x"
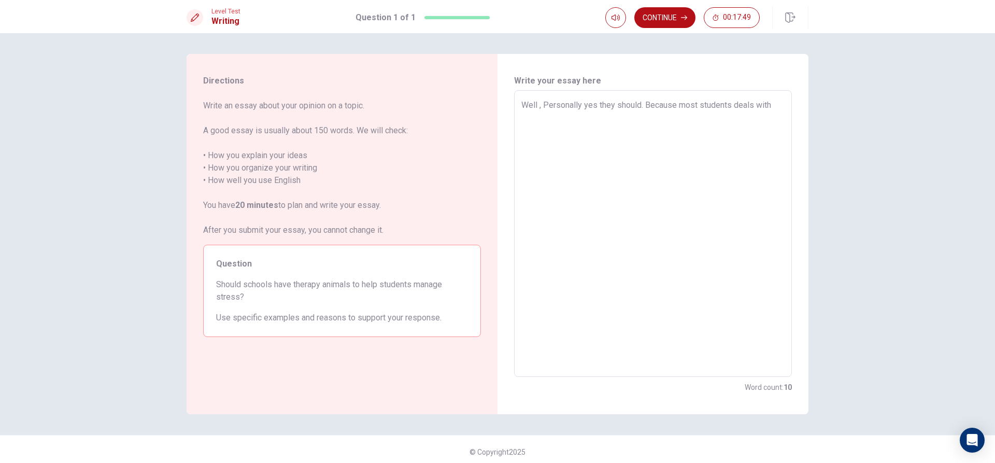
type textarea "Well , Personally yes they should. Because most students deals with l"
type textarea "x"
type textarea "Well , Personally yes they should. Because most students deals with lo"
type textarea "x"
type textarea "Well , Personally yes they should. Because most students deals with lot"
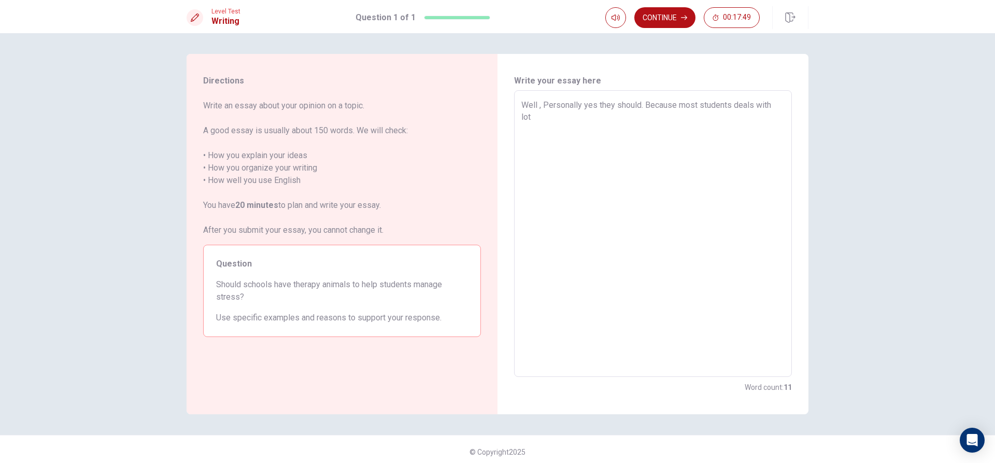
type textarea "x"
type textarea "Well , Personally yes they should. Because most students deals with lots"
type textarea "x"
click at [532, 118] on textarea "Well , Personally yes they should. Because most students deals with lots stress." at bounding box center [652, 234] width 263 height 270
click at [535, 115] on textarea "Well , Personally yes they should. Because most students deals with lots stress." at bounding box center [652, 234] width 263 height 270
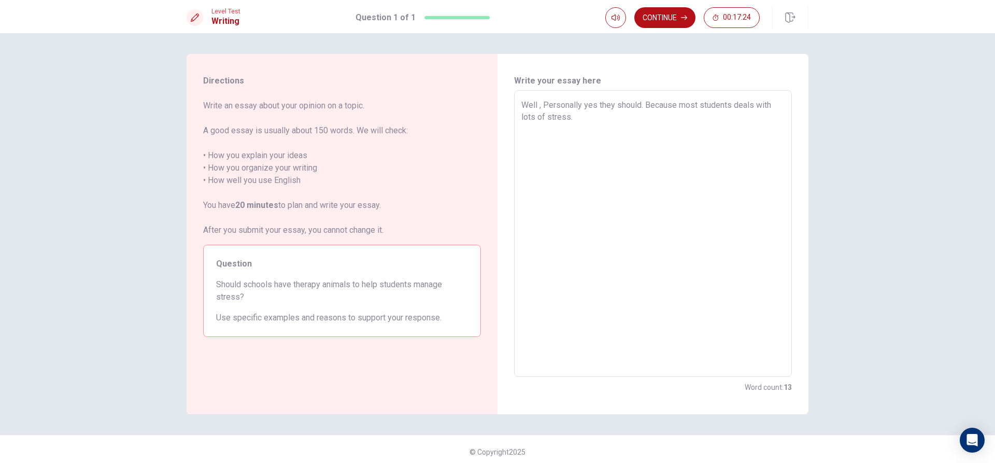
click at [578, 126] on textarea "Well , Personally yes they should. Because most students deals with lots of str…" at bounding box center [652, 234] width 263 height 270
click at [610, 130] on textarea "Well , Personally yes they should. Because most students deals with lots of str…" at bounding box center [652, 234] width 263 height 270
click at [615, 125] on textarea "Well , Personally yes they should. Because most students deals with lots of str…" at bounding box center [652, 234] width 263 height 270
click at [542, 104] on textarea "Well , Personally yes they should. Because most students deals with lots of str…" at bounding box center [652, 234] width 263 height 270
click at [548, 101] on textarea "Well , Personally yes they should. Because most students deals with lots of str…" at bounding box center [652, 234] width 263 height 270
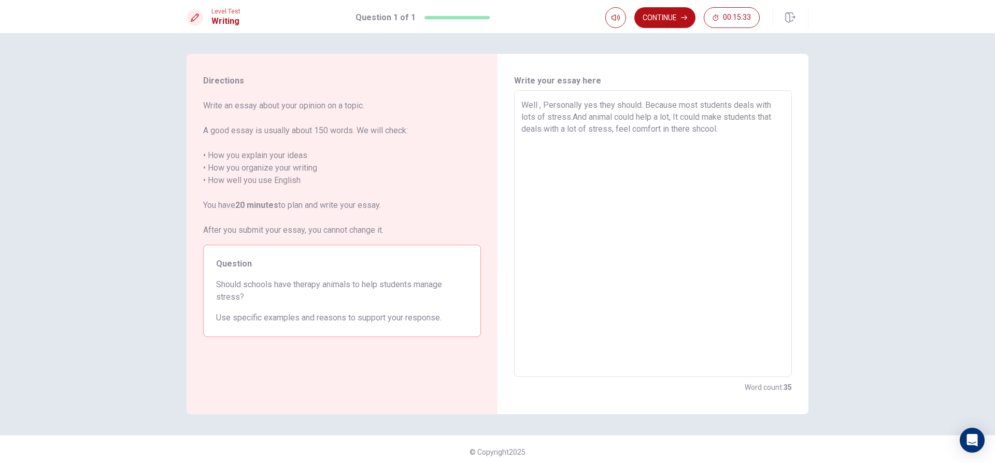
click at [544, 105] on textarea "Well , Personally yes they should. Because most students deals with lots of str…" at bounding box center [652, 234] width 263 height 270
click at [698, 130] on textarea "Well , personally yes they should. Because most students deals with lots of str…" at bounding box center [652, 234] width 263 height 270
click at [704, 131] on textarea "Well , personally yes they should. Because most students deals with lots of str…" at bounding box center [652, 234] width 263 height 270
click at [732, 126] on textarea "Well , personally yes they should. Because most students deals with lots of str…" at bounding box center [652, 234] width 263 height 270
click at [616, 154] on textarea "Well , personally yes they should. Because most students deals with lots of str…" at bounding box center [652, 234] width 263 height 270
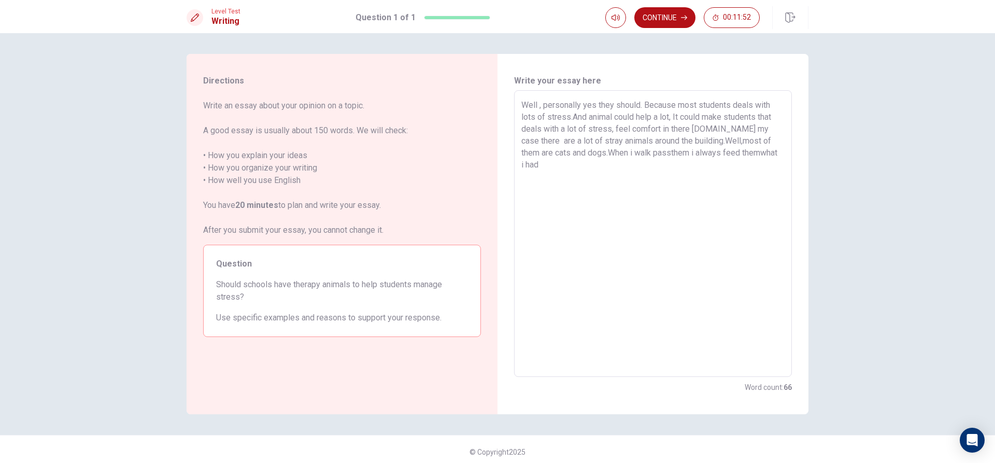
click at [635, 152] on textarea "Well , personally yes they should. Because most students deals with lots of str…" at bounding box center [652, 234] width 263 height 270
click at [657, 153] on textarea "Well , personally yes they should. Because most students deals with lots of str…" at bounding box center [652, 234] width 263 height 270
click at [664, 152] on textarea "Well , personally yes they should. Because most students deals with lots of str…" at bounding box center [652, 234] width 263 height 270
click at [769, 151] on textarea "Well , personally yes they should. Because most students deals with lots of str…" at bounding box center [652, 234] width 263 height 270
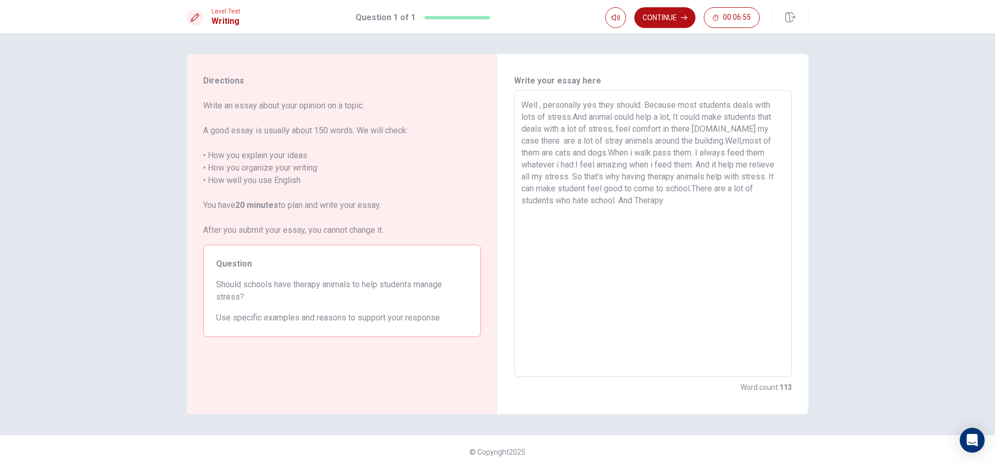
click at [606, 203] on textarea "Well , personally yes they should. Because most students deals with lots of str…" at bounding box center [652, 234] width 263 height 270
click at [642, 205] on textarea "Well , personally yes they should. Because most students deals with lots of str…" at bounding box center [652, 234] width 263 height 270
click at [515, 212] on div "Well , personally yes they should. Because most students deals with lots of str…" at bounding box center [653, 233] width 278 height 287
click at [516, 211] on div "Well , personally yes they should. Because most students deals with lots of str…" at bounding box center [653, 233] width 278 height 287
click at [647, 221] on textarea "Well , personally yes they should. Because most students deals with lots of str…" at bounding box center [652, 234] width 263 height 270
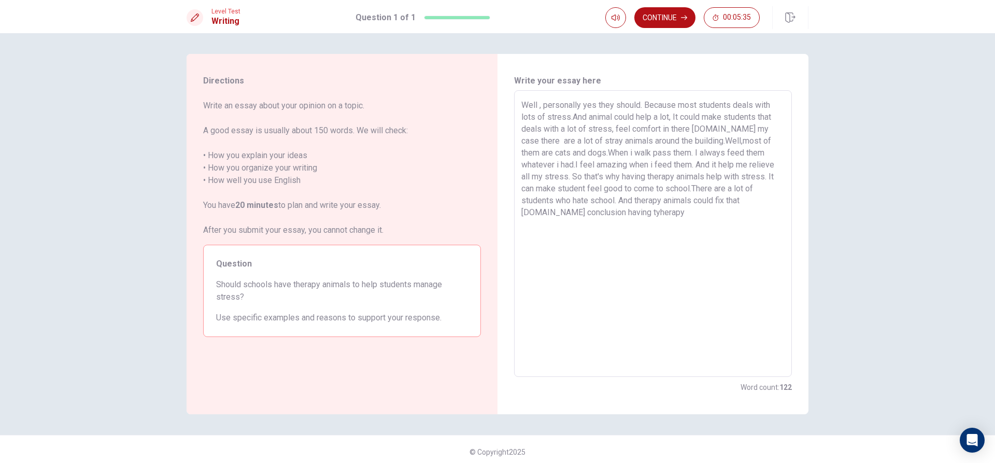
click at [594, 214] on textarea "Well , personally yes they should. Because most students deals with lots of str…" at bounding box center [652, 234] width 263 height 270
click at [625, 223] on textarea "Well , personally yes they should. Because most students deals with lots of str…" at bounding box center [652, 234] width 263 height 270
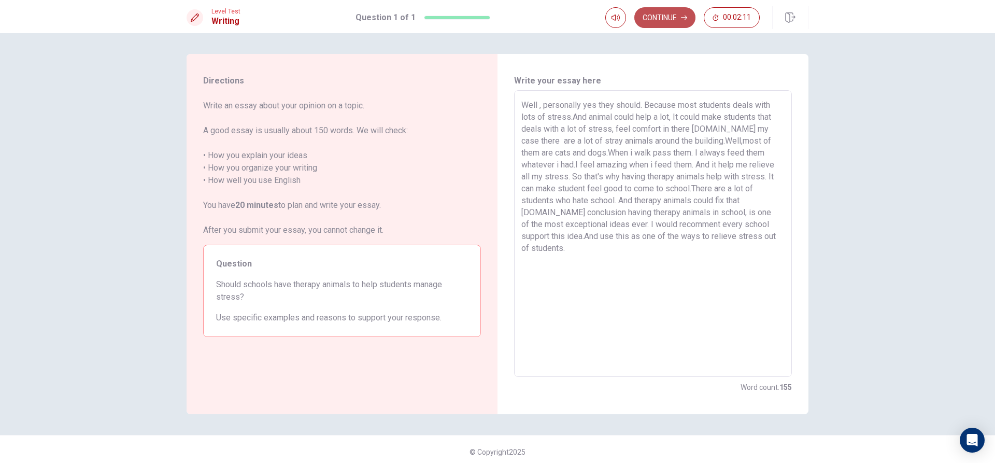
click at [663, 22] on button "Continue" at bounding box center [664, 17] width 61 height 21
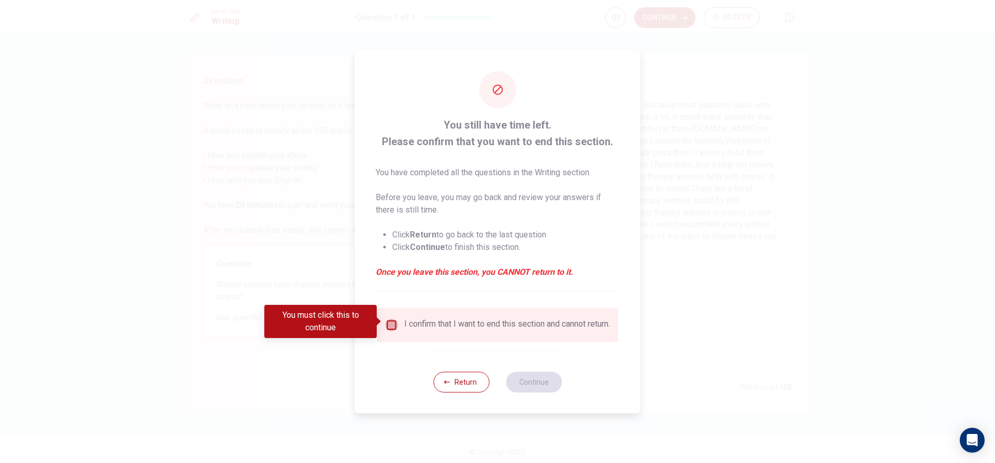
click at [392, 322] on input "You must click this to continue" at bounding box center [392, 325] width 12 height 12
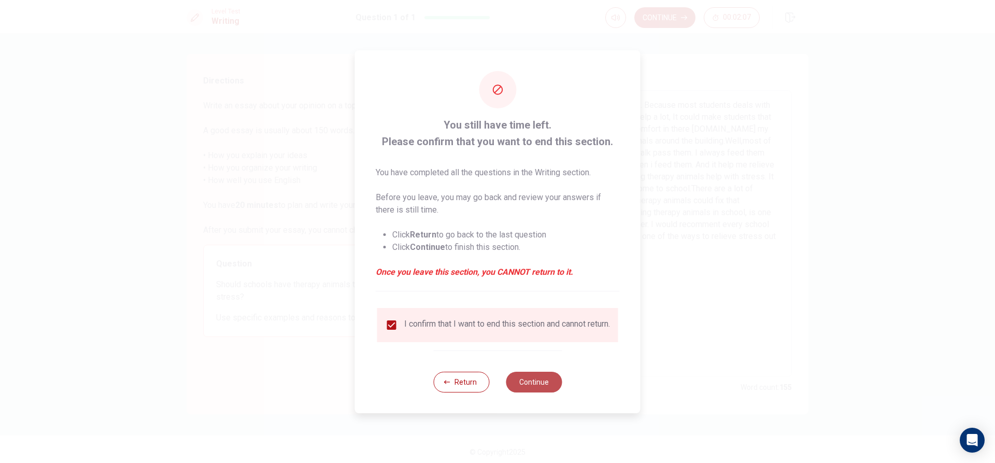
click at [535, 388] on button "Continue" at bounding box center [534, 382] width 56 height 21
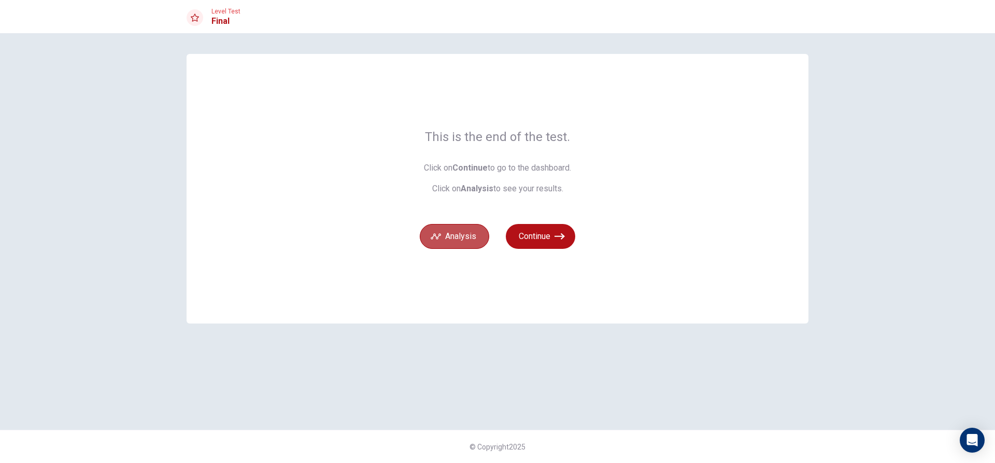
click at [464, 236] on button "Analysis" at bounding box center [454, 236] width 69 height 25
